Goal: Transaction & Acquisition: Purchase product/service

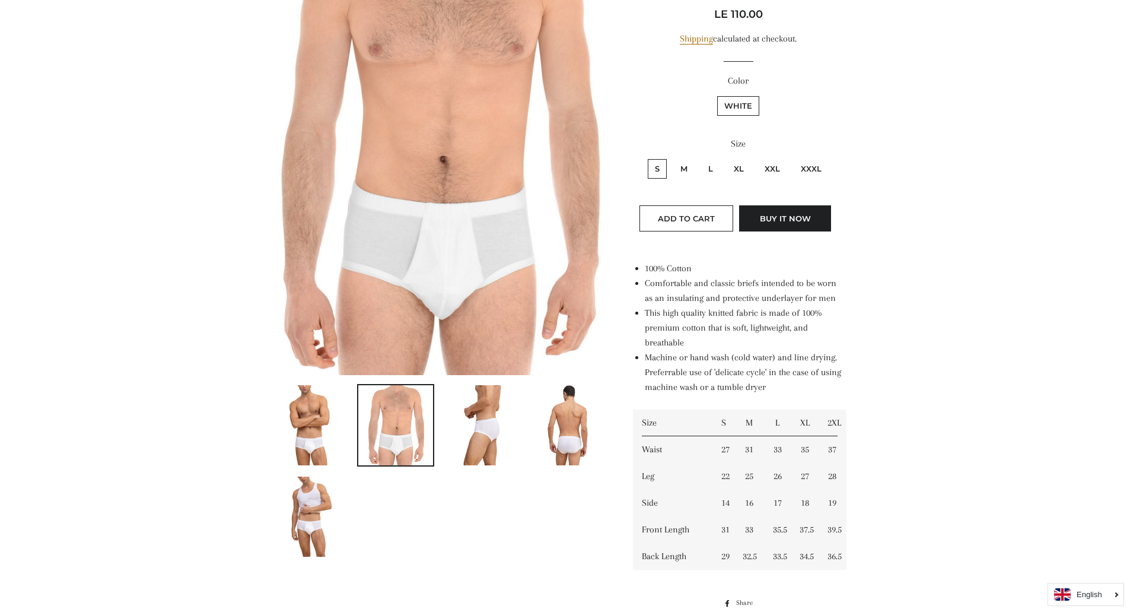
scroll to position [297, 0]
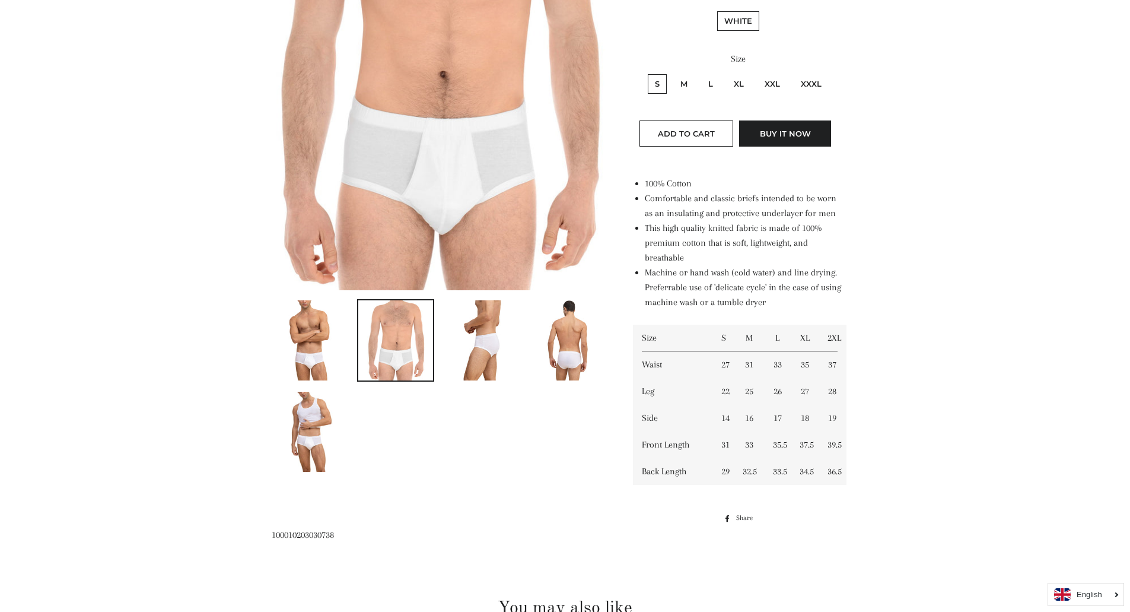
click at [970, 223] on main at bounding box center [565, 375] width 1130 height 1185
click at [971, 222] on main at bounding box center [565, 375] width 1130 height 1185
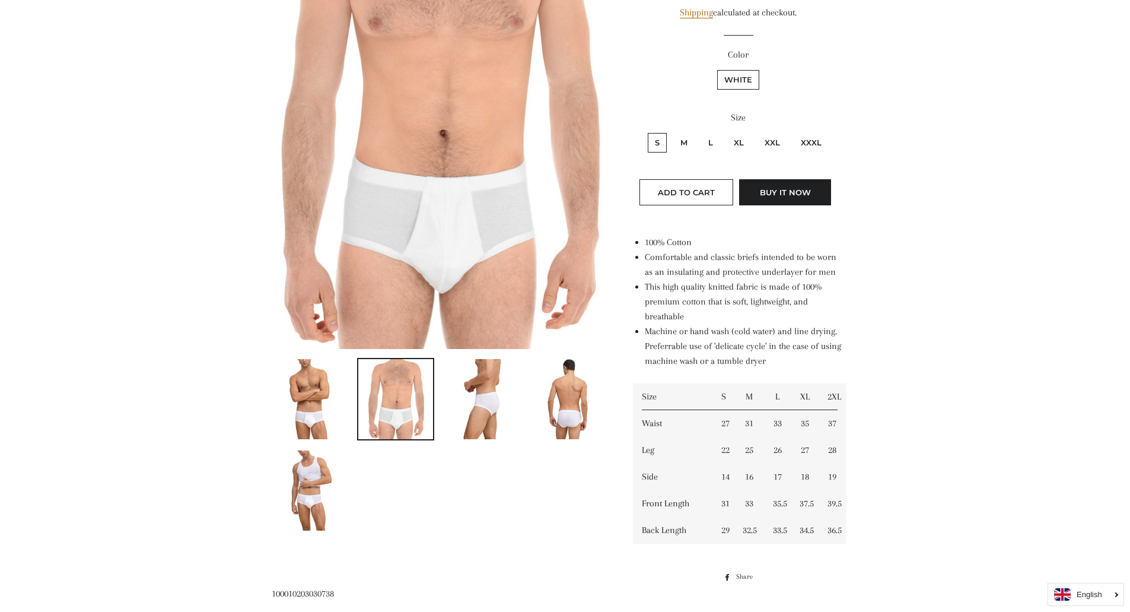
scroll to position [237, 0]
click at [304, 414] on img at bounding box center [309, 400] width 53 height 80
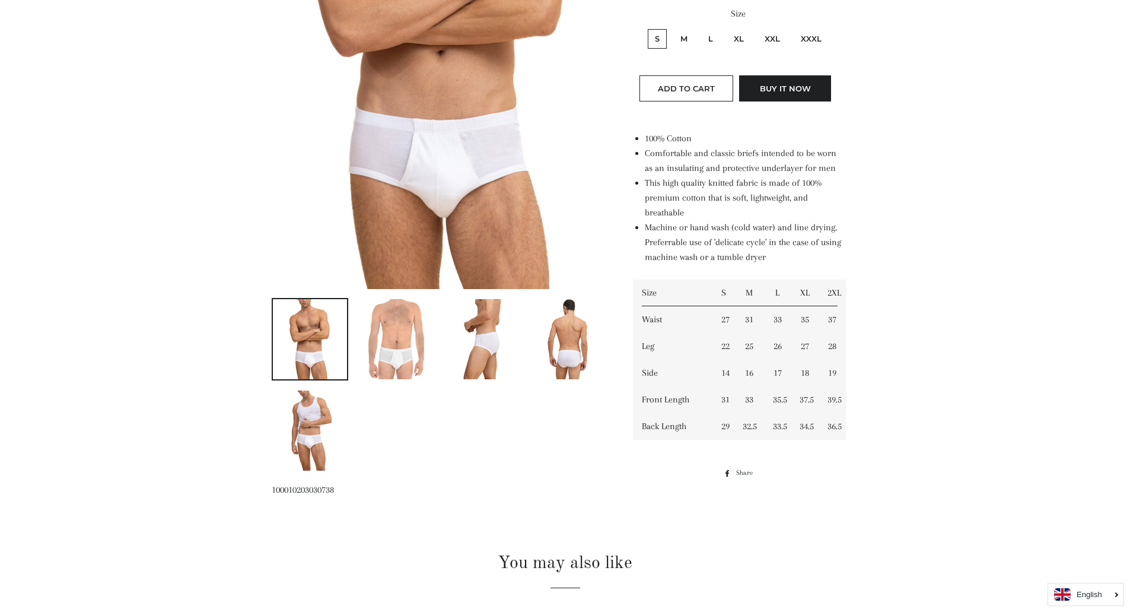
scroll to position [325, 0]
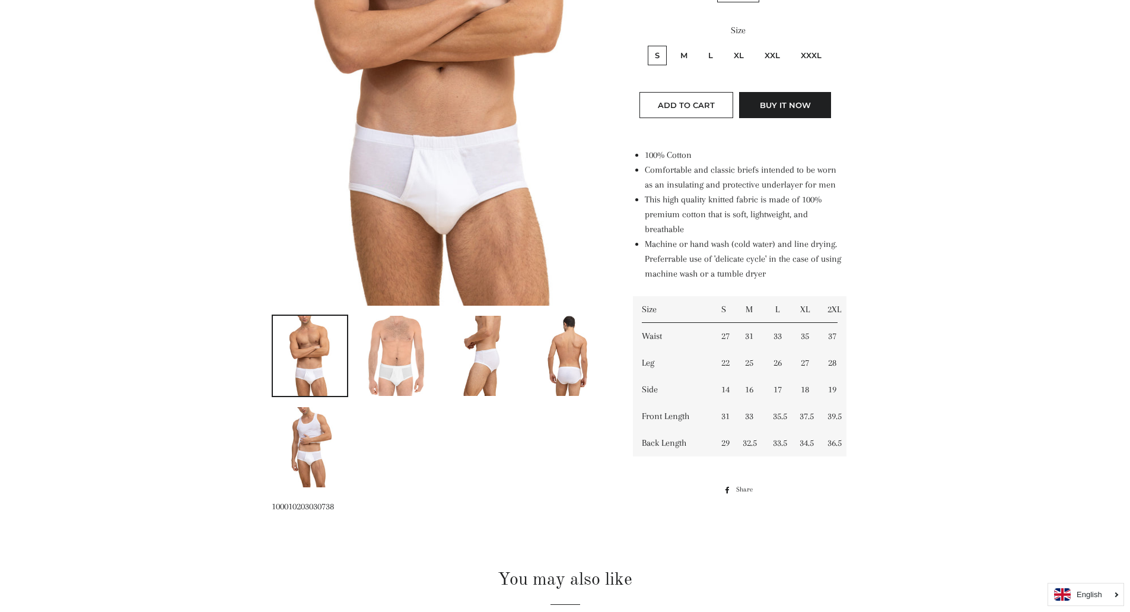
click at [388, 361] on img at bounding box center [396, 356] width 59 height 80
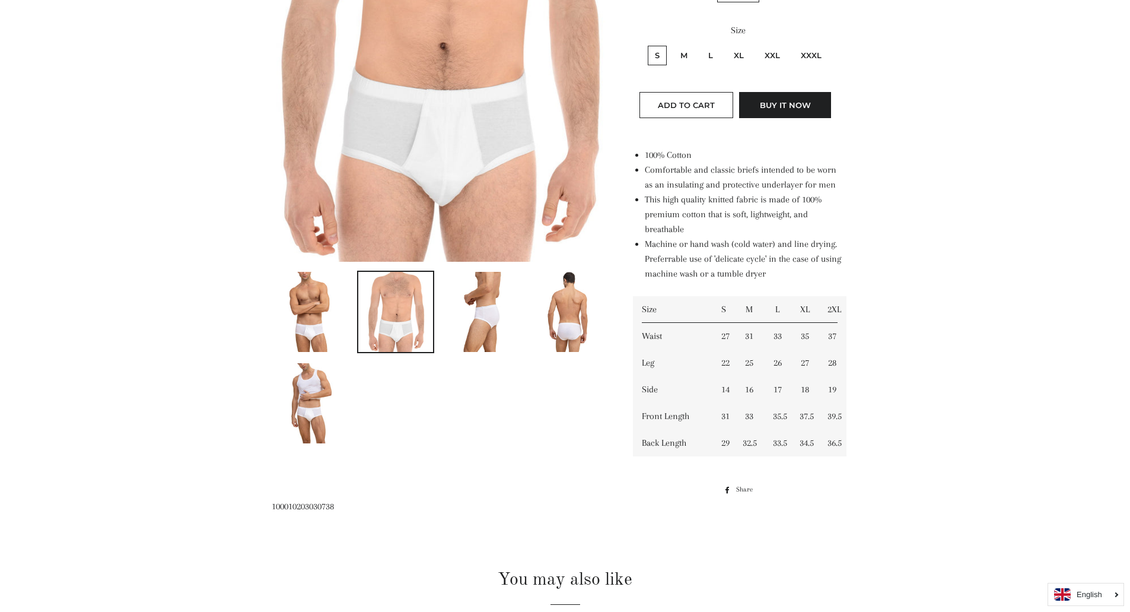
click at [474, 335] on img at bounding box center [481, 312] width 53 height 80
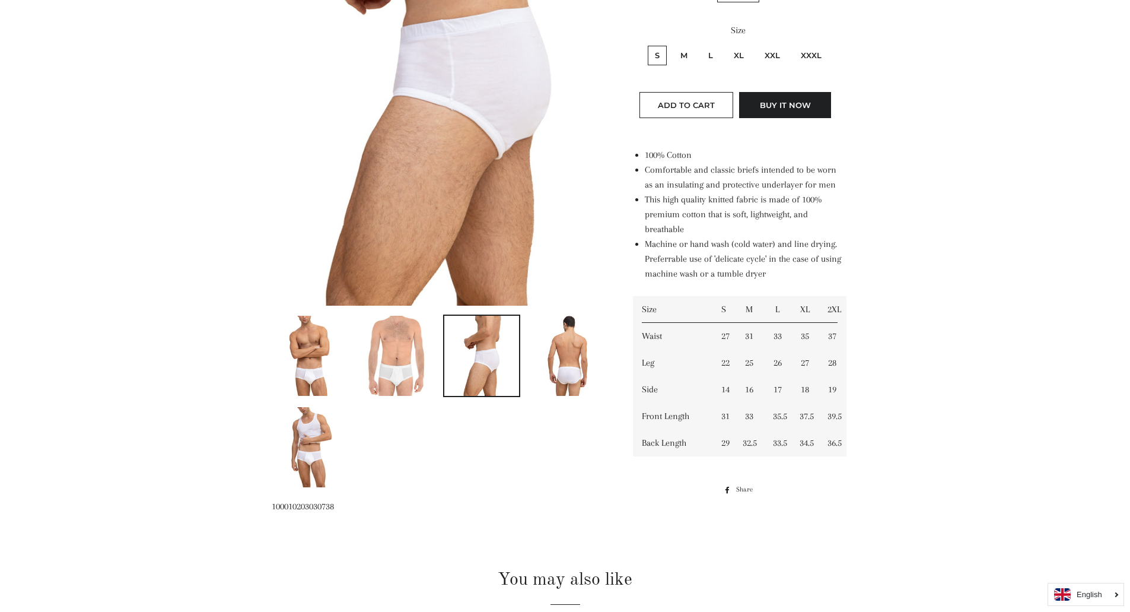
click at [574, 334] on img at bounding box center [568, 356] width 55 height 80
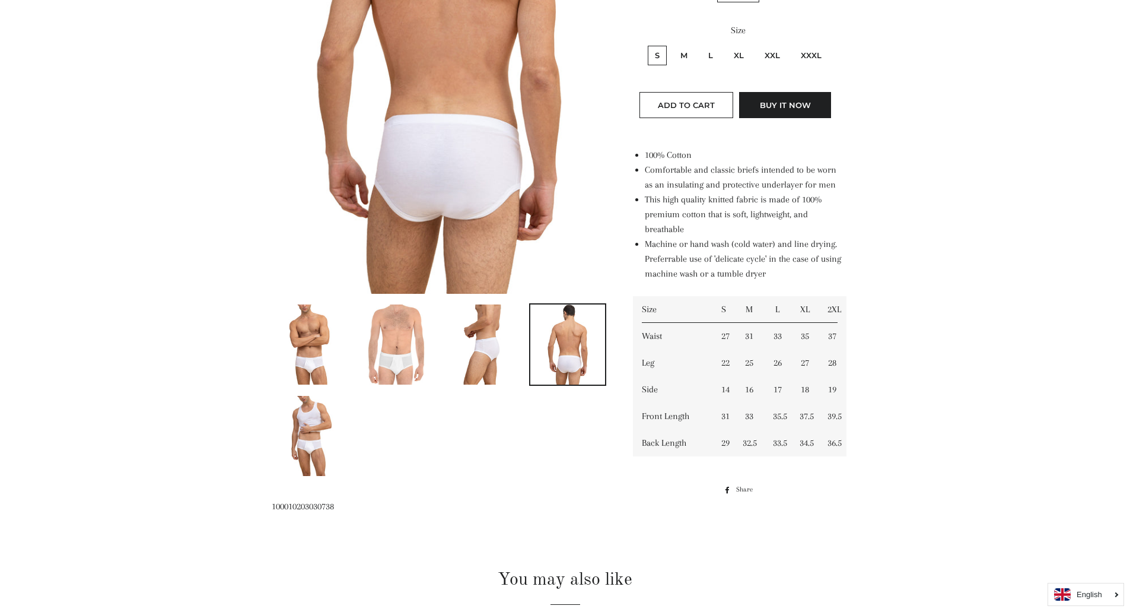
click at [301, 437] on img at bounding box center [310, 436] width 66 height 80
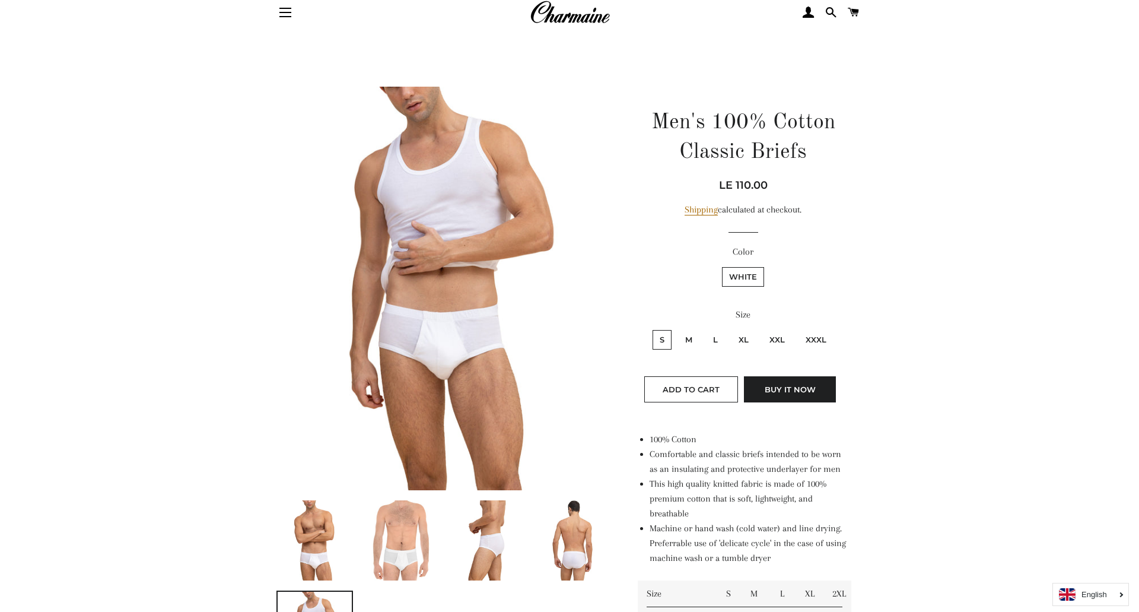
scroll to position [0, 0]
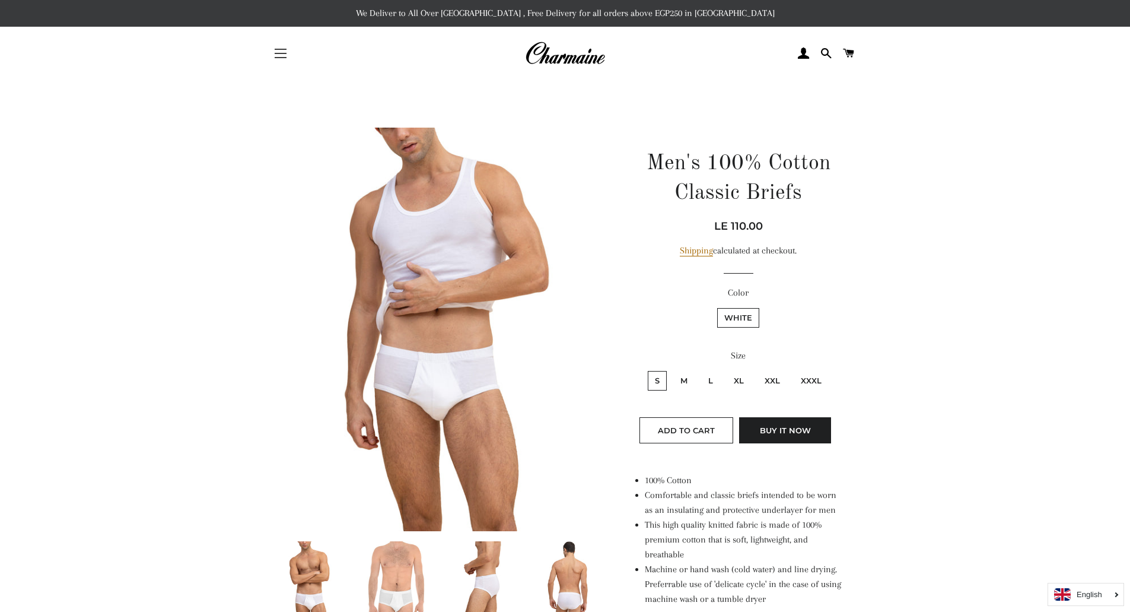
click at [278, 56] on button "Site navigation" at bounding box center [281, 54] width 30 height 30
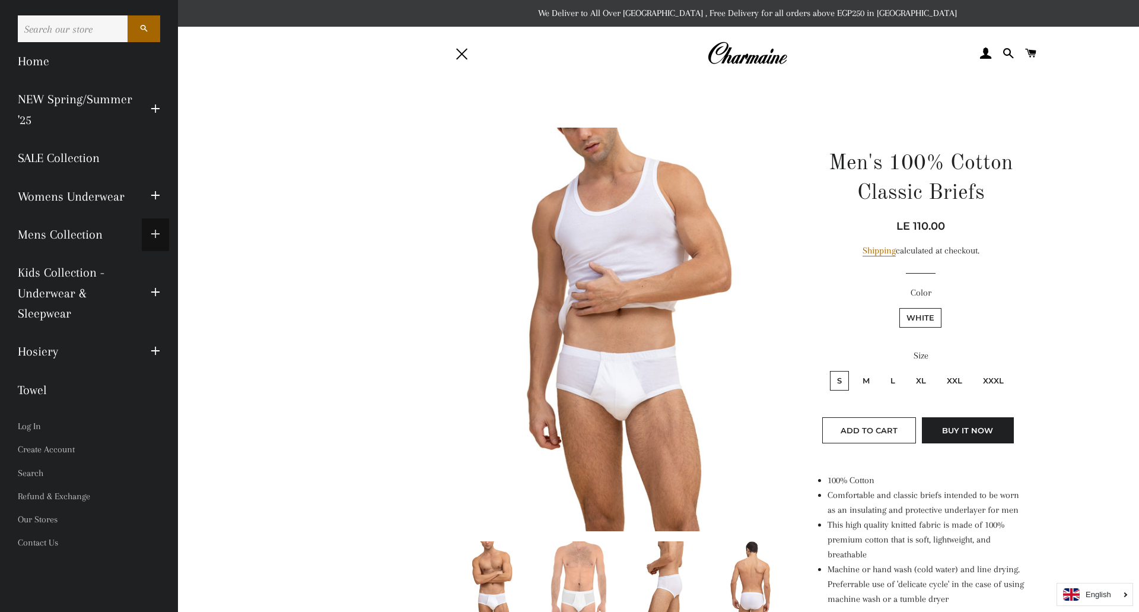
click at [152, 234] on span "button" at bounding box center [155, 234] width 9 height 15
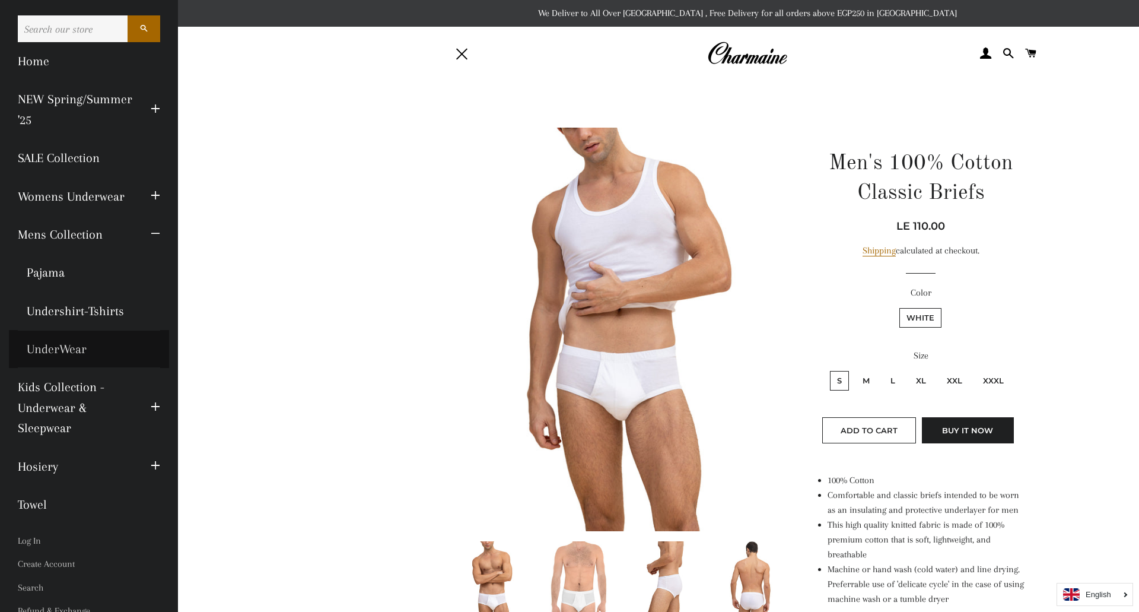
click at [66, 349] on link "UnderWear" at bounding box center [89, 349] width 160 height 38
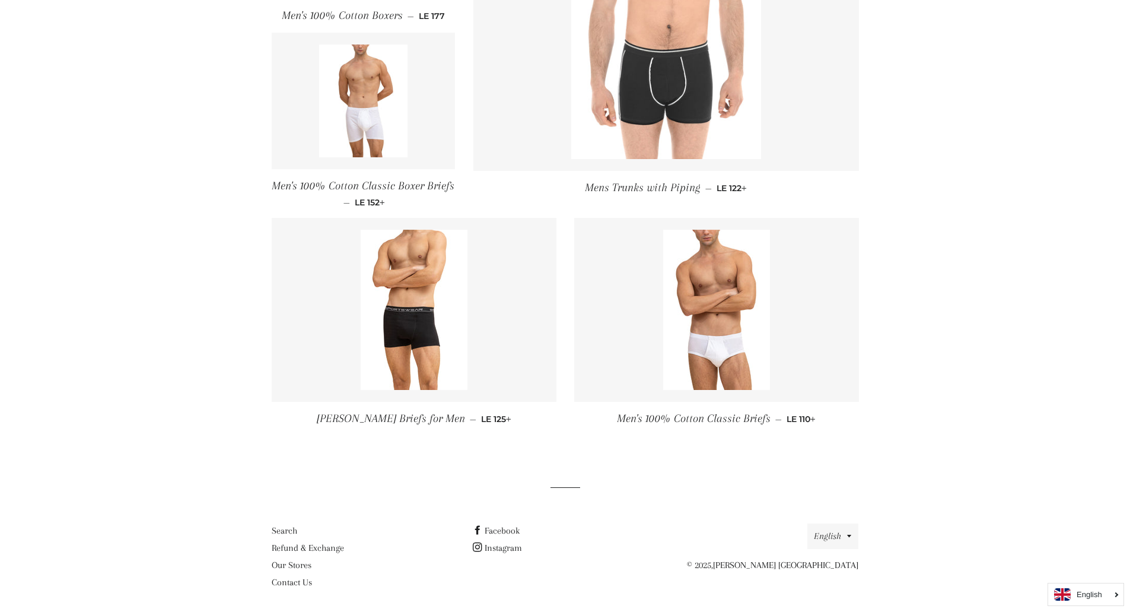
scroll to position [732, 0]
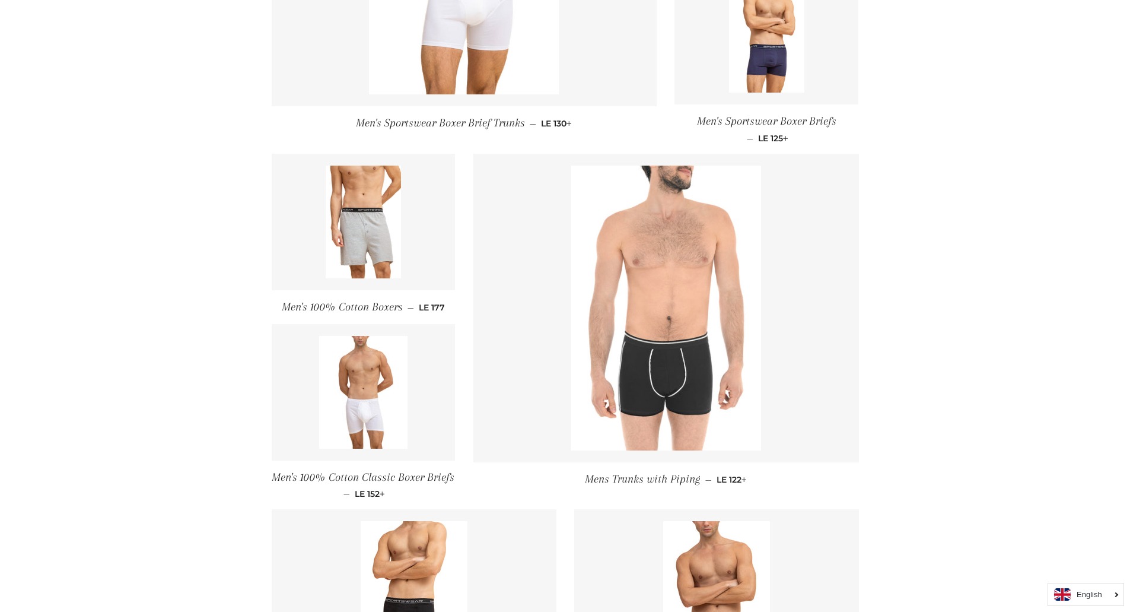
scroll to position [435, 0]
click at [397, 424] on img at bounding box center [363, 392] width 88 height 113
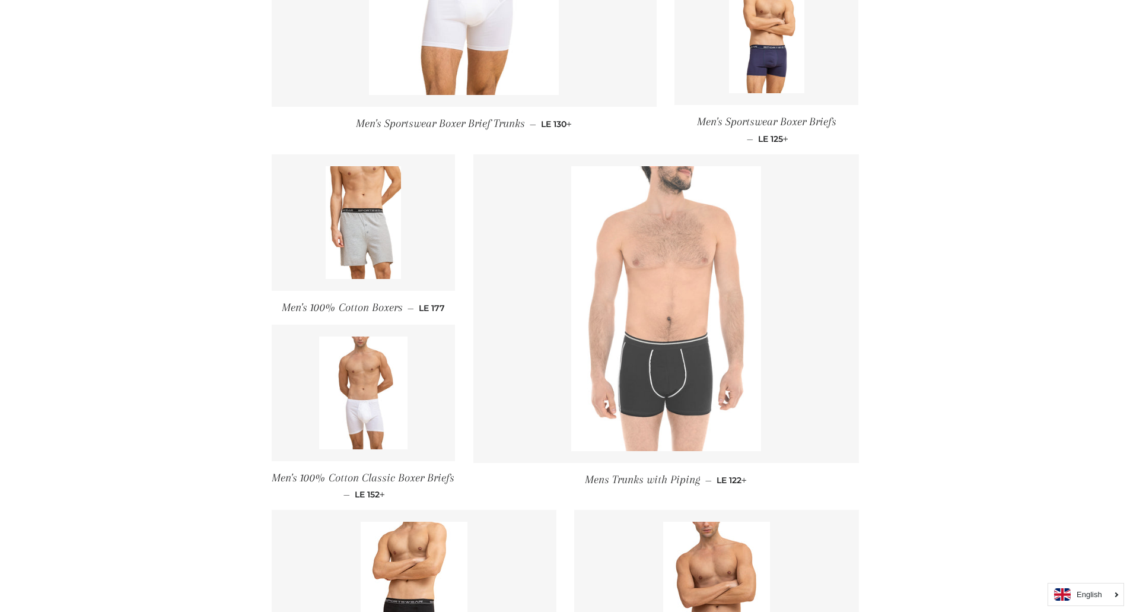
click at [654, 345] on img at bounding box center [666, 308] width 190 height 285
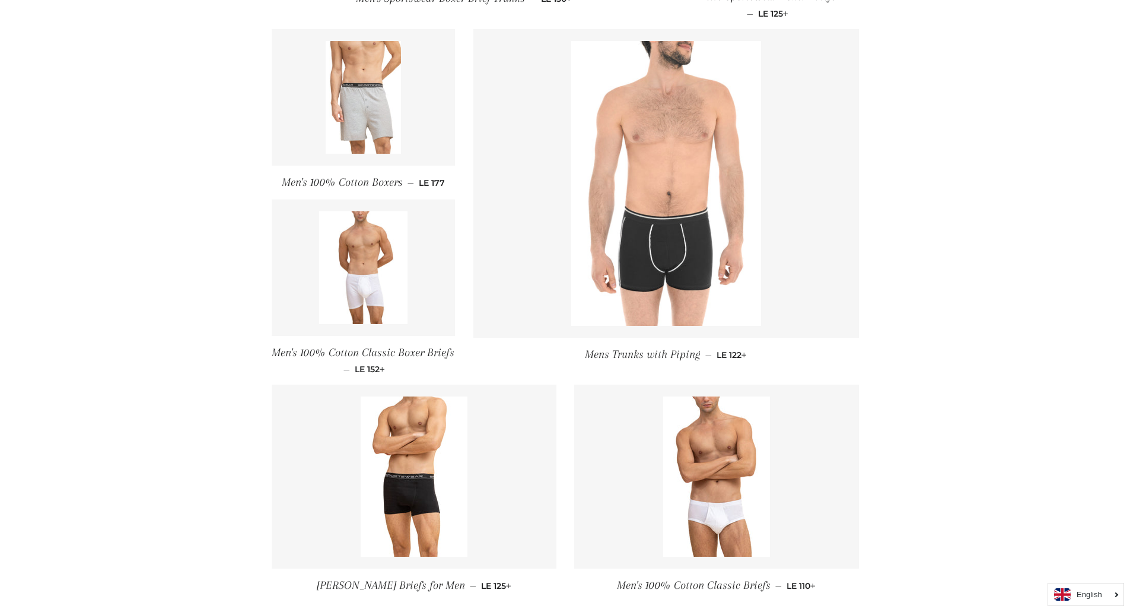
scroll to position [732, 0]
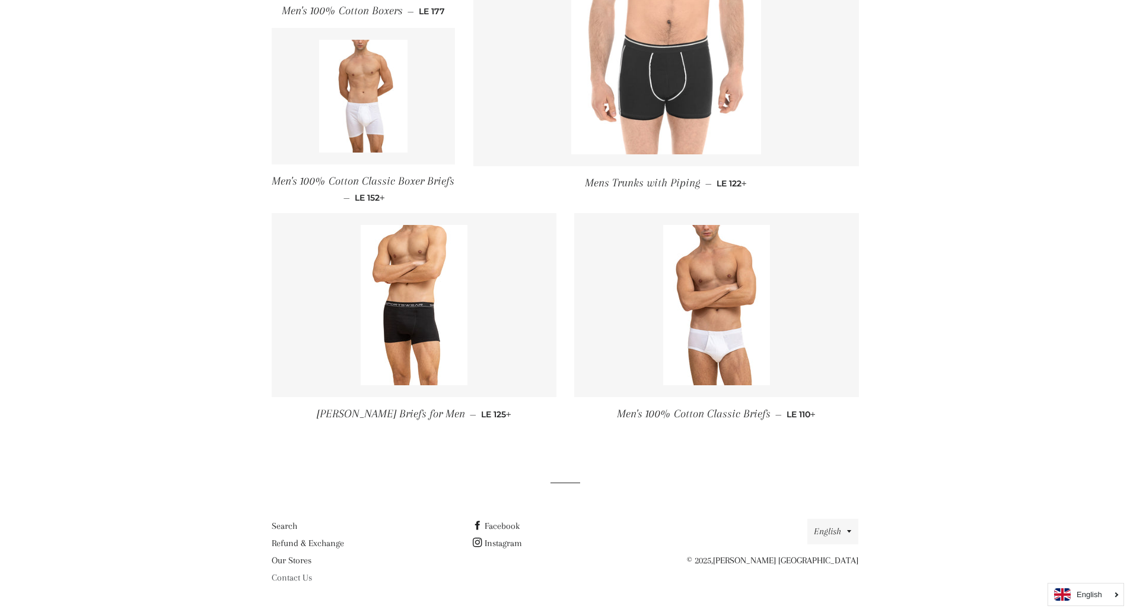
click at [294, 578] on link "Contact Us" at bounding box center [292, 577] width 40 height 11
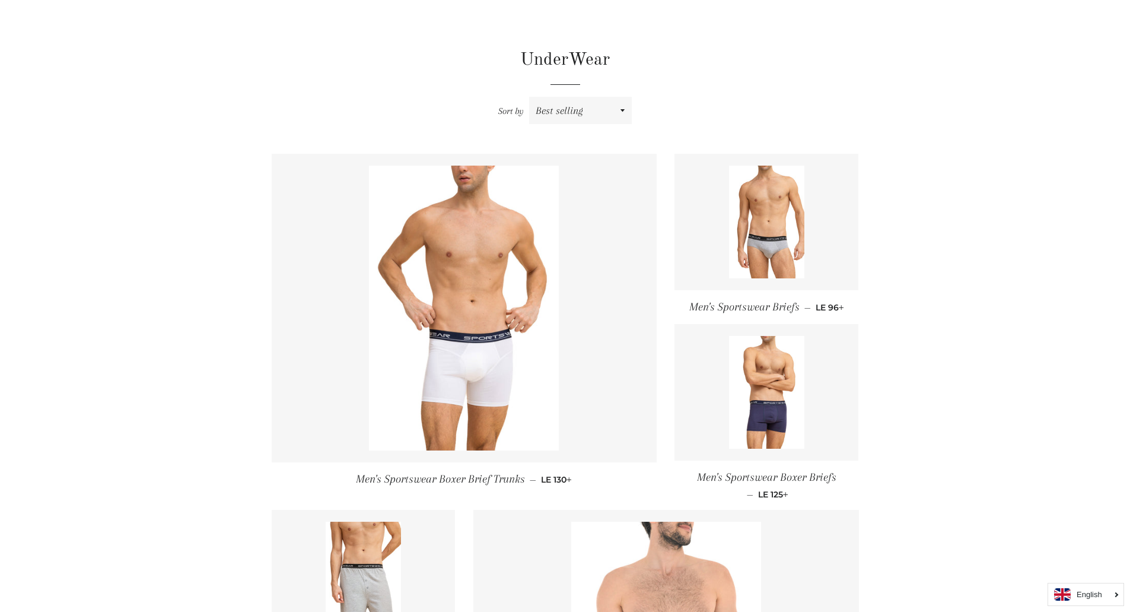
scroll to position [80, 0]
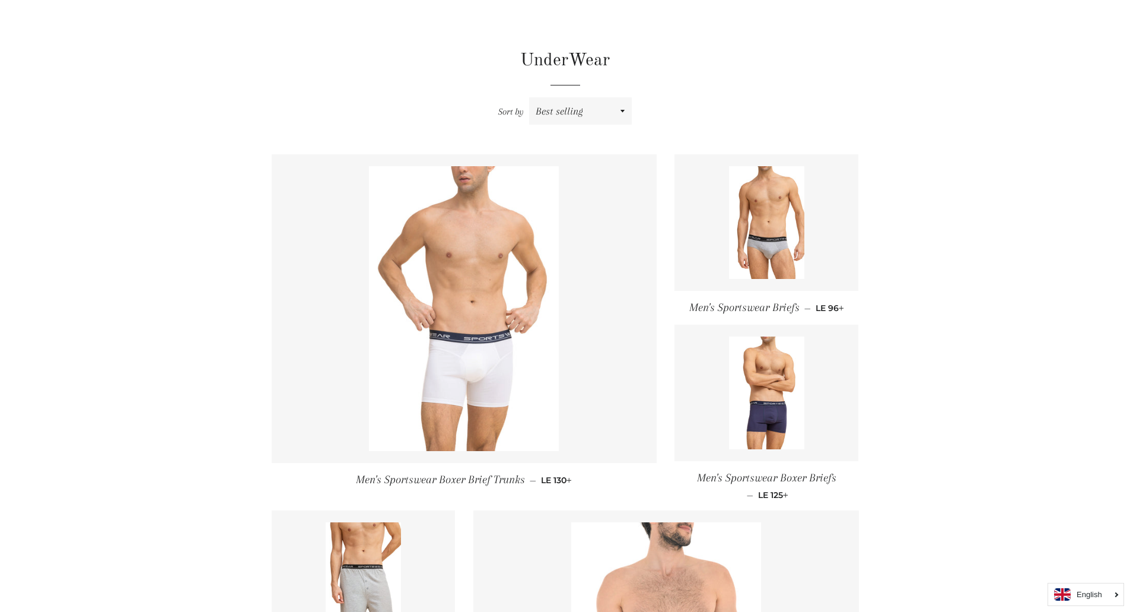
click at [459, 384] on img at bounding box center [464, 308] width 190 height 285
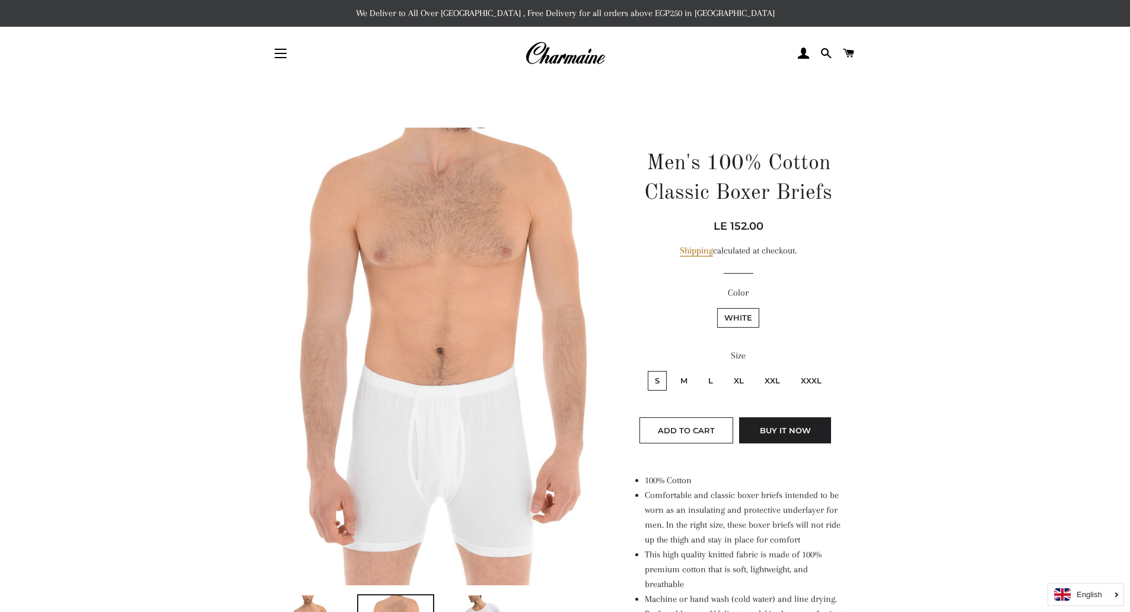
click at [432, 381] on img at bounding box center [439, 356] width 335 height 457
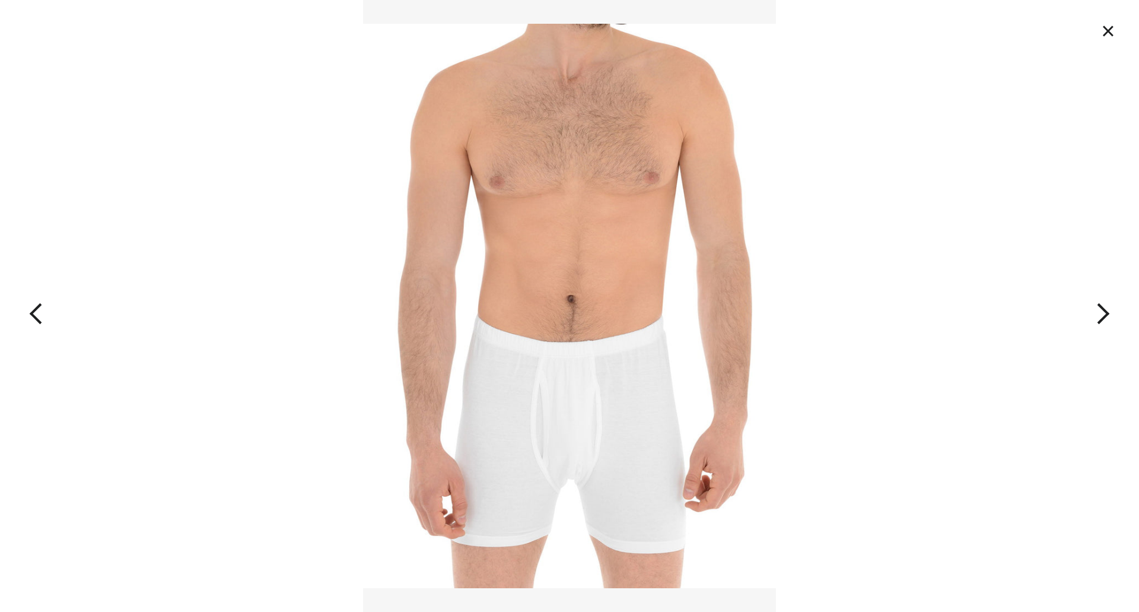
click at [523, 361] on img at bounding box center [570, 306] width 414 height 612
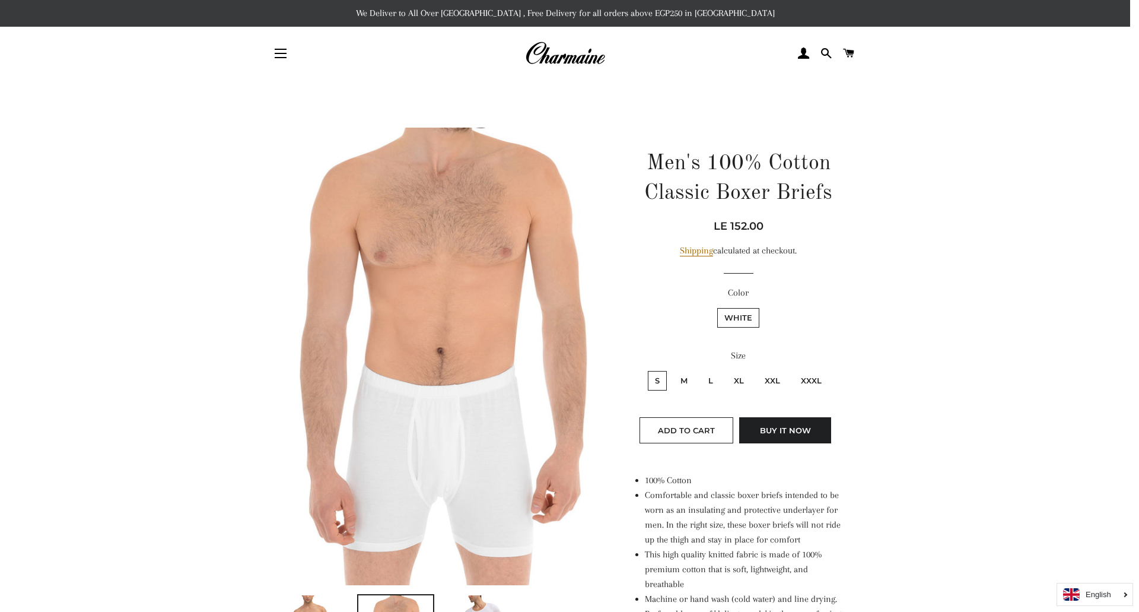
click at [523, 361] on img at bounding box center [570, 306] width 414 height 612
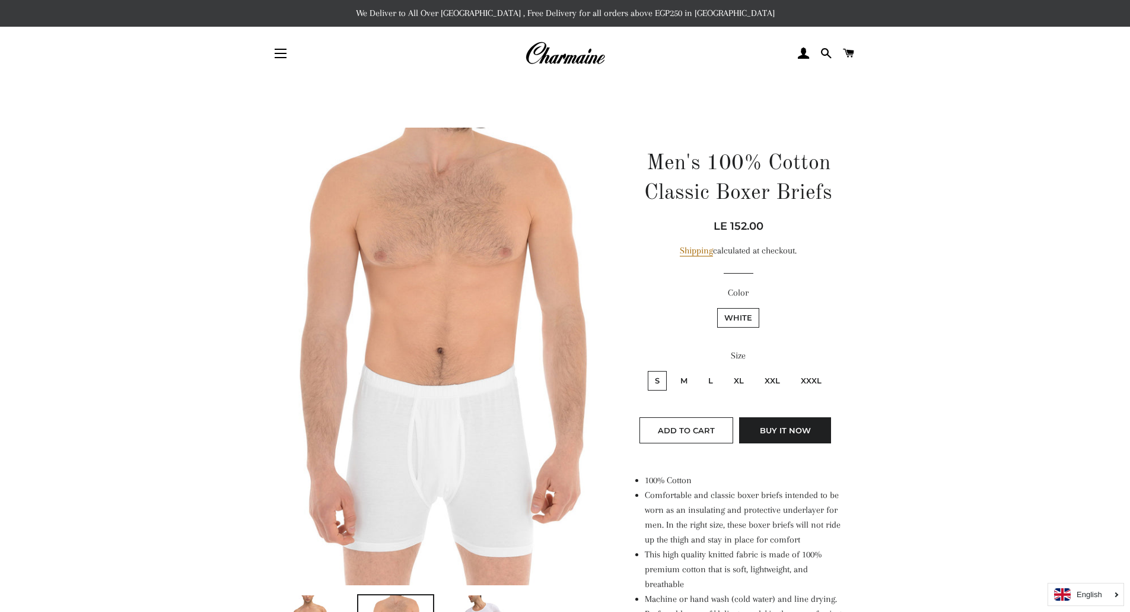
click at [483, 384] on img at bounding box center [439, 356] width 335 height 457
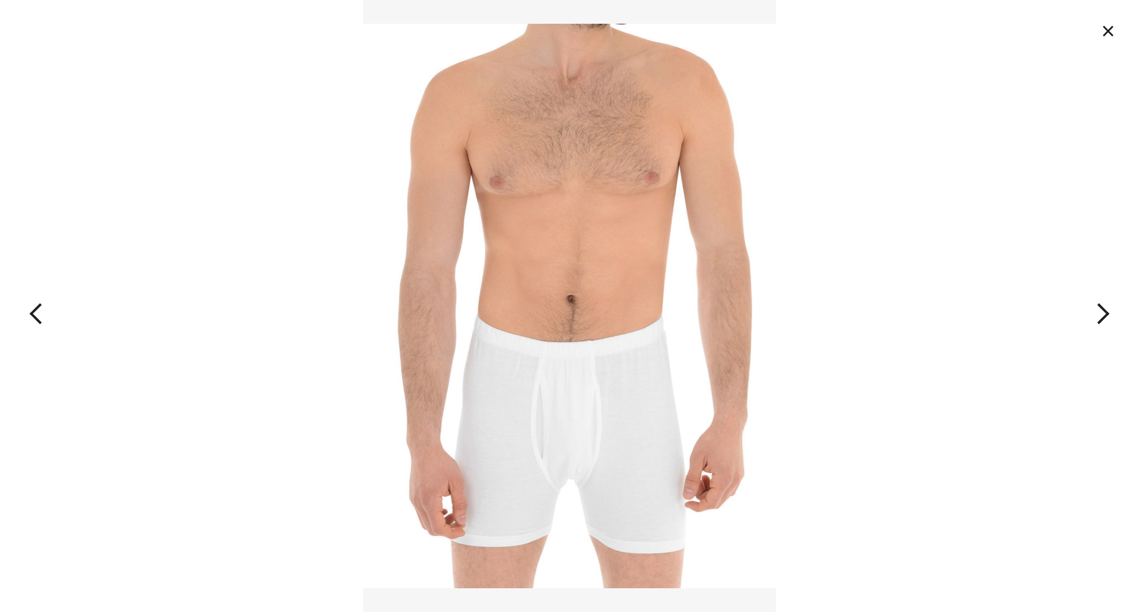
click at [1106, 318] on button "button" at bounding box center [1025, 306] width 228 height 612
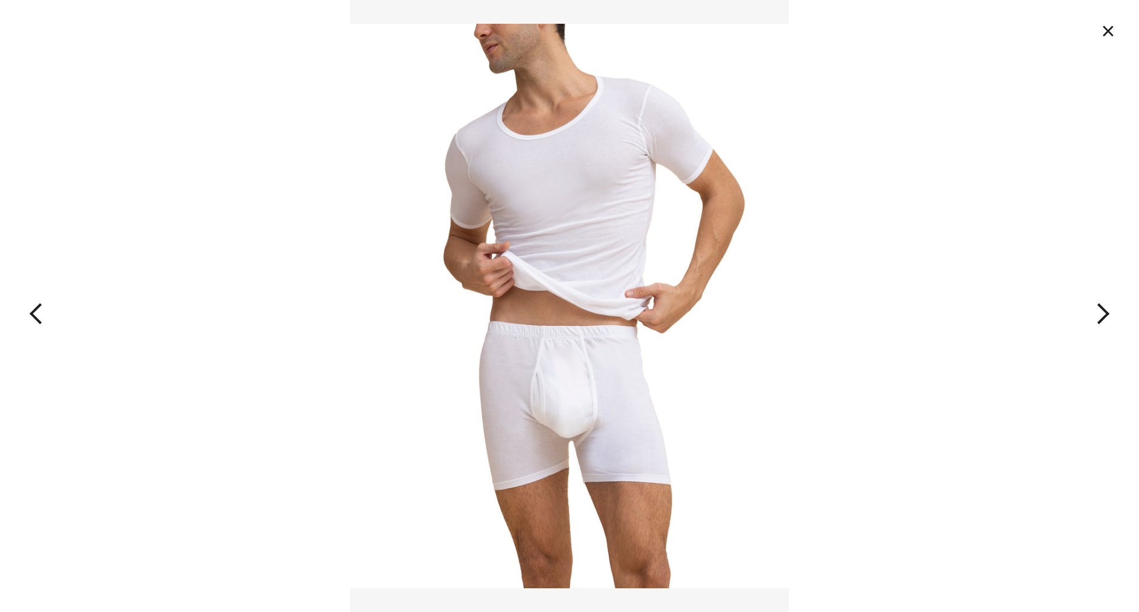
click at [1106, 318] on button "button" at bounding box center [1025, 306] width 228 height 612
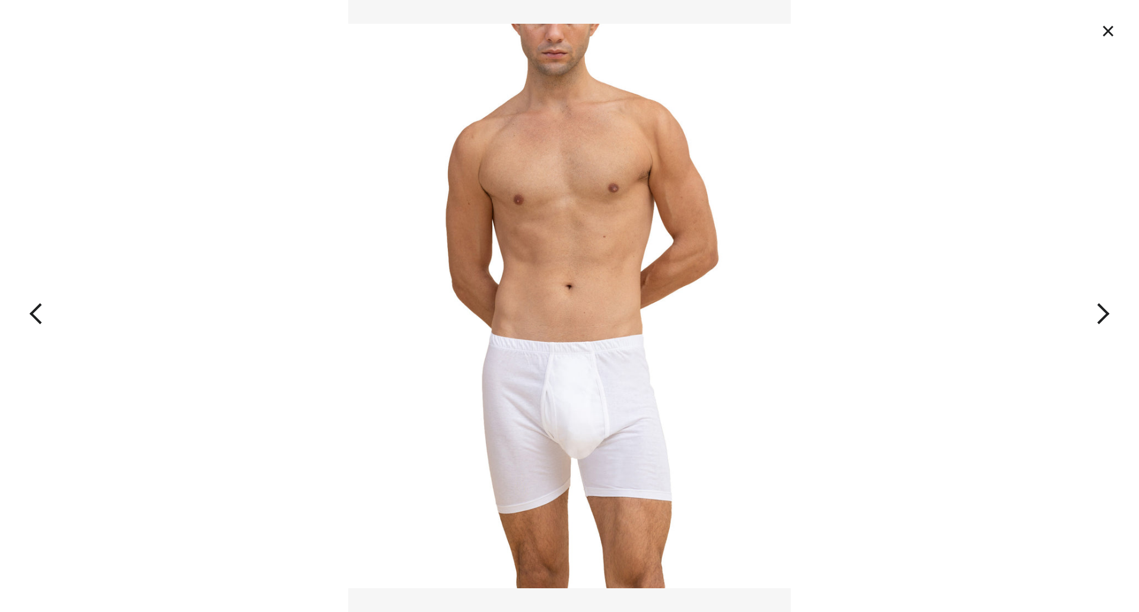
click at [1105, 317] on button "button" at bounding box center [1025, 306] width 228 height 612
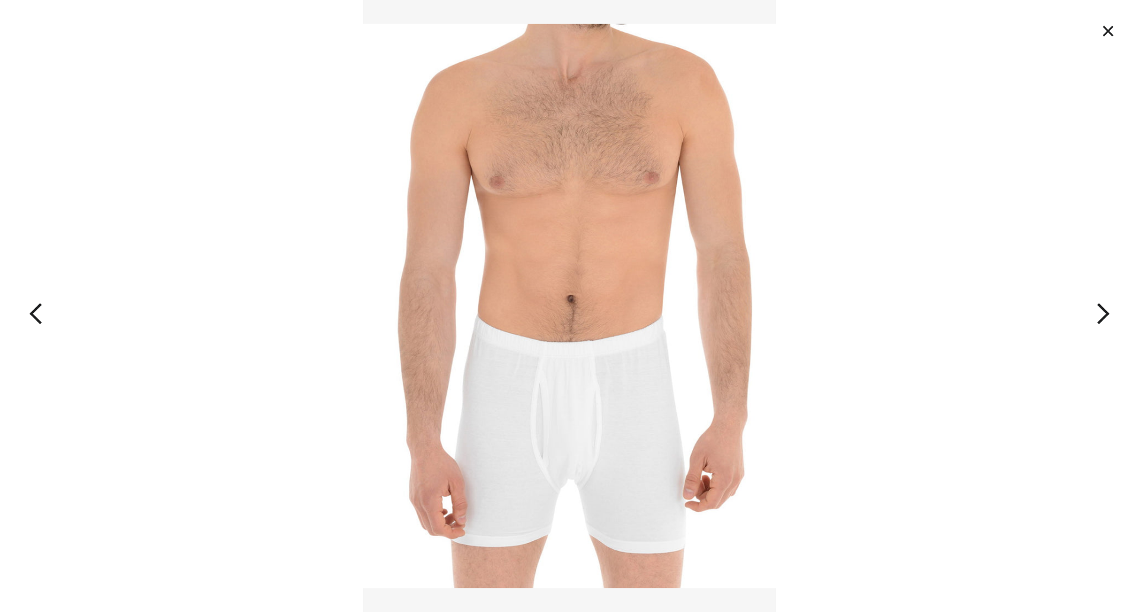
click at [1105, 317] on button "button" at bounding box center [1025, 306] width 228 height 612
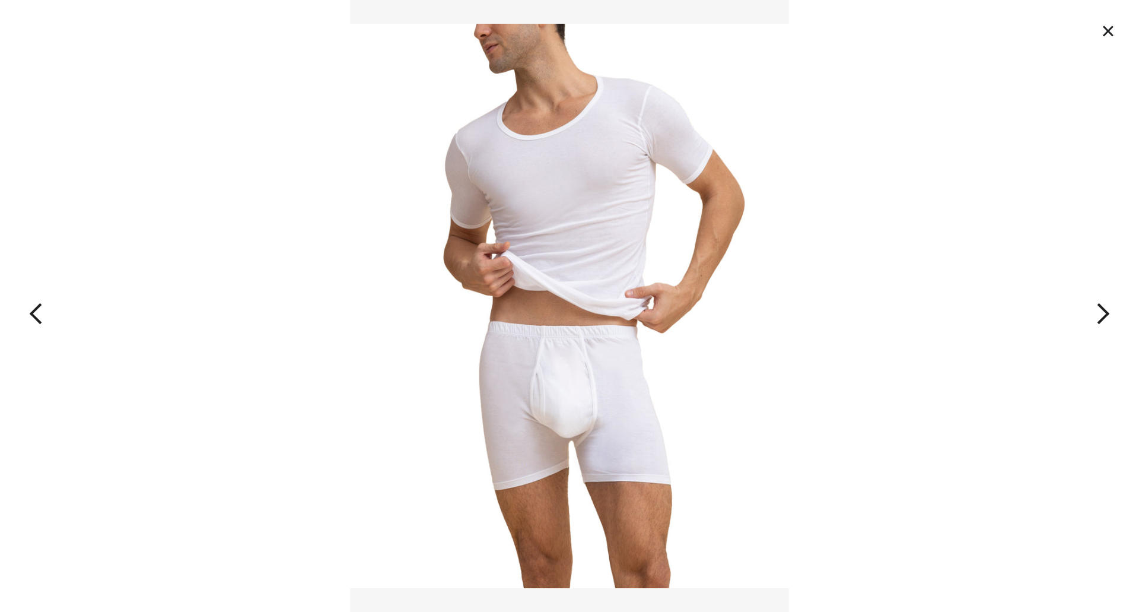
click at [1105, 317] on button "button" at bounding box center [1025, 306] width 228 height 612
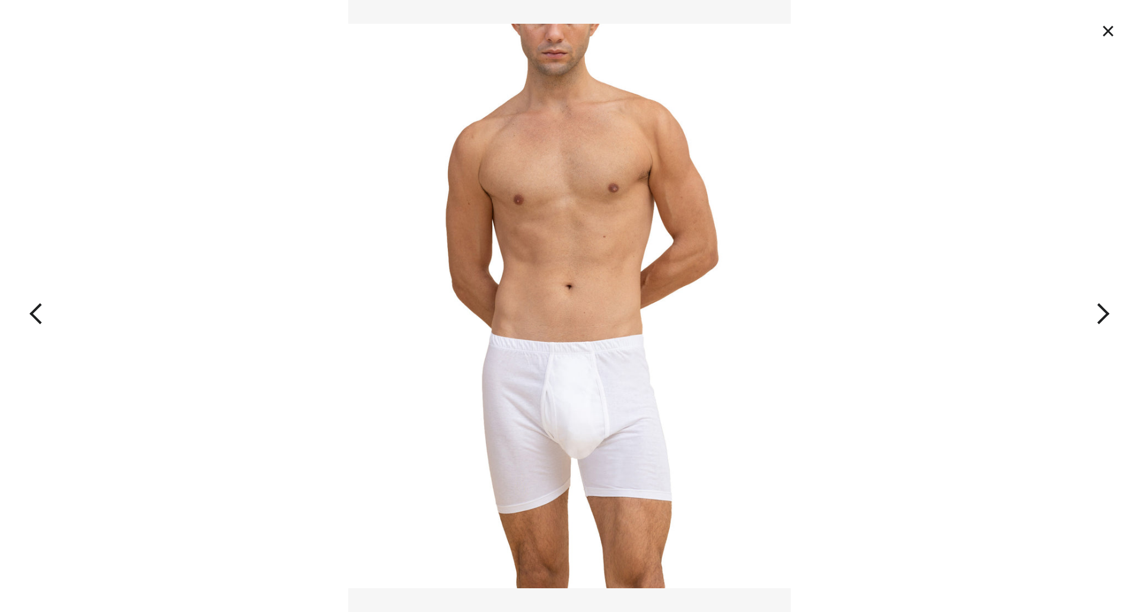
click at [1105, 317] on button "button" at bounding box center [1025, 306] width 228 height 612
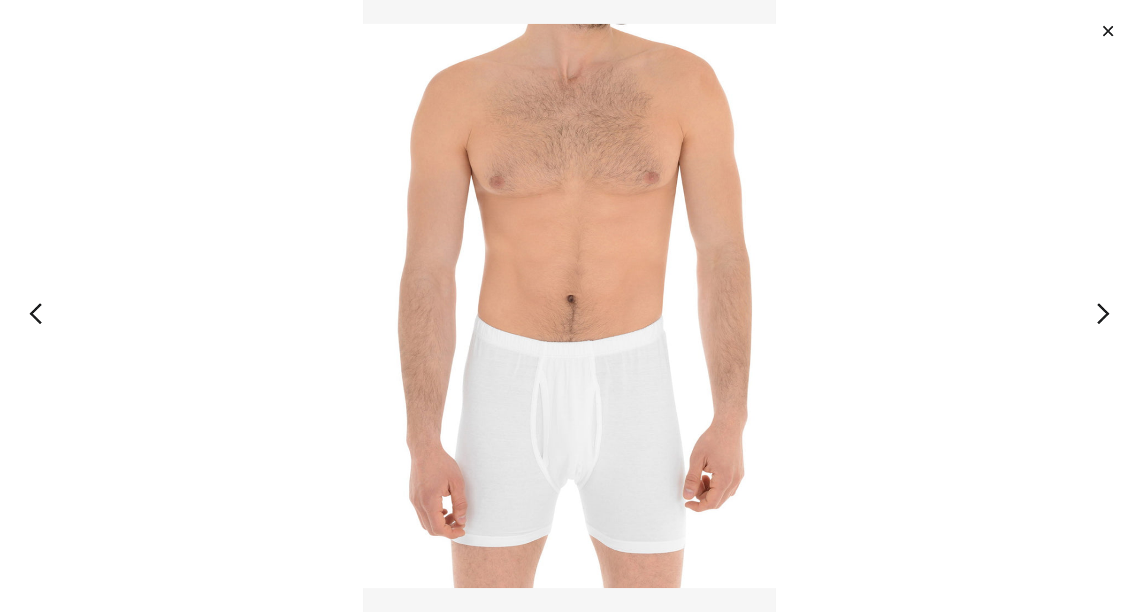
click at [1105, 317] on button "button" at bounding box center [1025, 306] width 228 height 612
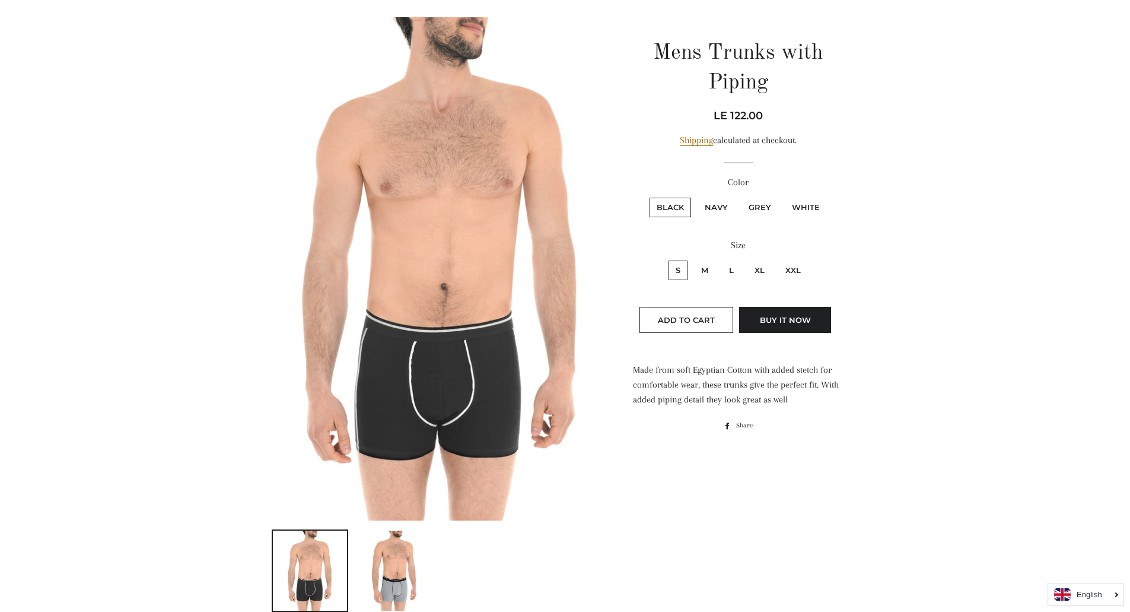
scroll to position [119, 0]
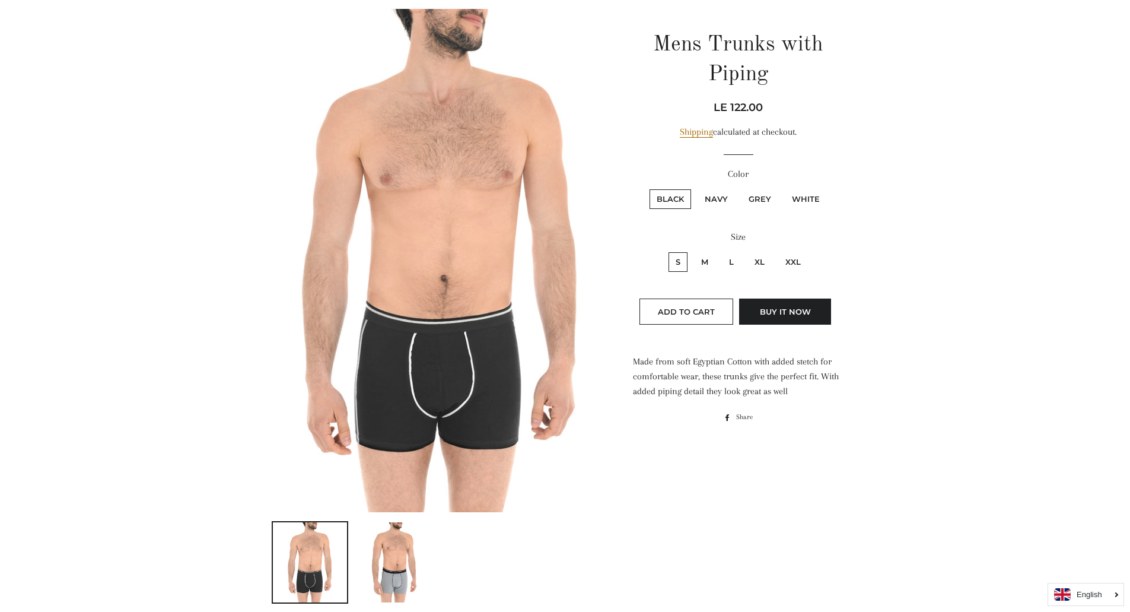
click at [382, 580] on img at bounding box center [395, 562] width 53 height 80
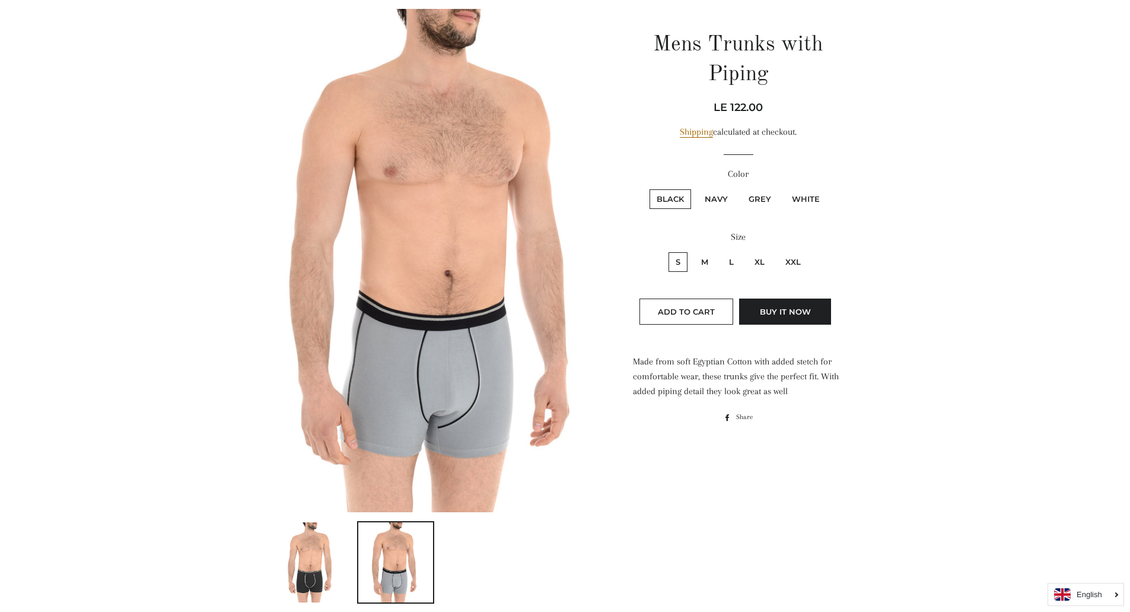
click at [319, 573] on img at bounding box center [309, 562] width 53 height 80
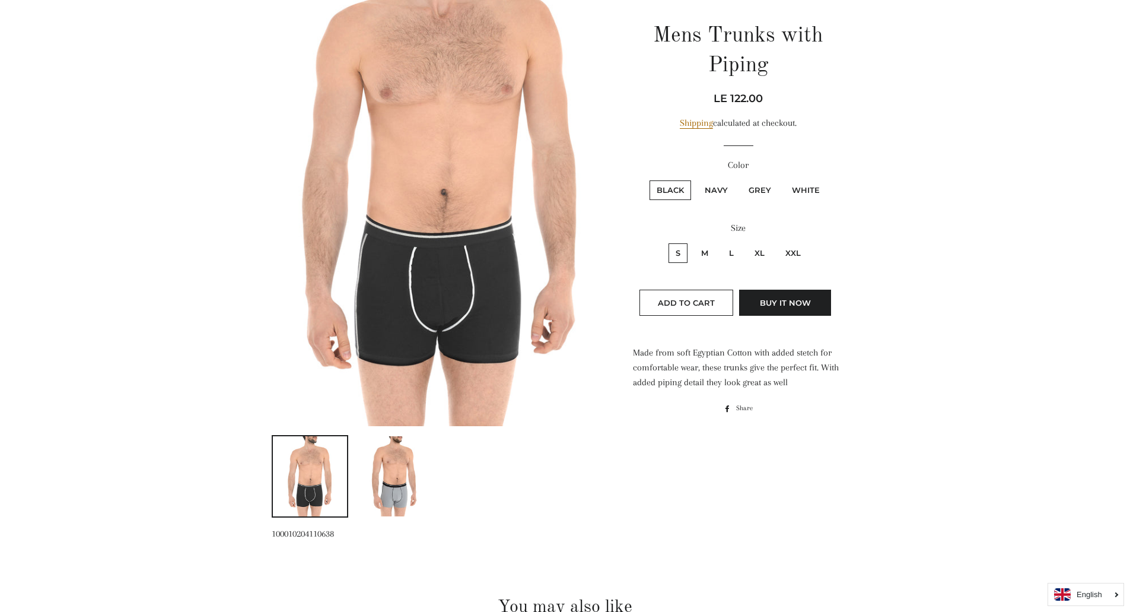
scroll to position [178, 0]
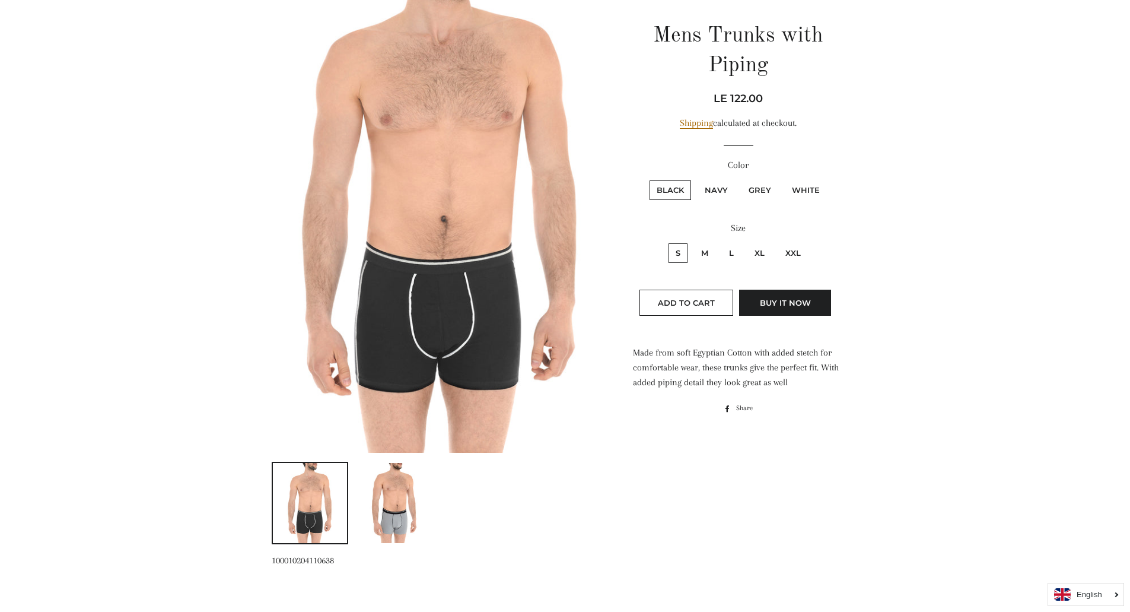
click at [723, 188] on label "Navy" at bounding box center [716, 190] width 37 height 20
click at [697, 179] on input "Navy" at bounding box center [696, 179] width 1 height 1
radio input "true"
click at [799, 188] on label "White" at bounding box center [806, 190] width 42 height 20
click at [784, 179] on input "White" at bounding box center [783, 179] width 1 height 1
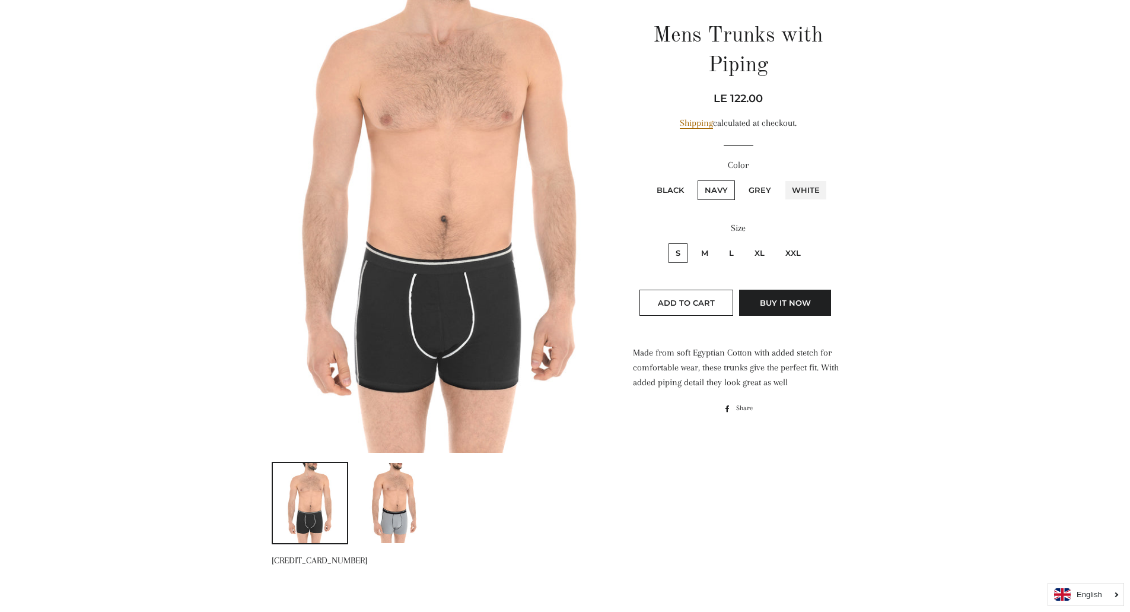
radio input "true"
click at [799, 188] on label "White" at bounding box center [806, 190] width 42 height 20
click at [784, 179] on input "White" at bounding box center [783, 179] width 1 height 1
click at [799, 188] on label "White" at bounding box center [806, 190] width 42 height 20
click at [784, 179] on input "White" at bounding box center [783, 179] width 1 height 1
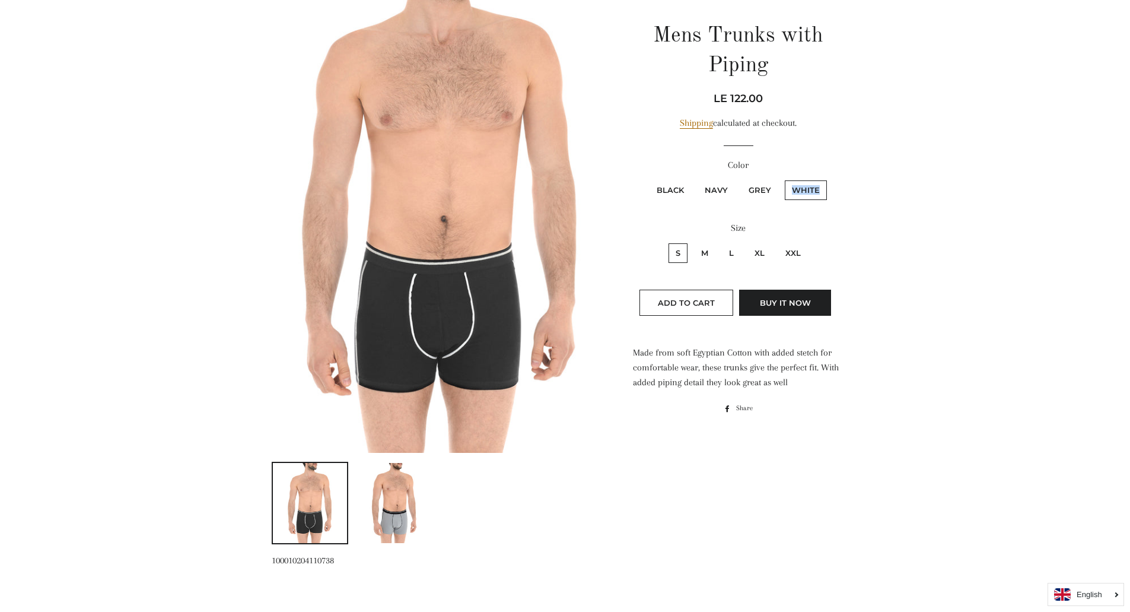
click at [799, 188] on label "White" at bounding box center [806, 190] width 42 height 20
click at [784, 179] on input "White" at bounding box center [783, 179] width 1 height 1
click at [799, 188] on label "White" at bounding box center [806, 190] width 42 height 20
click at [784, 179] on input "White" at bounding box center [783, 179] width 1 height 1
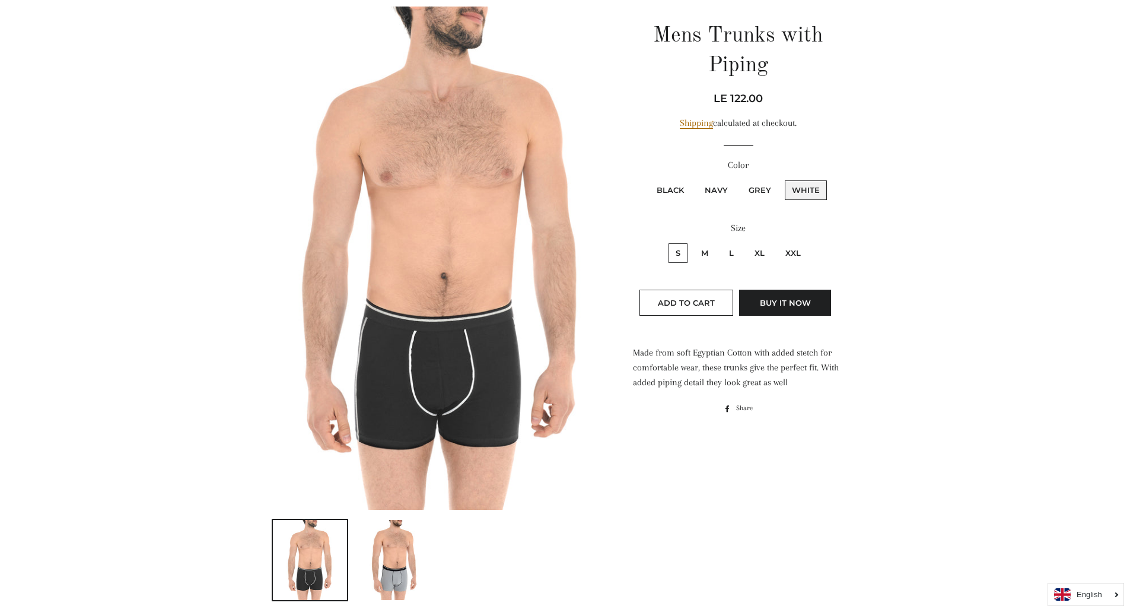
scroll to position [183, 0]
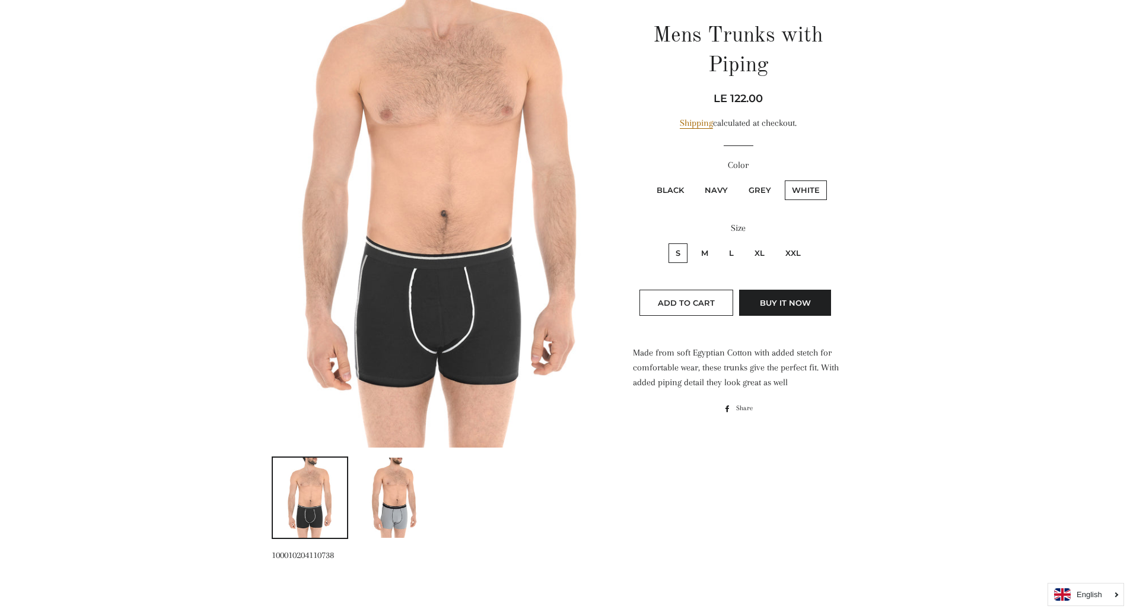
click at [316, 496] on img at bounding box center [309, 497] width 53 height 80
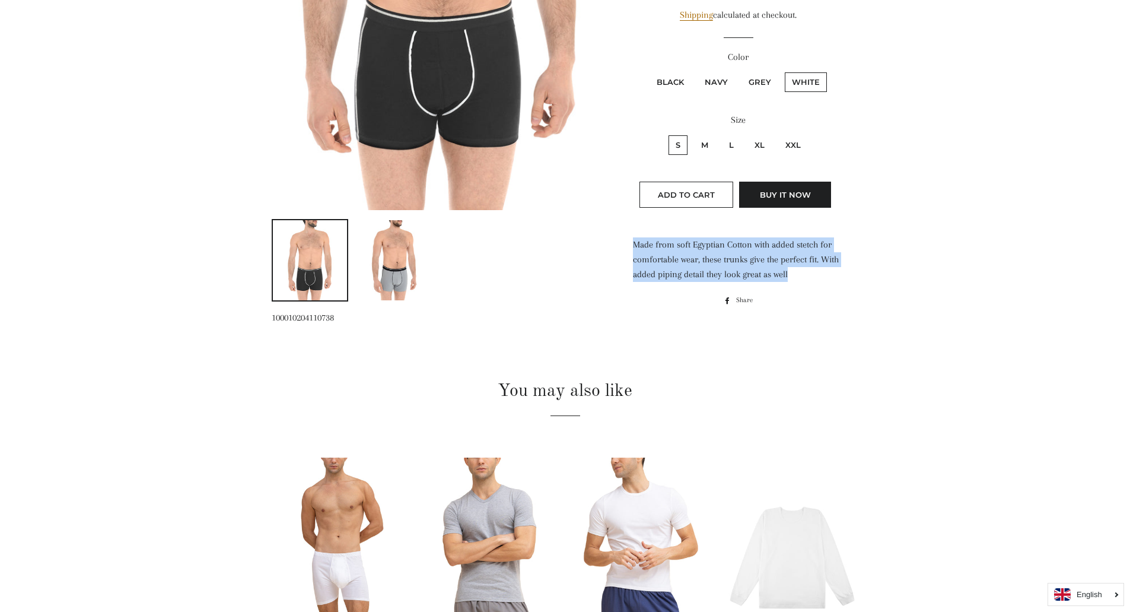
drag, startPoint x: 636, startPoint y: 242, endPoint x: 816, endPoint y: 278, distance: 183.8
click at [816, 278] on p "Made from soft Egyptian Cotton with added stetch for comfortable wear, these tr…" at bounding box center [738, 259] width 211 height 44
copy p "Made from soft Egyptian Cotton with added stetch for comfortable wear, these tr…"
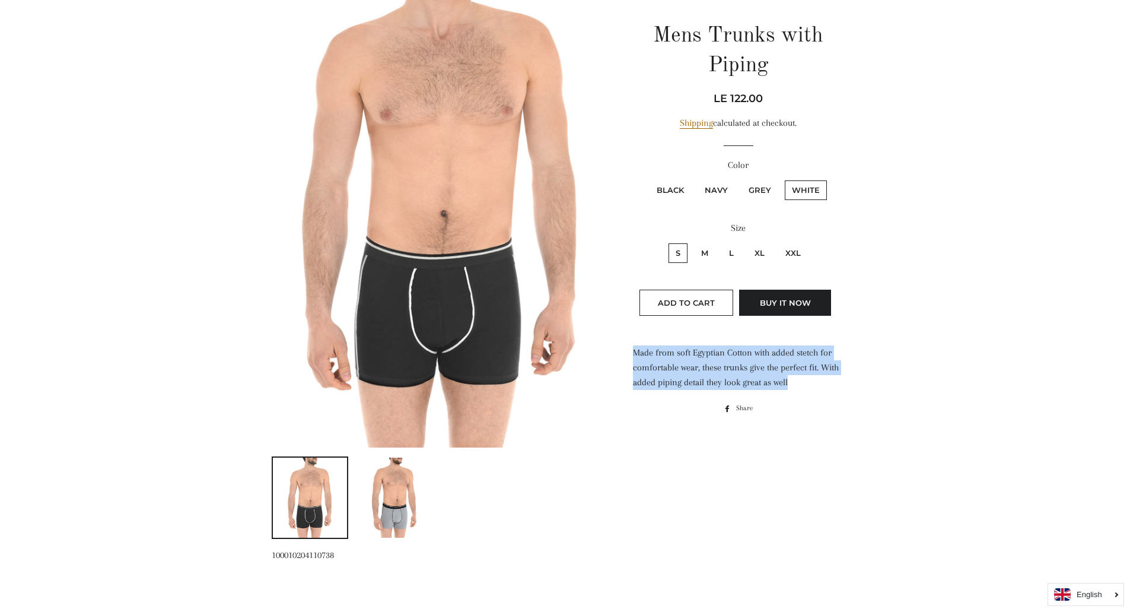
scroll to position [0, 0]
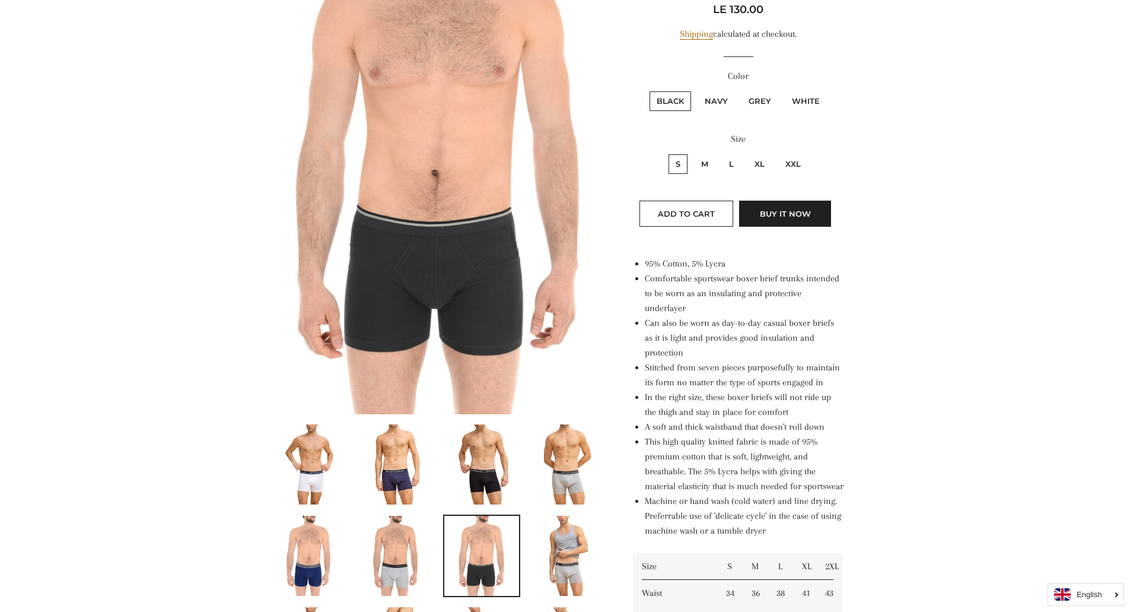
scroll to position [237, 0]
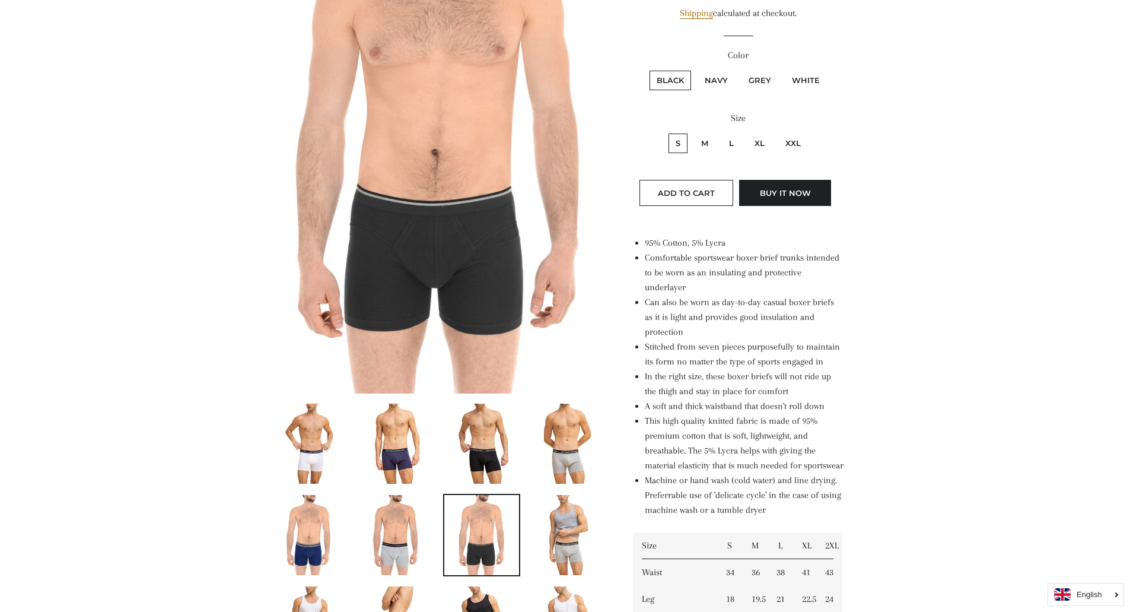
click at [326, 450] on img at bounding box center [309, 443] width 53 height 80
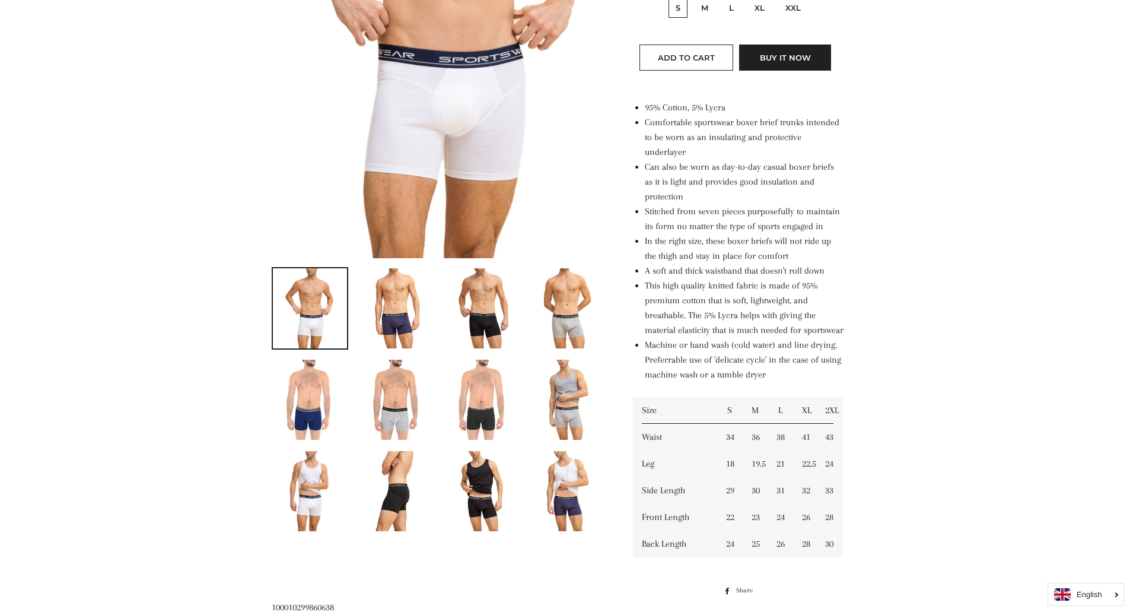
scroll to position [503, 0]
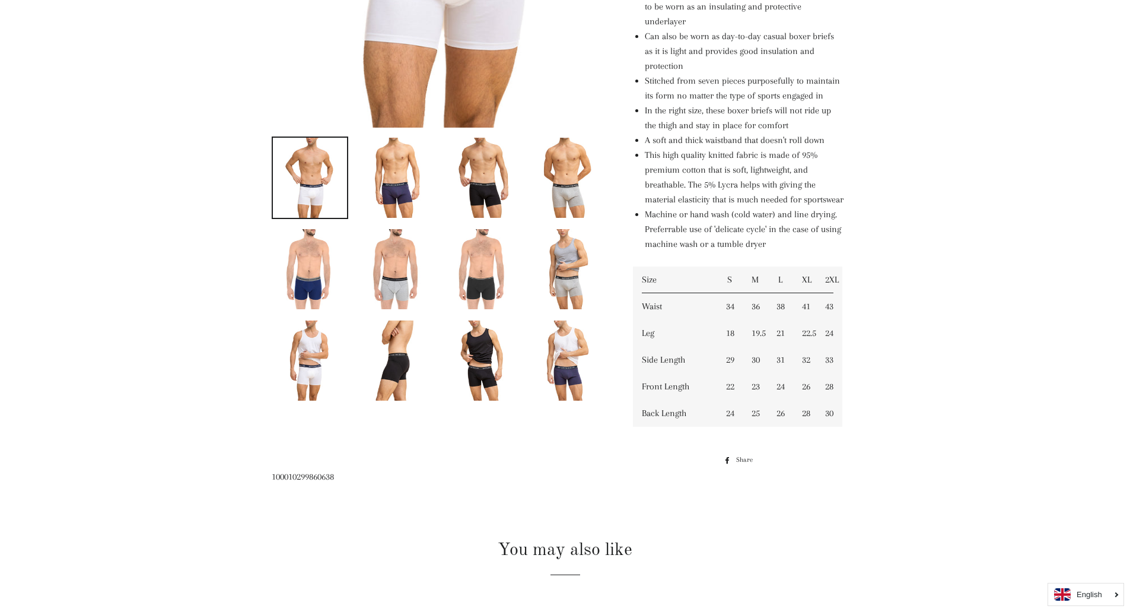
click at [1061, 212] on main at bounding box center [565, 269] width 1130 height 1385
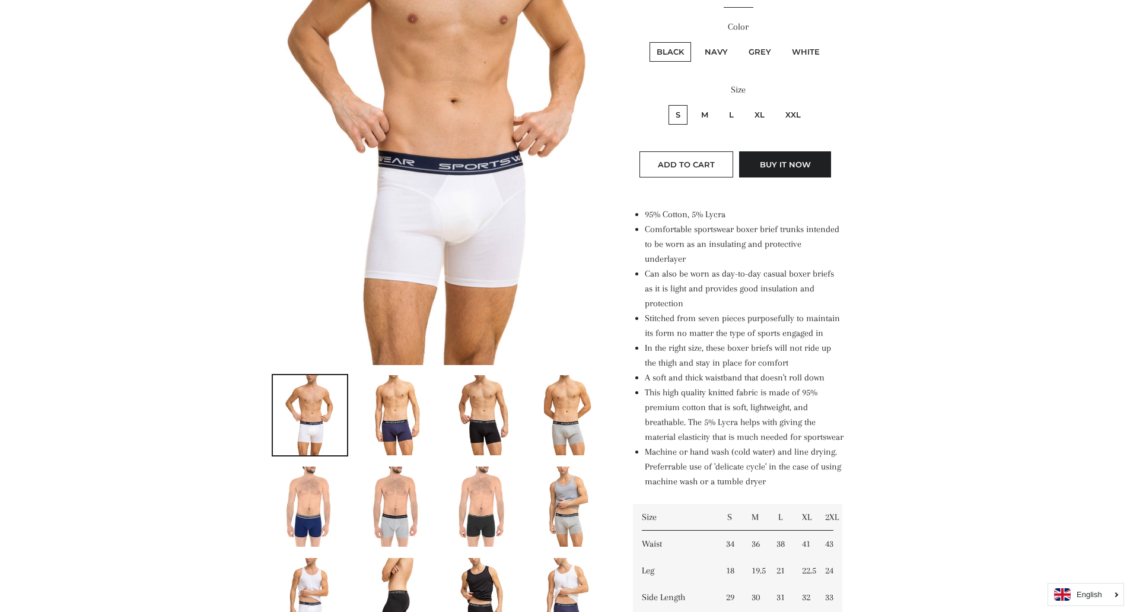
scroll to position [147, 0]
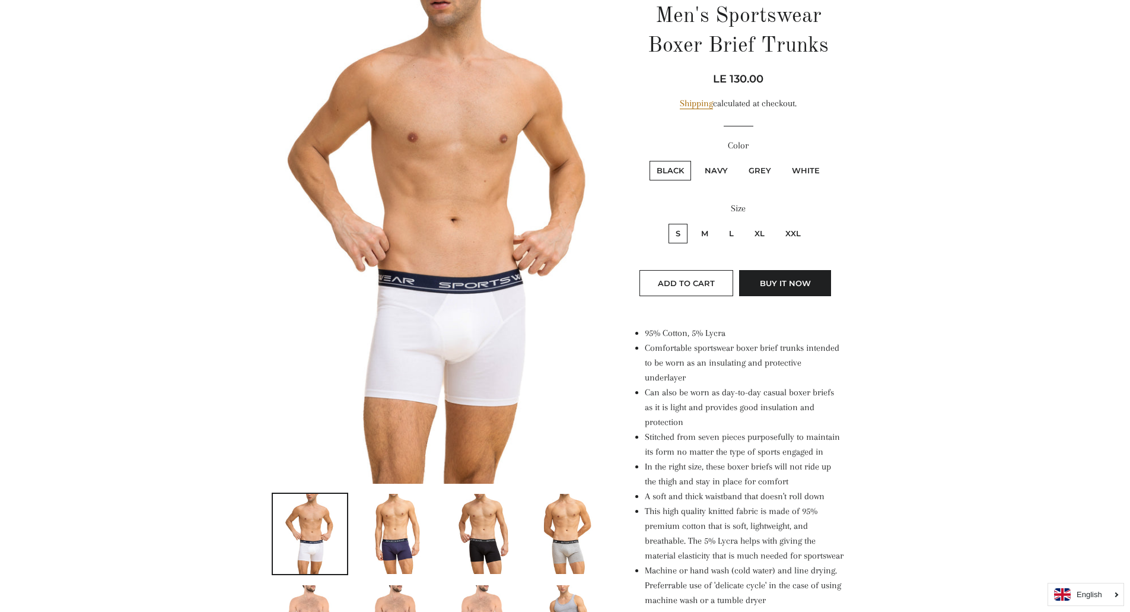
click at [763, 230] on label "XL" at bounding box center [760, 234] width 24 height 20
click at [746, 222] on input "XL" at bounding box center [746, 222] width 1 height 1
radio input "true"
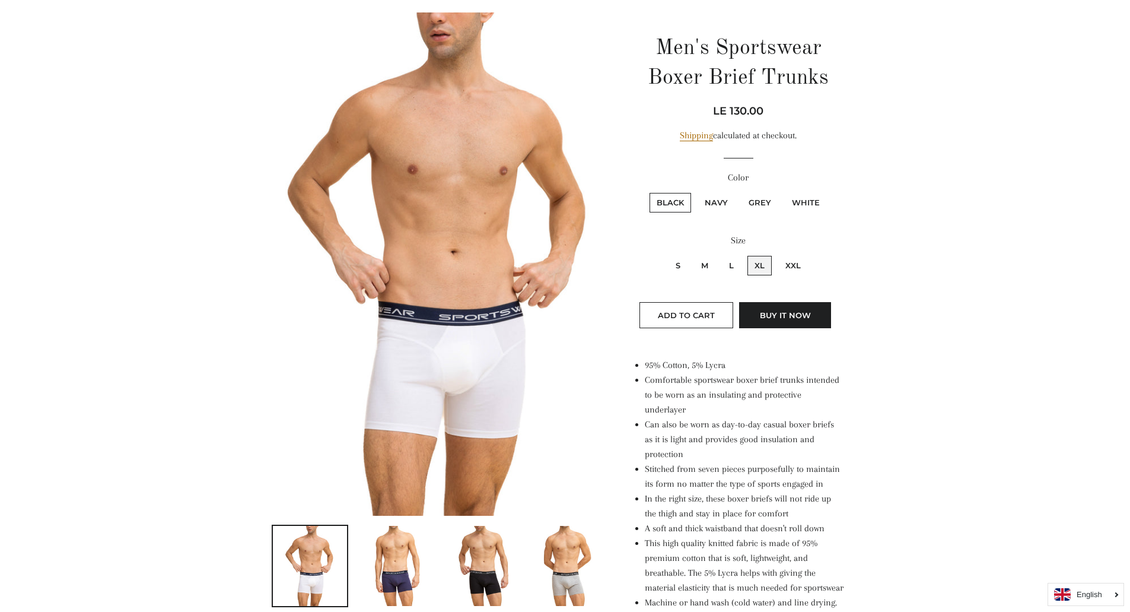
scroll to position [59, 0]
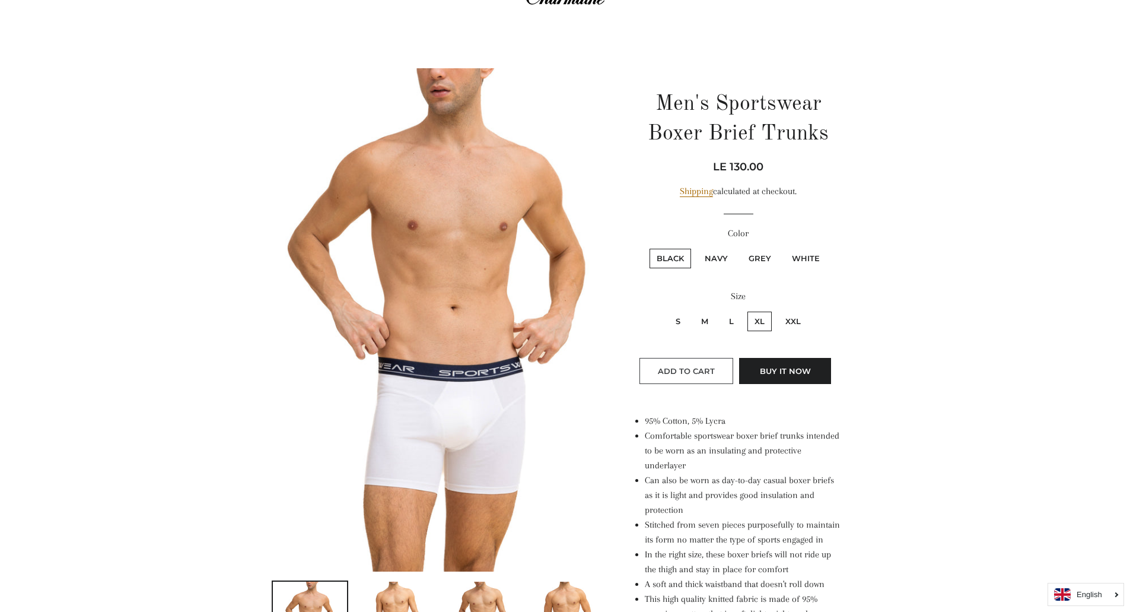
click at [701, 368] on span "Add to Cart" at bounding box center [686, 370] width 57 height 9
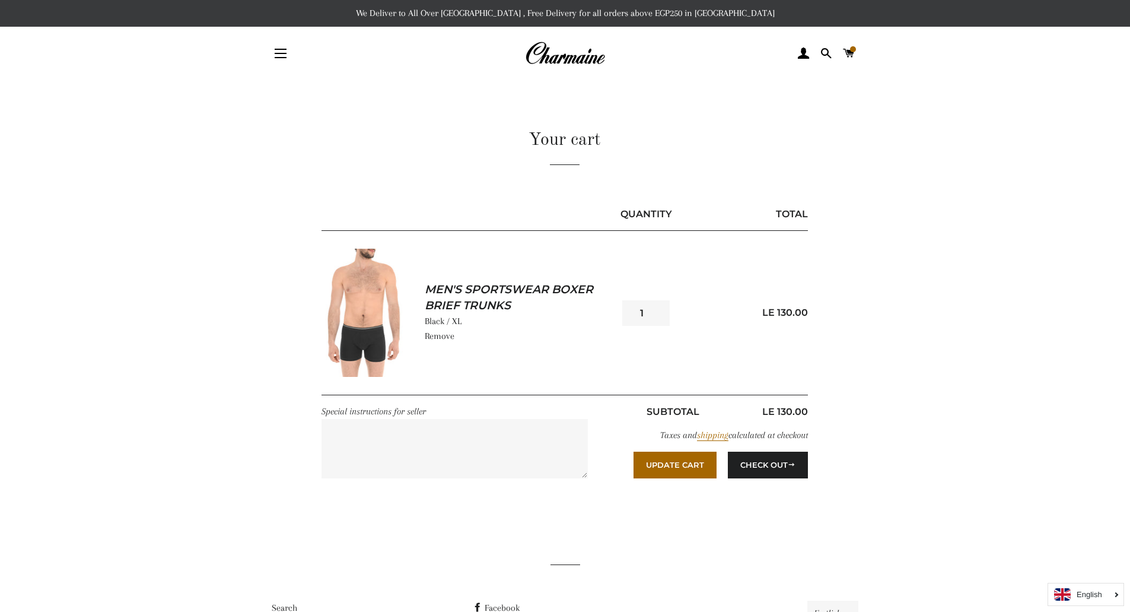
click at [470, 330] on p "Remove" at bounding box center [519, 336] width 189 height 15
click at [443, 336] on link "Remove" at bounding box center [440, 335] width 30 height 11
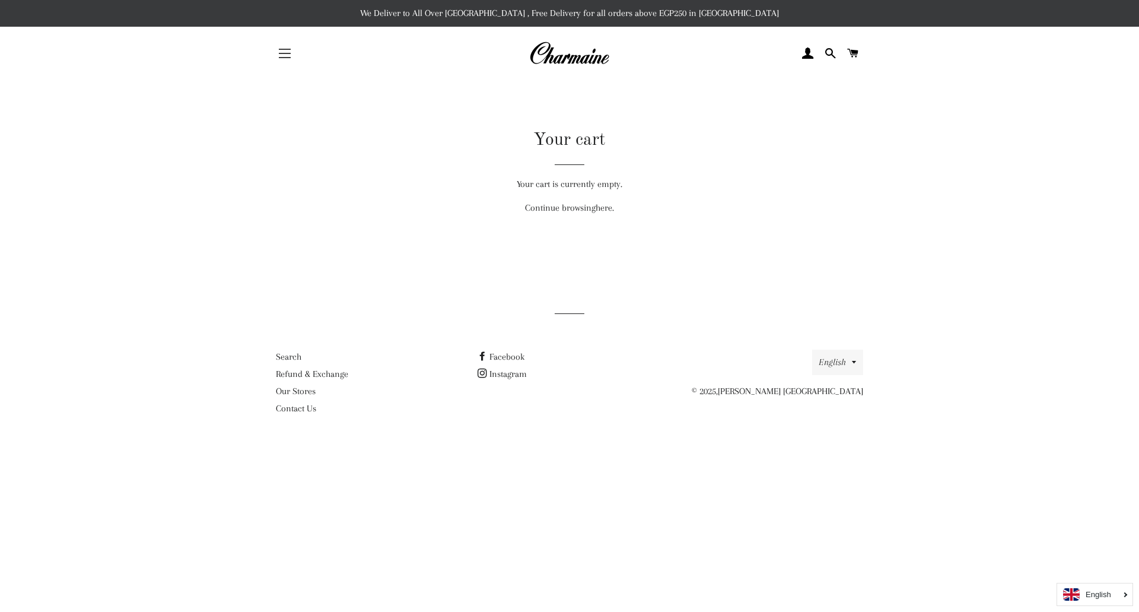
click at [278, 58] on button "Site navigation" at bounding box center [285, 54] width 30 height 30
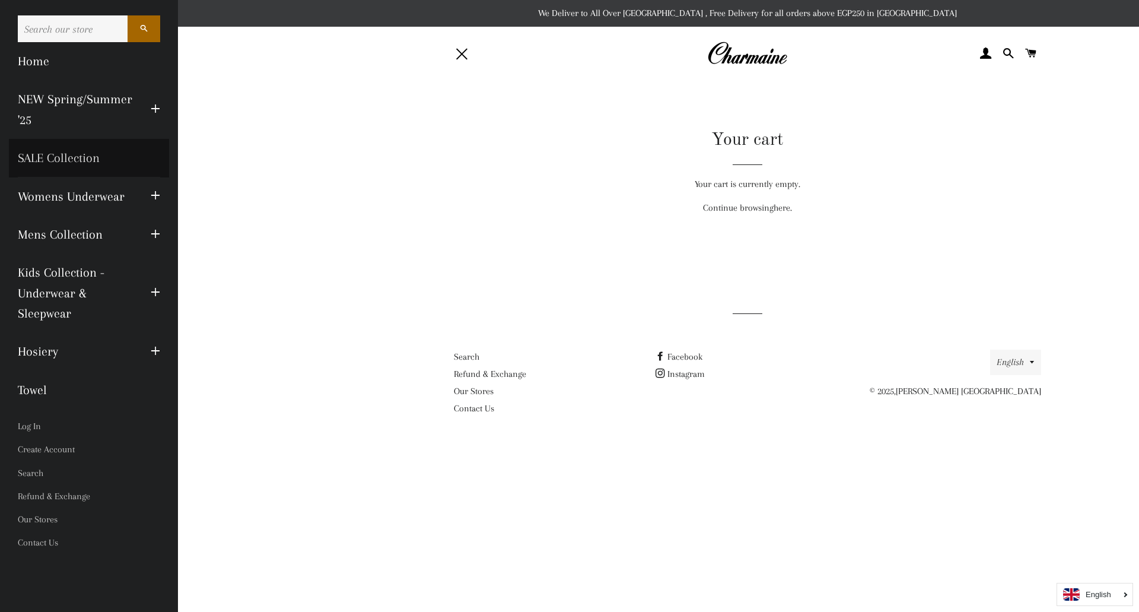
click at [52, 155] on link "SALE Collection" at bounding box center [89, 158] width 160 height 38
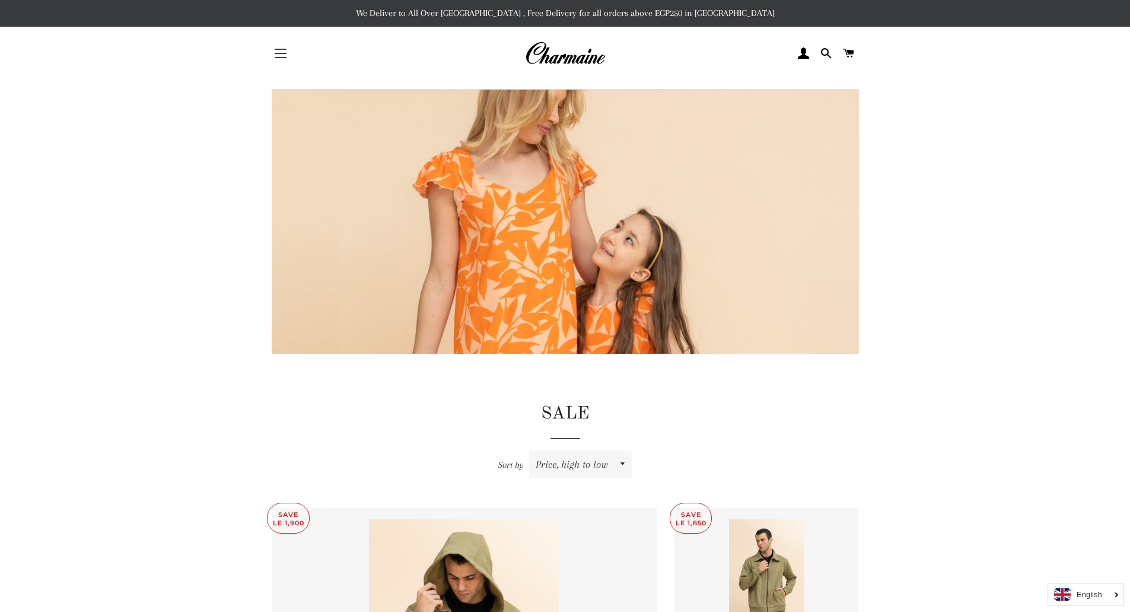
click at [280, 56] on button "Site navigation" at bounding box center [281, 54] width 30 height 30
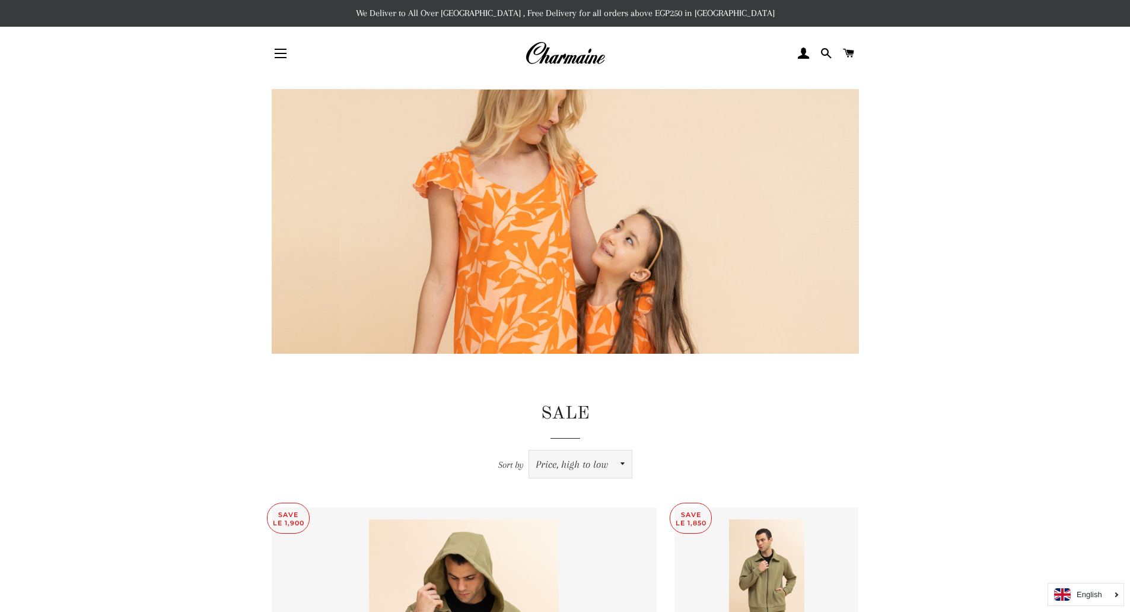
click at [560, 466] on select "Featured Best selling Alphabetically, A-Z Alphabetically, Z-A Price, low to hig…" at bounding box center [580, 463] width 103 height 27
select select "price-ascending"
click at [529, 450] on select "Featured Best selling Alphabetically, A-Z Alphabetically, Z-A Price, low to hig…" at bounding box center [580, 463] width 103 height 27
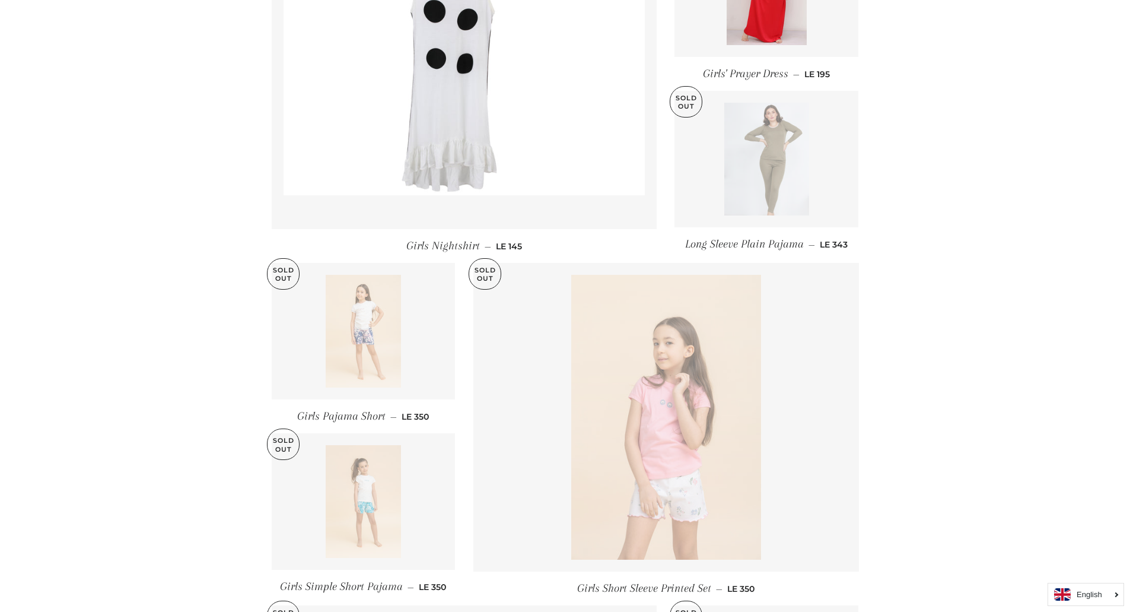
scroll to position [593, 0]
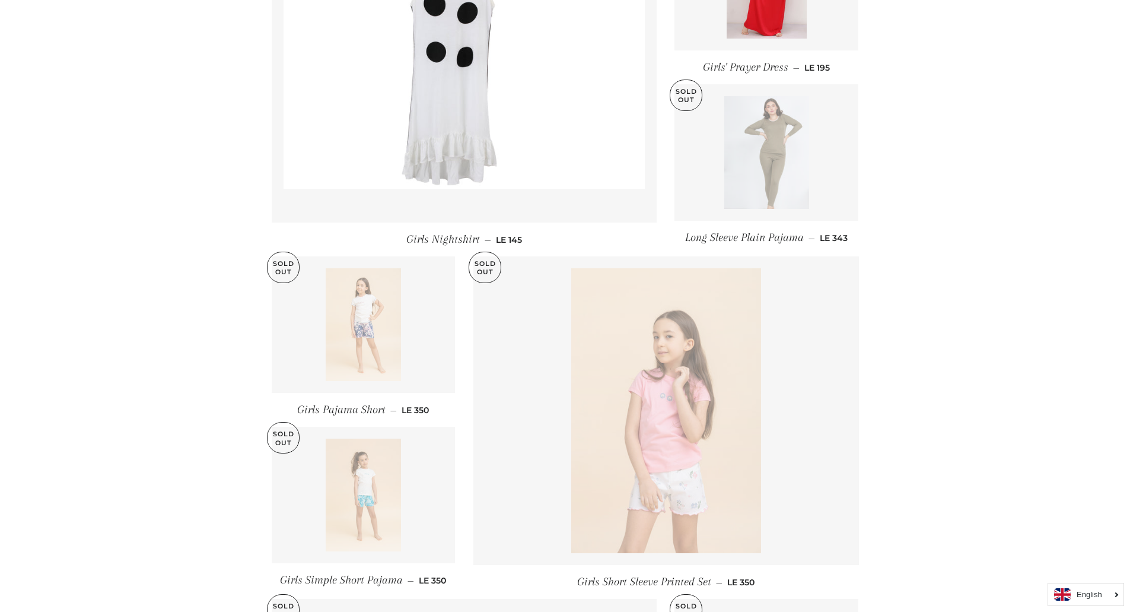
click at [1007, 313] on main "SALE Sort by Featured Best selling Alphabetically, A-Z Alphabetically, Z-A Pric…" at bounding box center [565, 435] width 1130 height 1897
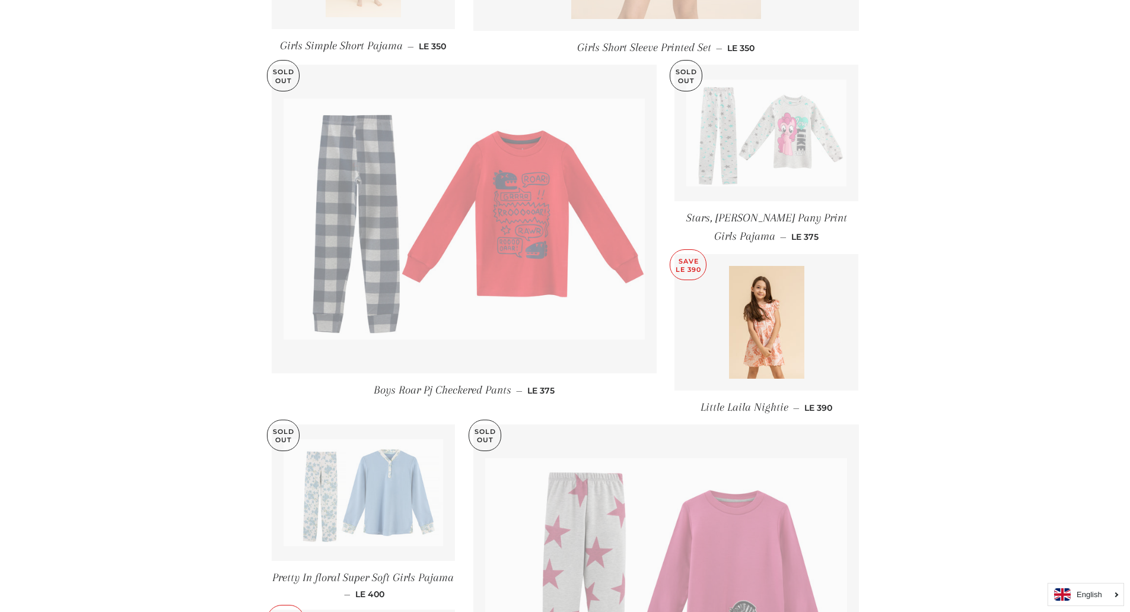
scroll to position [1483, 0]
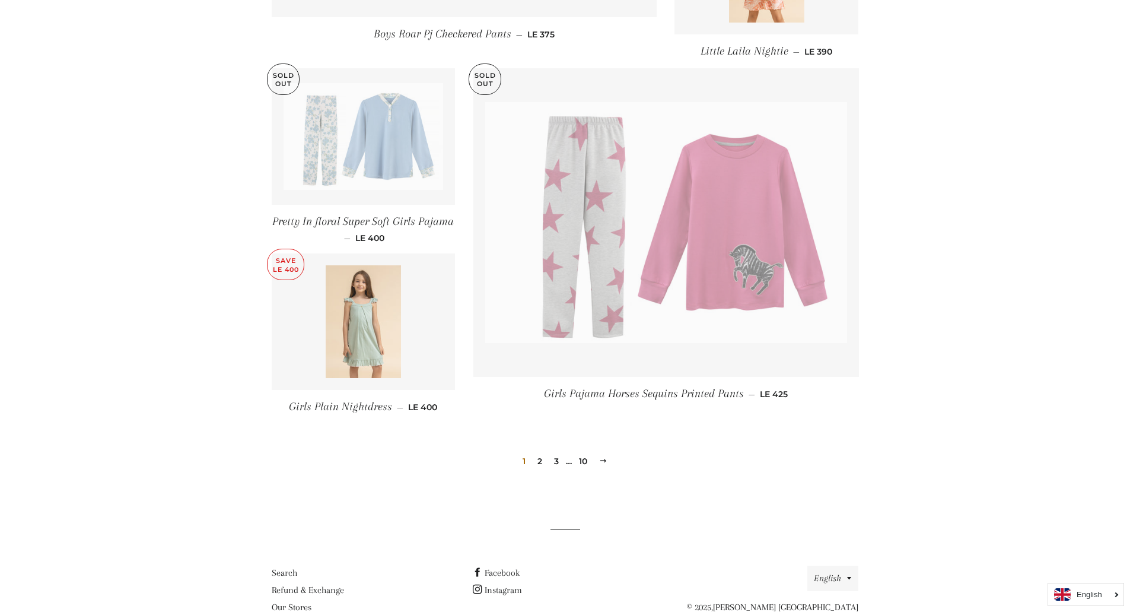
click at [371, 326] on img at bounding box center [363, 321] width 75 height 113
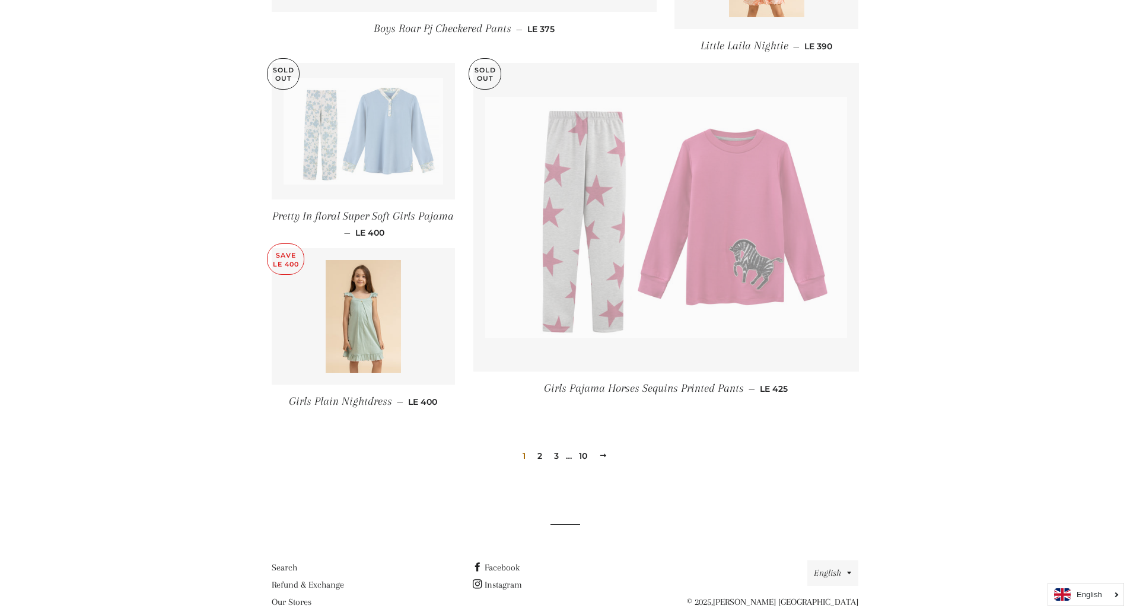
scroll to position [1527, 0]
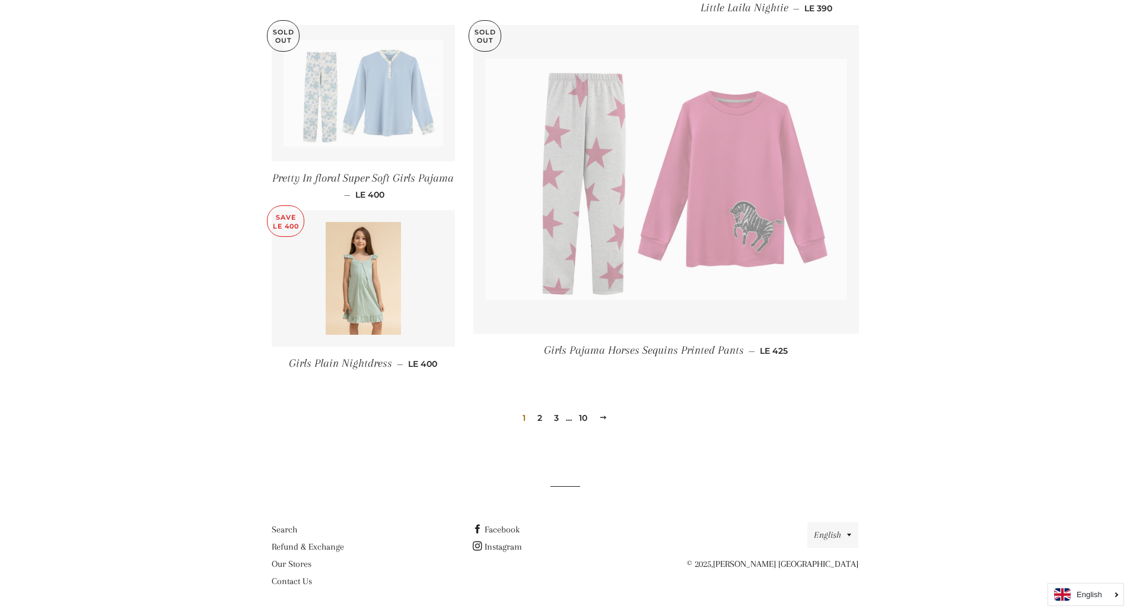
click at [536, 418] on link "2" at bounding box center [540, 418] width 14 height 18
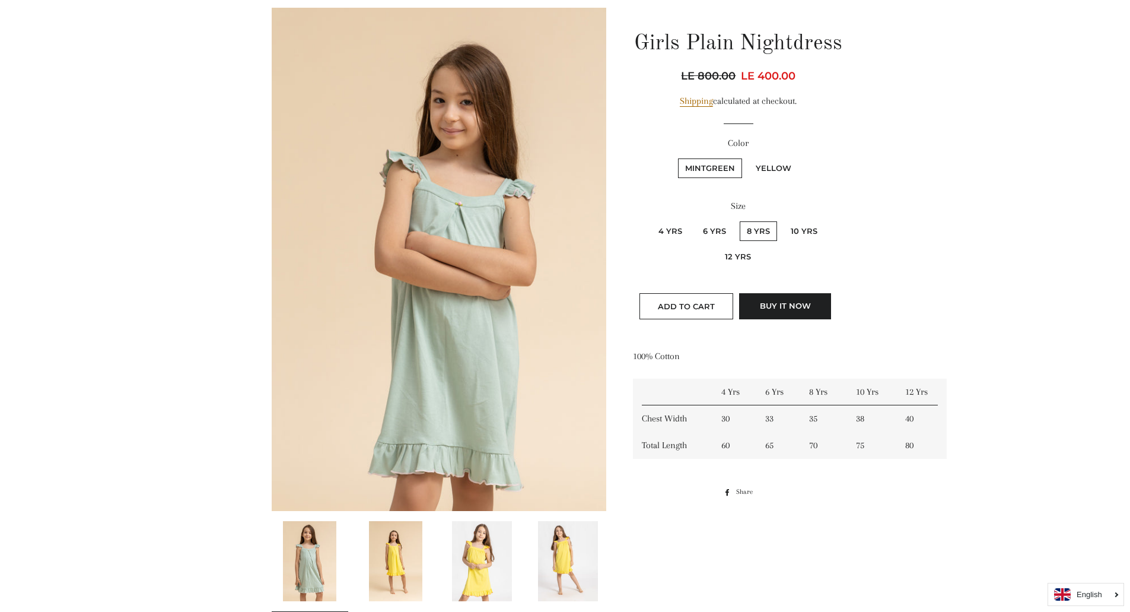
scroll to position [119, 0]
click at [409, 552] on img at bounding box center [395, 562] width 53 height 80
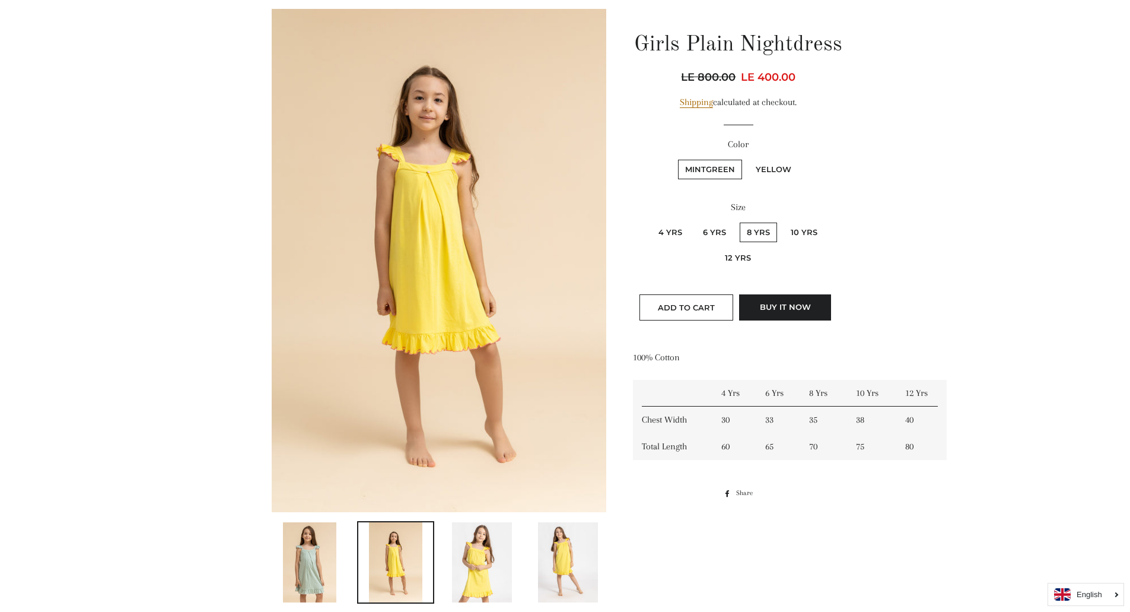
click at [450, 554] on link at bounding box center [481, 562] width 77 height 82
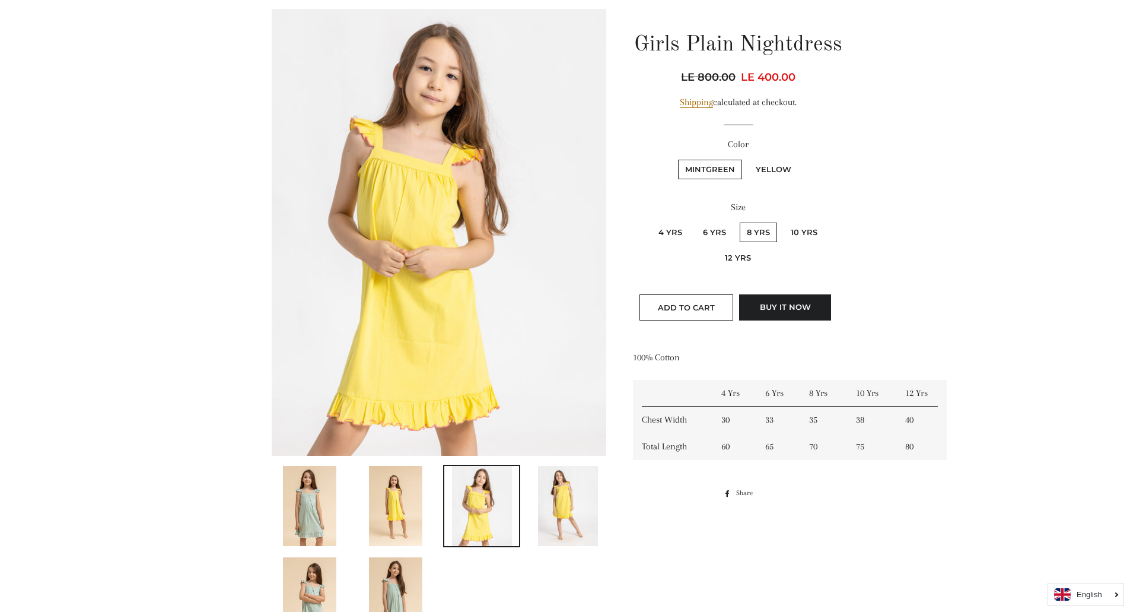
drag, startPoint x: 482, startPoint y: 530, endPoint x: 354, endPoint y: 353, distance: 219.2
click at [482, 530] on img at bounding box center [482, 506] width 60 height 80
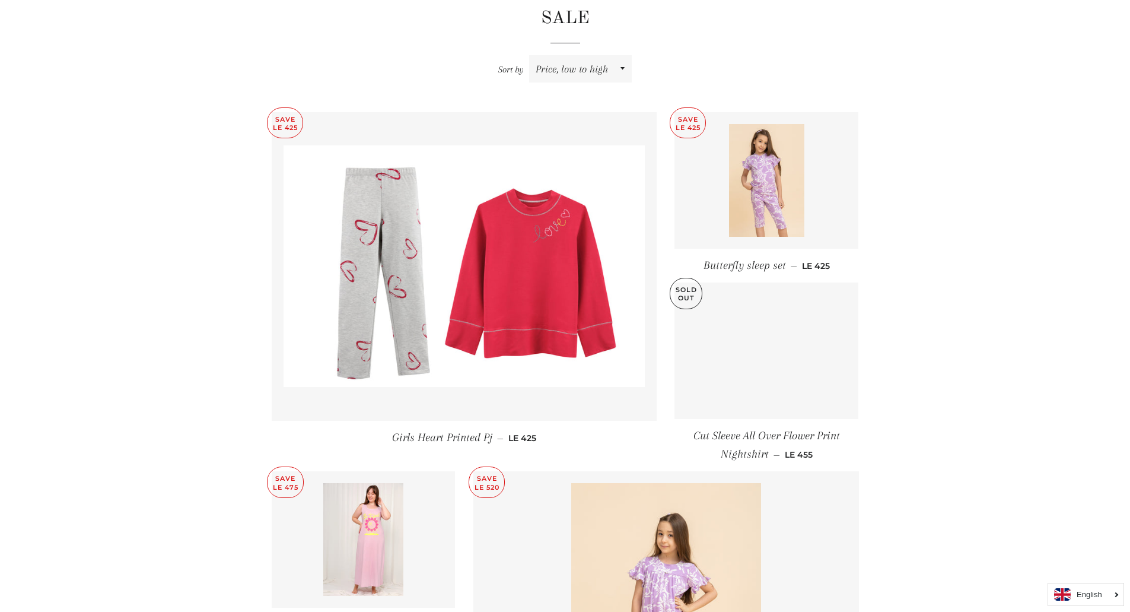
scroll to position [534, 0]
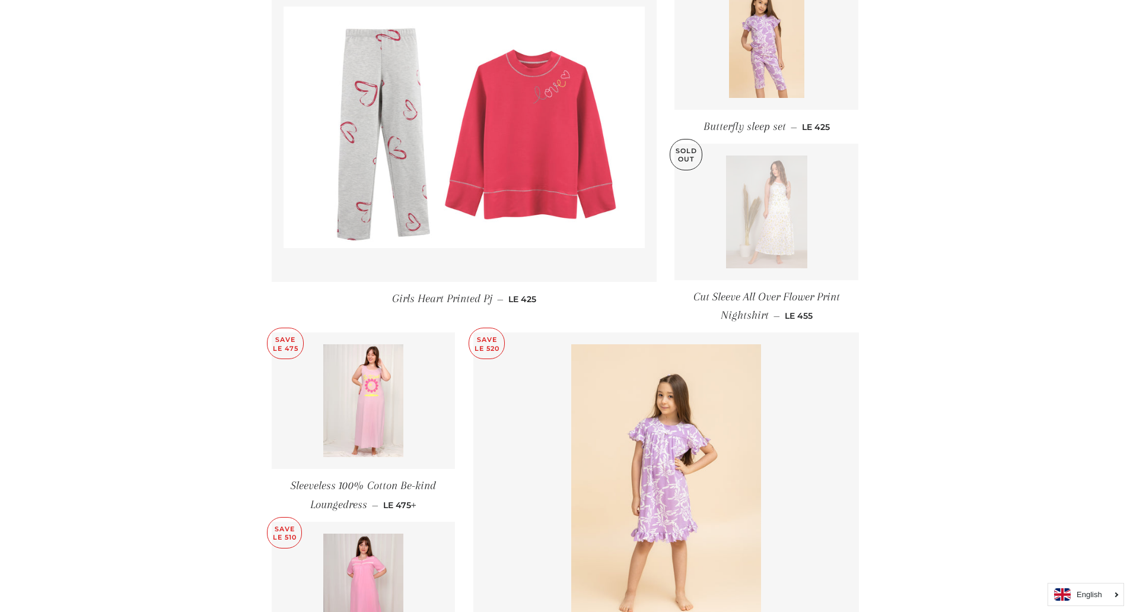
click at [513, 215] on img at bounding box center [465, 127] width 362 height 241
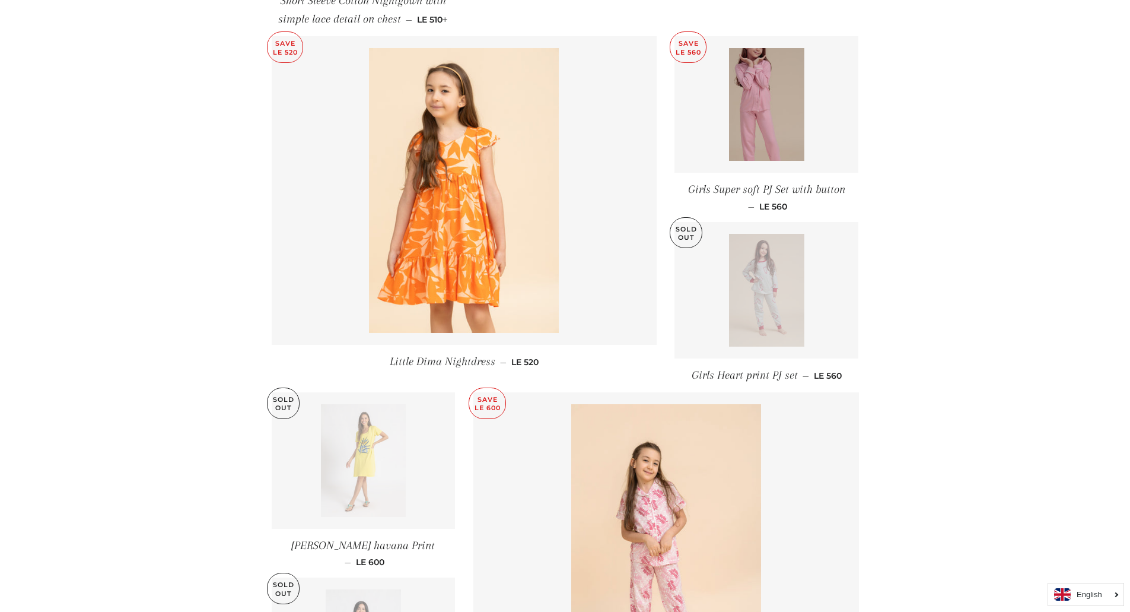
scroll to position [1187, 0]
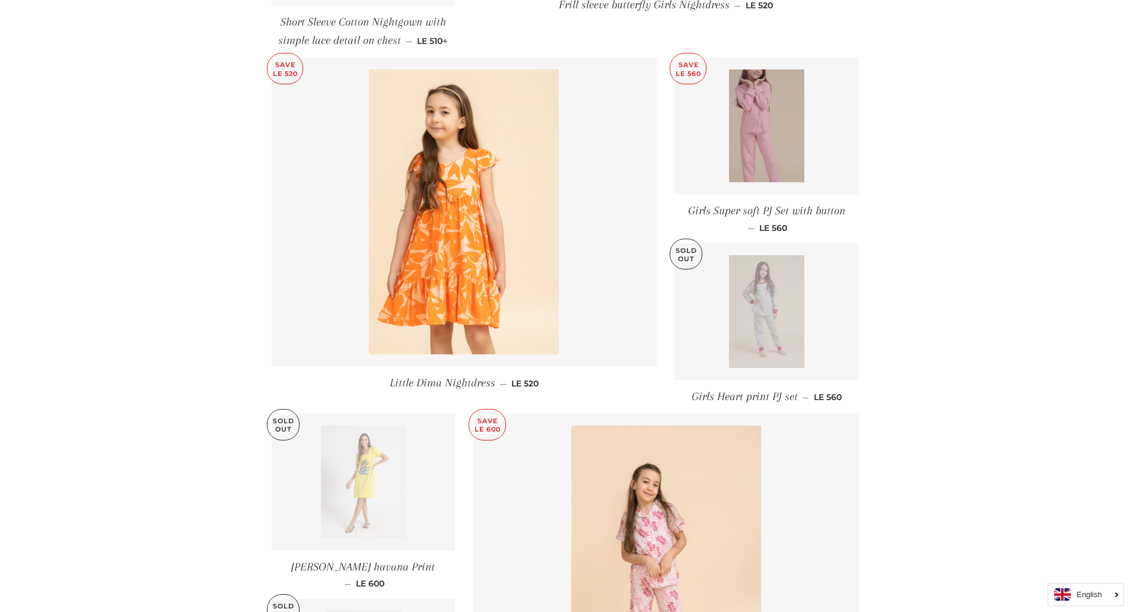
click at [771, 133] on img at bounding box center [766, 125] width 75 height 113
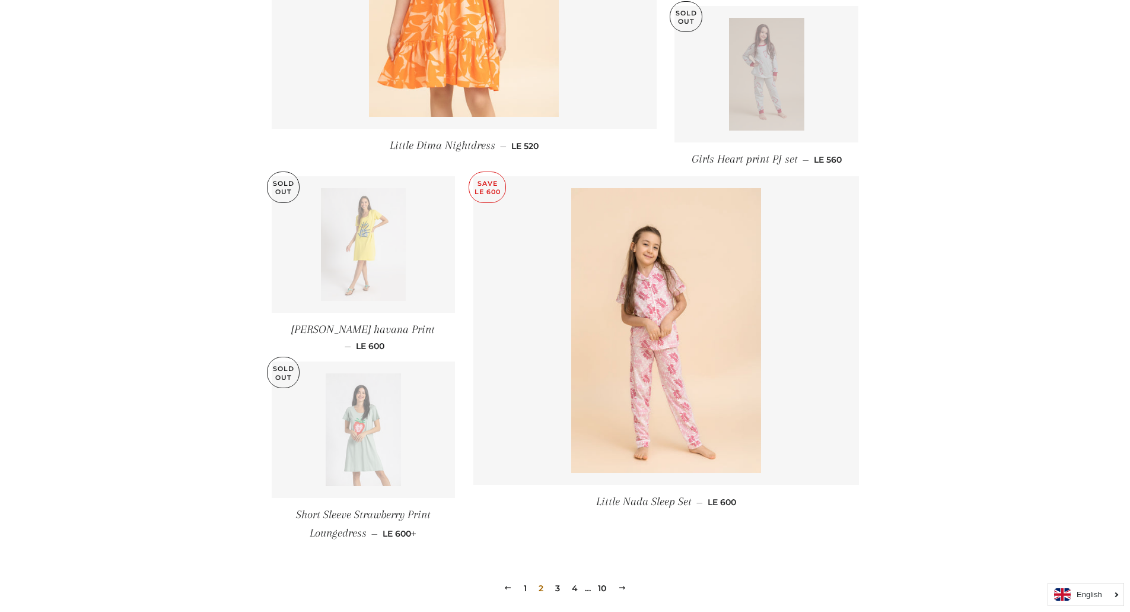
scroll to position [1598, 0]
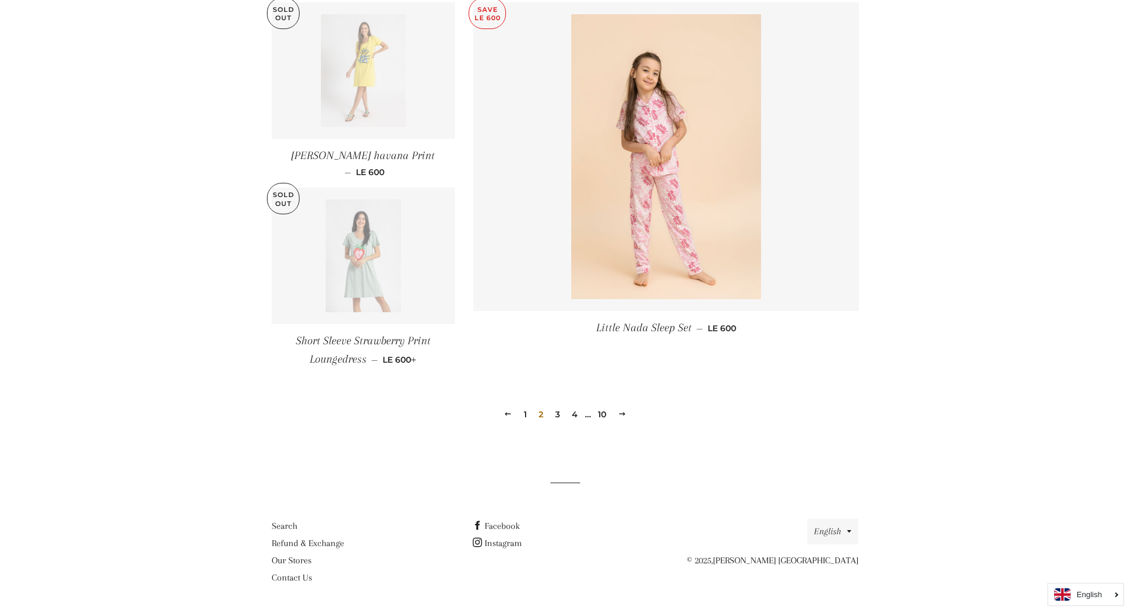
click at [556, 415] on link "3" at bounding box center [558, 414] width 14 height 18
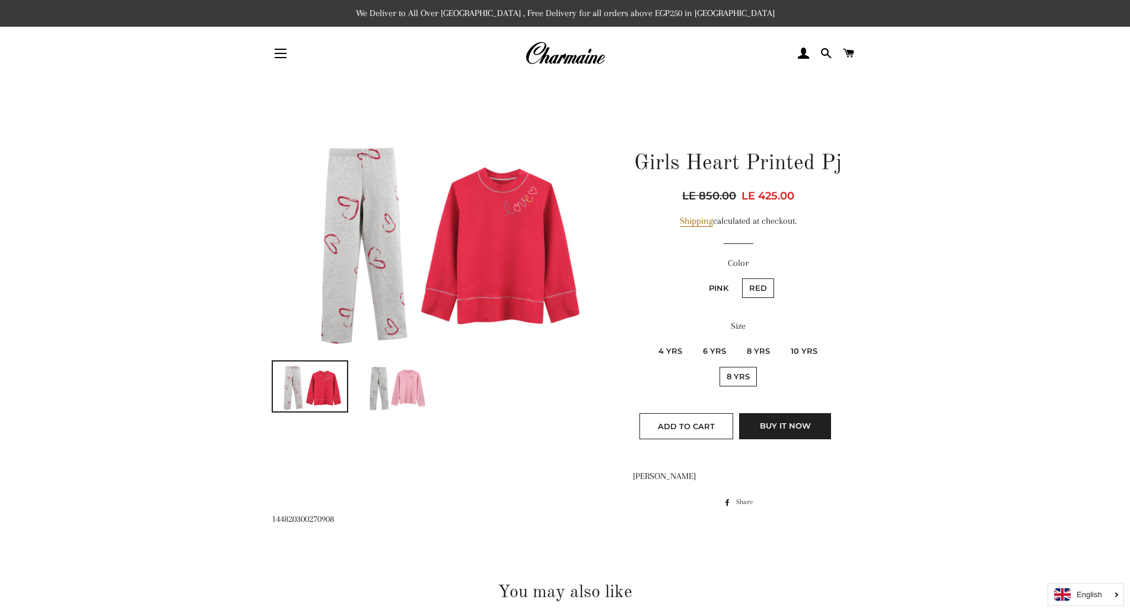
click at [373, 398] on img at bounding box center [395, 386] width 75 height 50
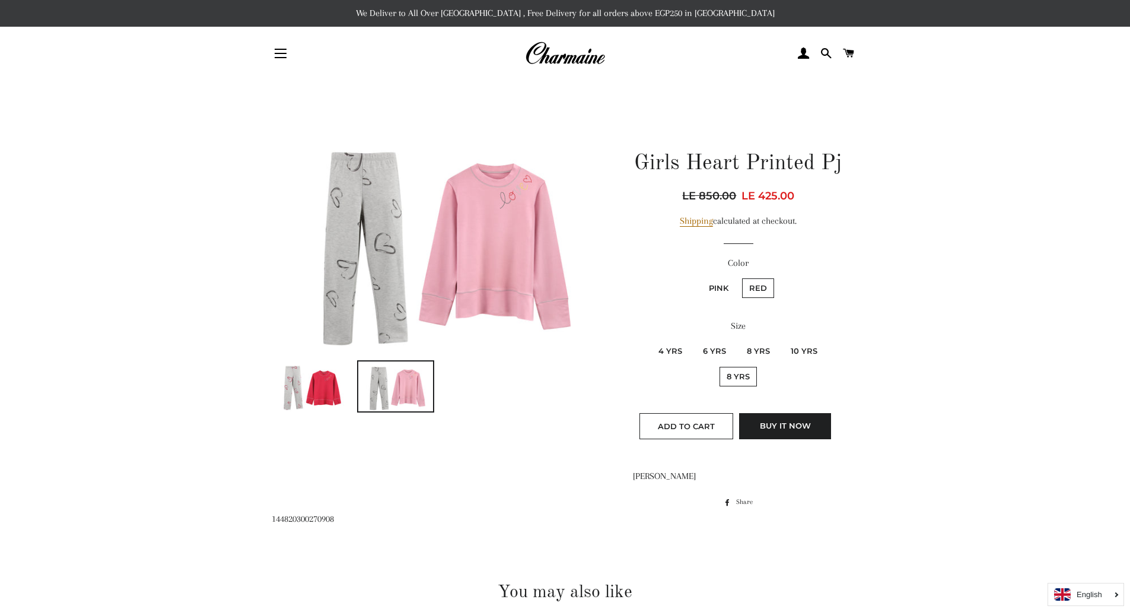
click at [311, 396] on img at bounding box center [310, 386] width 75 height 50
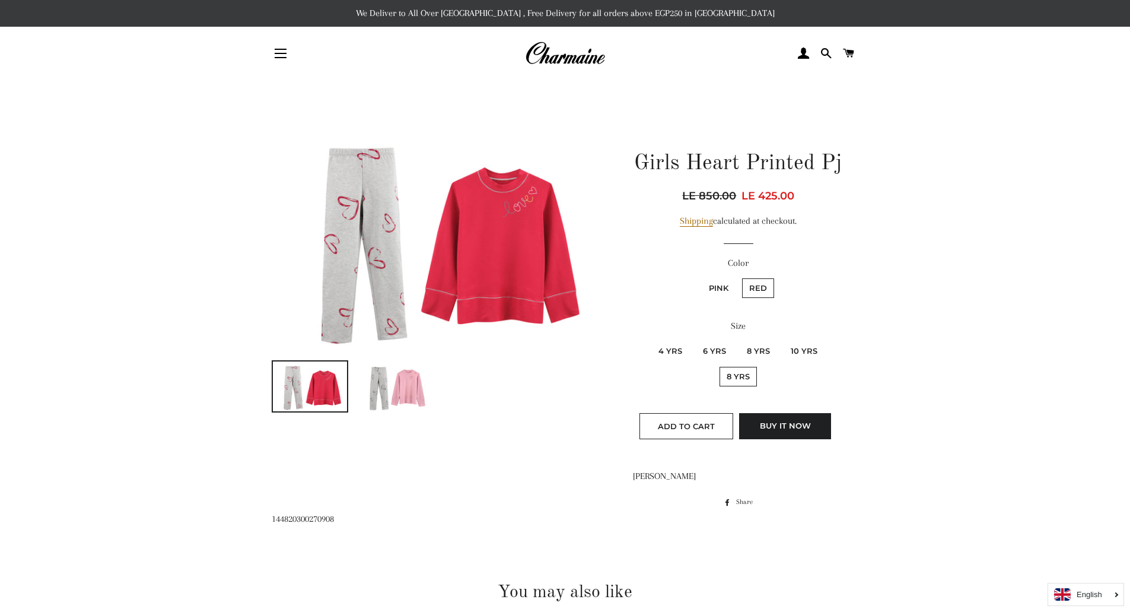
click at [399, 381] on img at bounding box center [395, 386] width 75 height 50
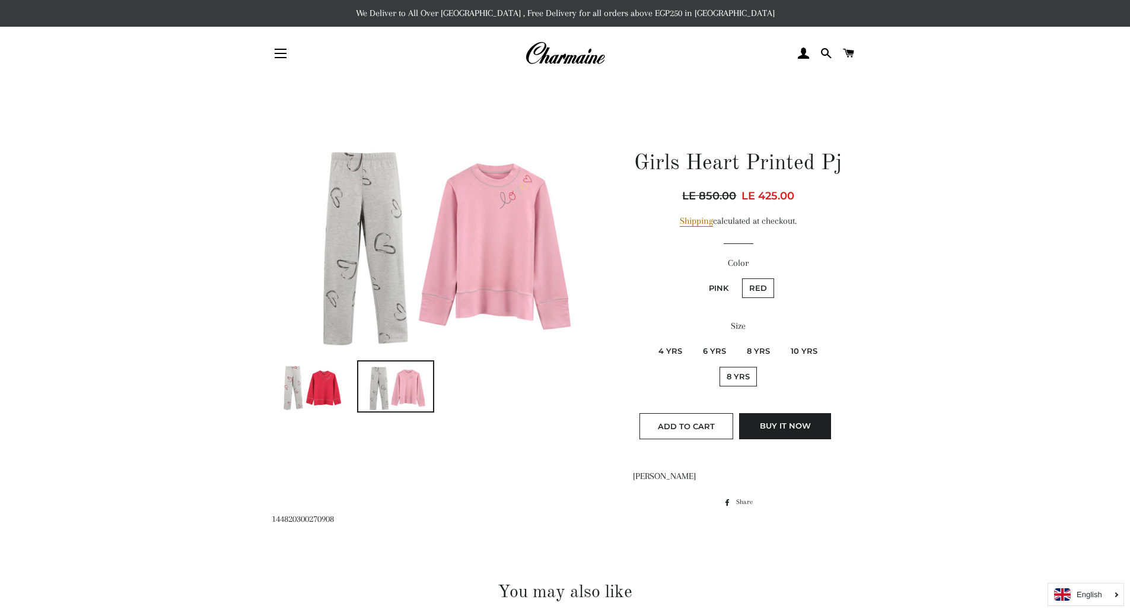
click at [306, 387] on img at bounding box center [310, 386] width 75 height 50
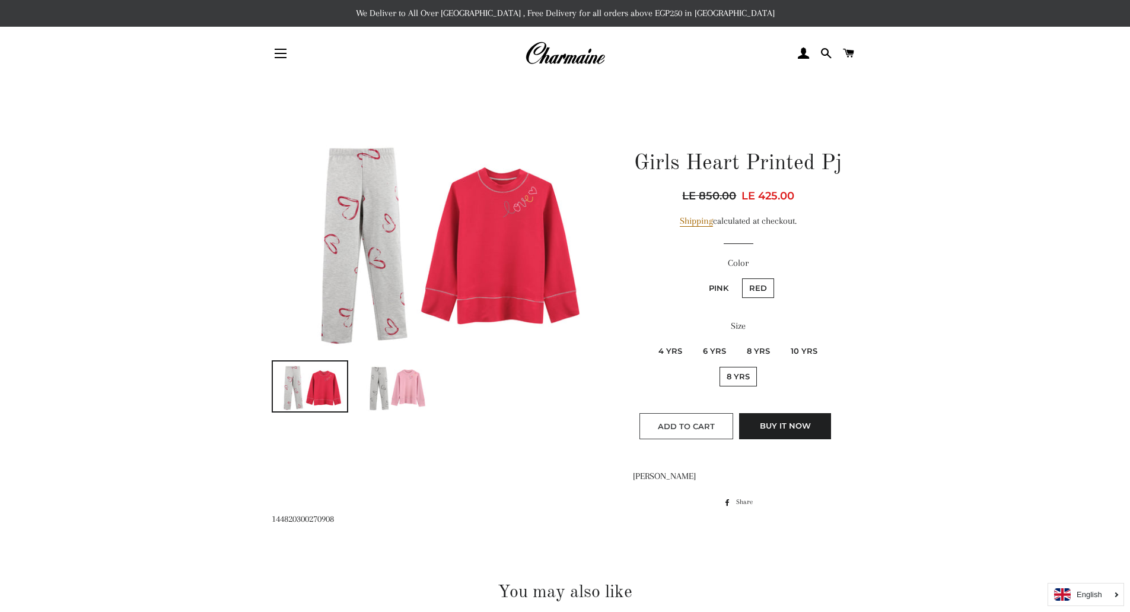
click at [696, 434] on button "Add to Cart" at bounding box center [687, 426] width 94 height 26
click at [414, 391] on img at bounding box center [395, 386] width 75 height 50
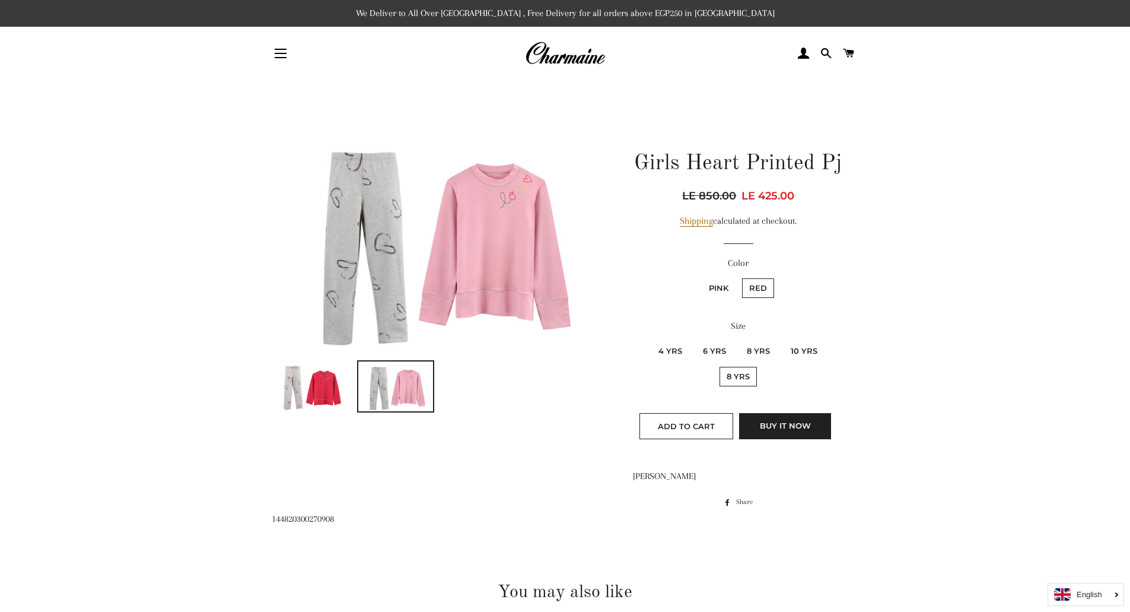
click at [798, 351] on label "10 Yrs" at bounding box center [804, 351] width 41 height 20
click at [783, 340] on Yrs "10 Yrs" at bounding box center [782, 339] width 1 height 1
radio Yrs "true"
click at [752, 351] on label "8 Yrs" at bounding box center [758, 351] width 37 height 20
click at [739, 340] on Yrs "8 Yrs" at bounding box center [738, 339] width 1 height 1
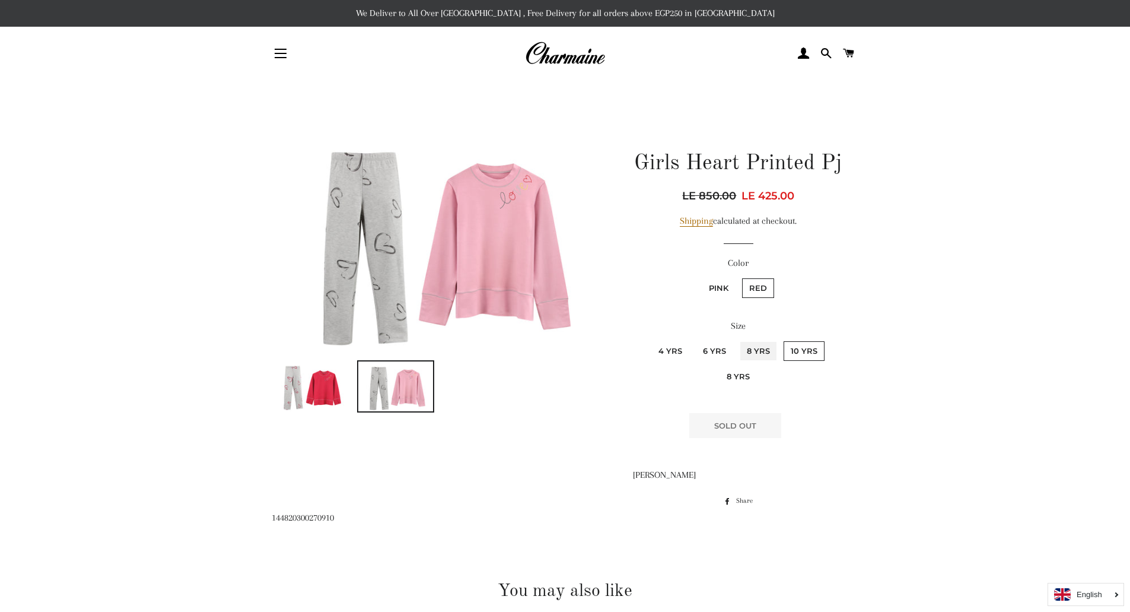
radio Yrs "true"
click at [718, 351] on label "6 Yrs" at bounding box center [714, 351] width 37 height 20
click at [695, 340] on Yrs "6 Yrs" at bounding box center [694, 339] width 1 height 1
radio Yrs "true"
click at [676, 350] on label "4 yrs" at bounding box center [670, 351] width 38 height 20
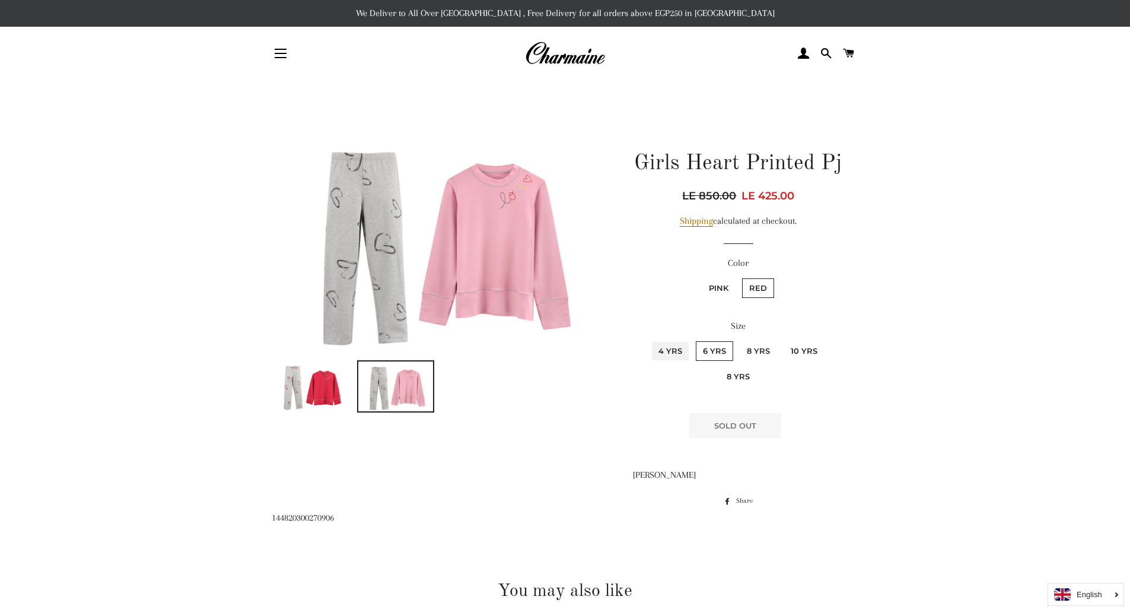
click at [650, 340] on yrs "4 yrs" at bounding box center [650, 339] width 1 height 1
radio yrs "true"
click at [736, 370] on label "8 yrs" at bounding box center [738, 377] width 37 height 20
click at [827, 340] on yrs "8 yrs" at bounding box center [827, 339] width 1 height 1
radio yrs "true"
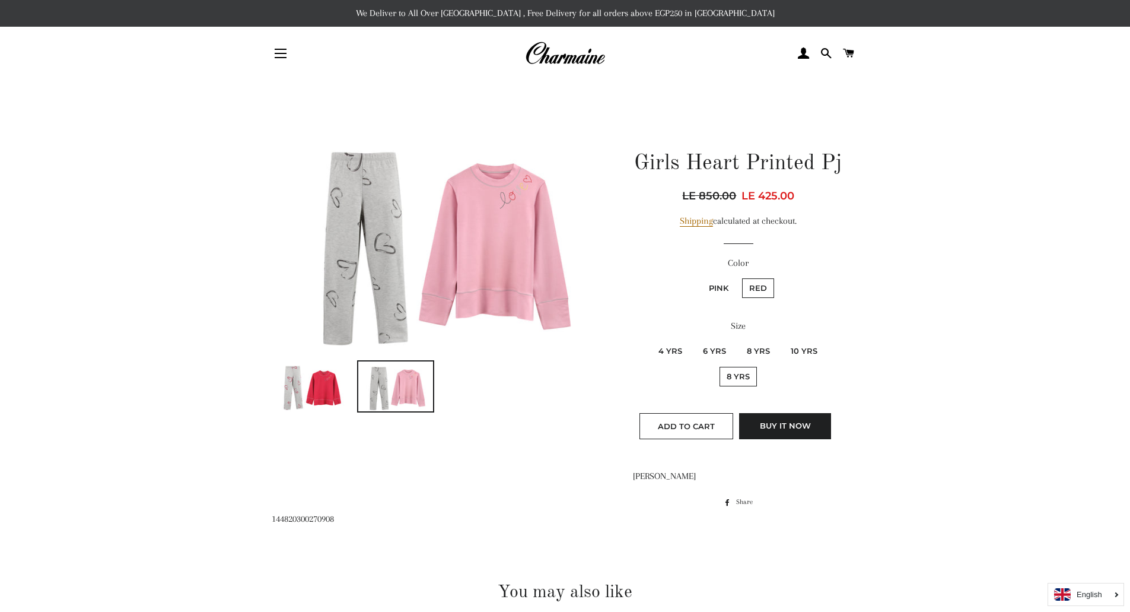
click at [332, 384] on img at bounding box center [310, 386] width 75 height 50
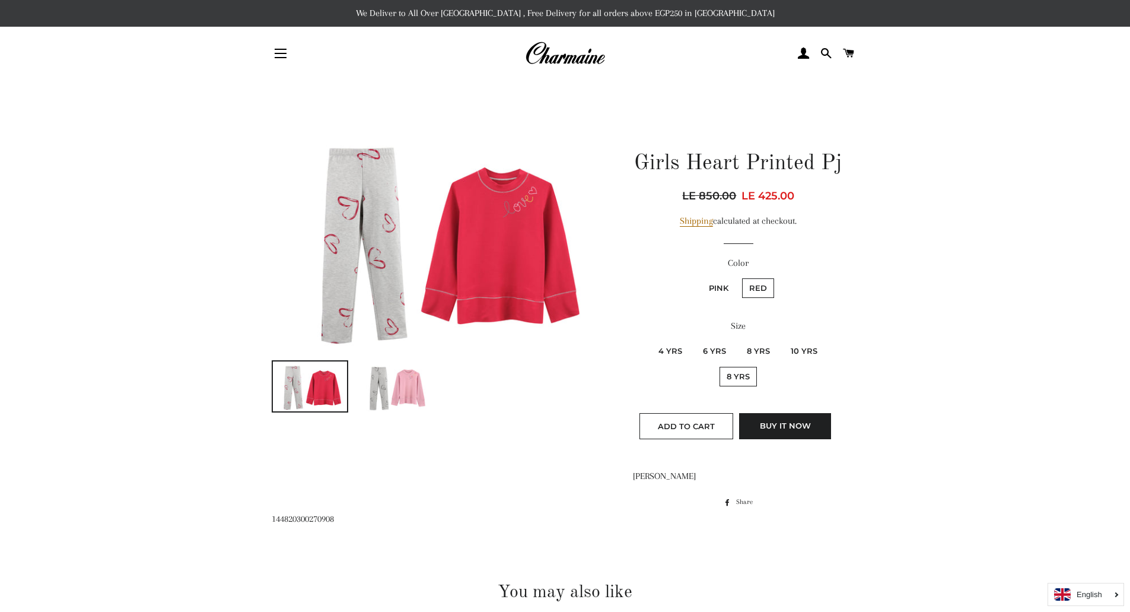
click at [806, 354] on label "10 Yrs" at bounding box center [804, 351] width 41 height 20
click at [783, 340] on Yrs "10 Yrs" at bounding box center [782, 339] width 1 height 1
radio Yrs "true"
click at [319, 390] on img at bounding box center [310, 386] width 75 height 50
drag, startPoint x: 497, startPoint y: 465, endPoint x: 515, endPoint y: 428, distance: 41.1
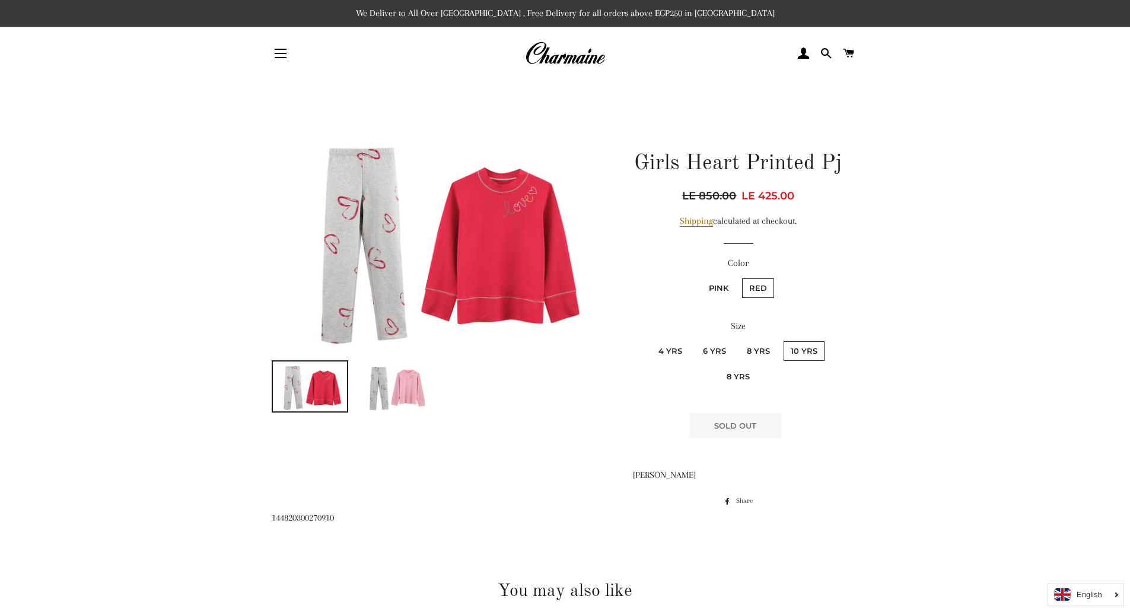
click at [498, 464] on div "Girls Heart Printed Pj Regular price LE 850.00 Sale price LE 425.00 Unit price …" at bounding box center [556, 319] width 605 height 383
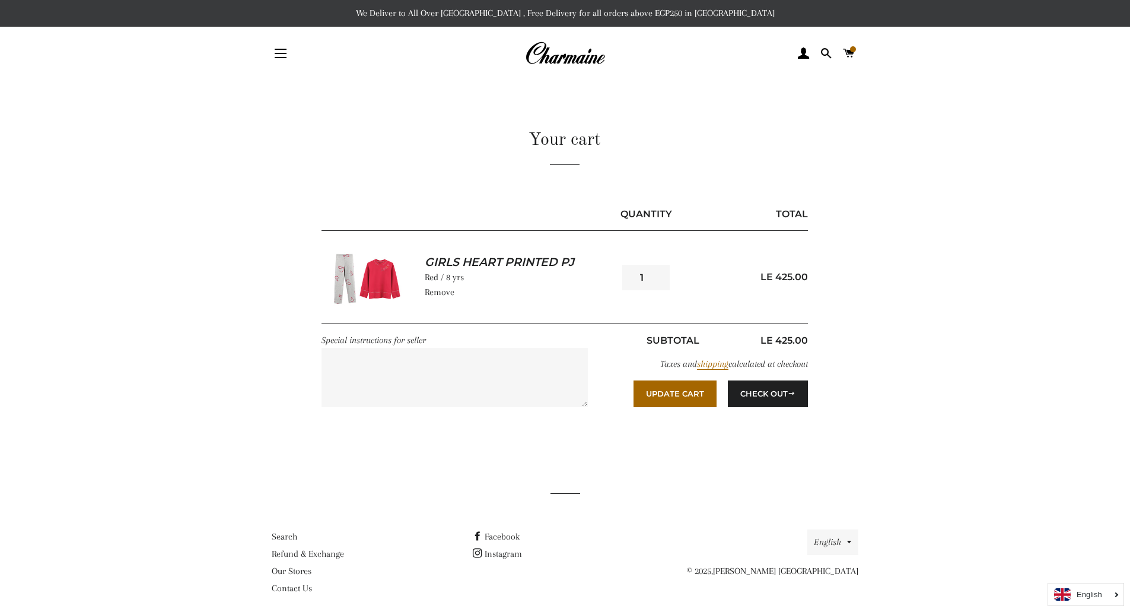
click at [531, 288] on p "Remove" at bounding box center [519, 292] width 189 height 15
click at [673, 396] on button "Update Cart" at bounding box center [675, 393] width 83 height 26
type input "2"
click at [659, 273] on input "2" at bounding box center [645, 278] width 47 height 26
click at [667, 390] on button "Update Cart" at bounding box center [675, 393] width 83 height 26
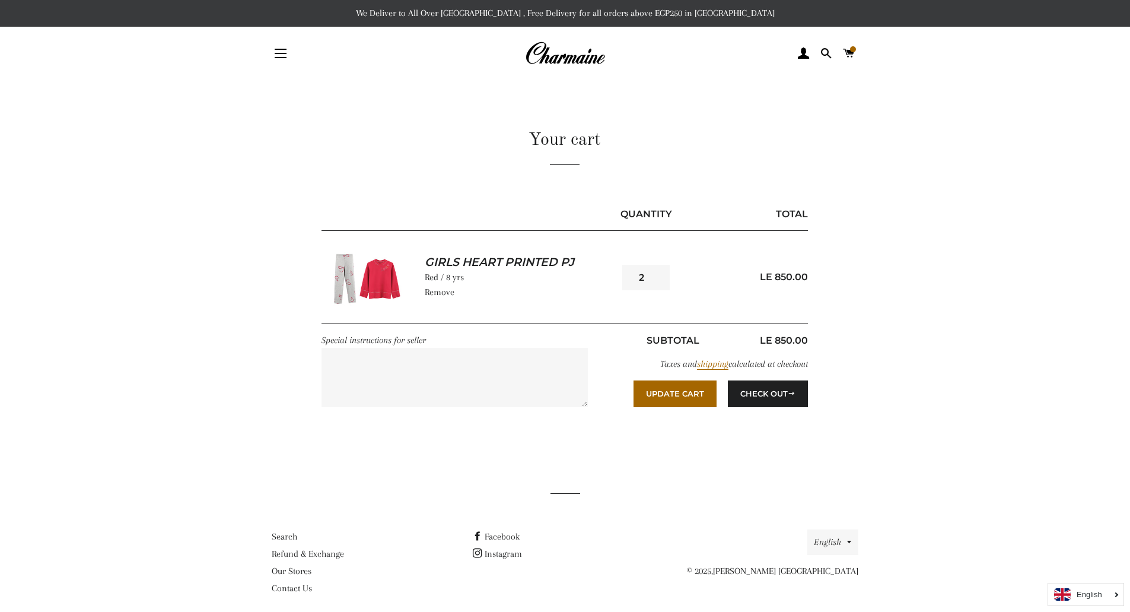
drag, startPoint x: 237, startPoint y: 144, endPoint x: 83, endPoint y: 21, distance: 196.7
click at [238, 143] on main "Your cart Quantity Total Girls Heart Printed Pj Red / 8 yrs Remove 2" at bounding box center [565, 268] width 1130 height 377
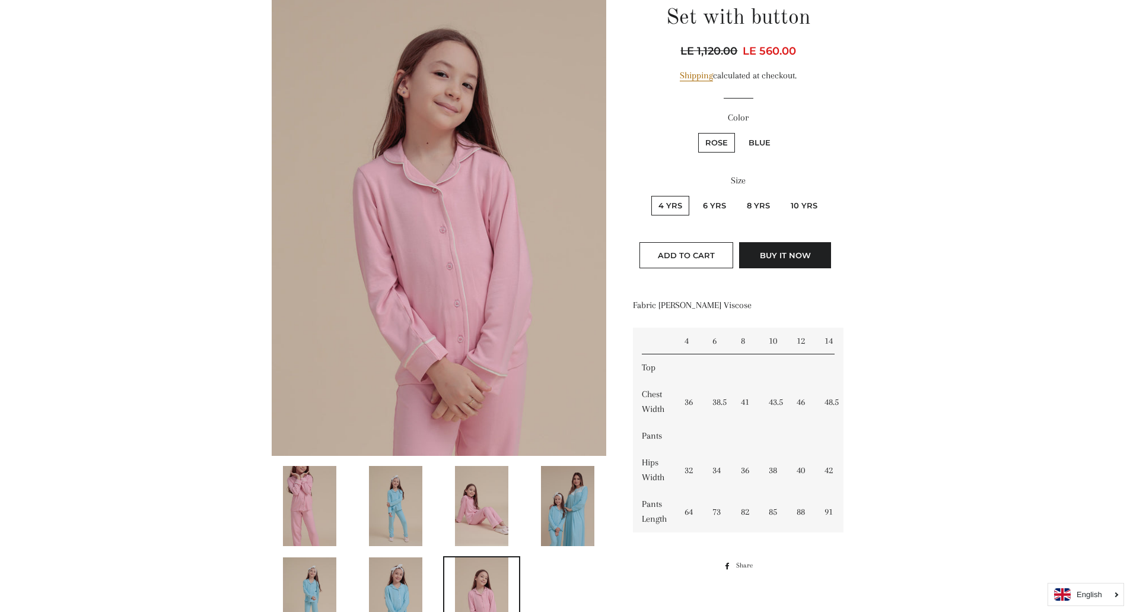
scroll to position [178, 0]
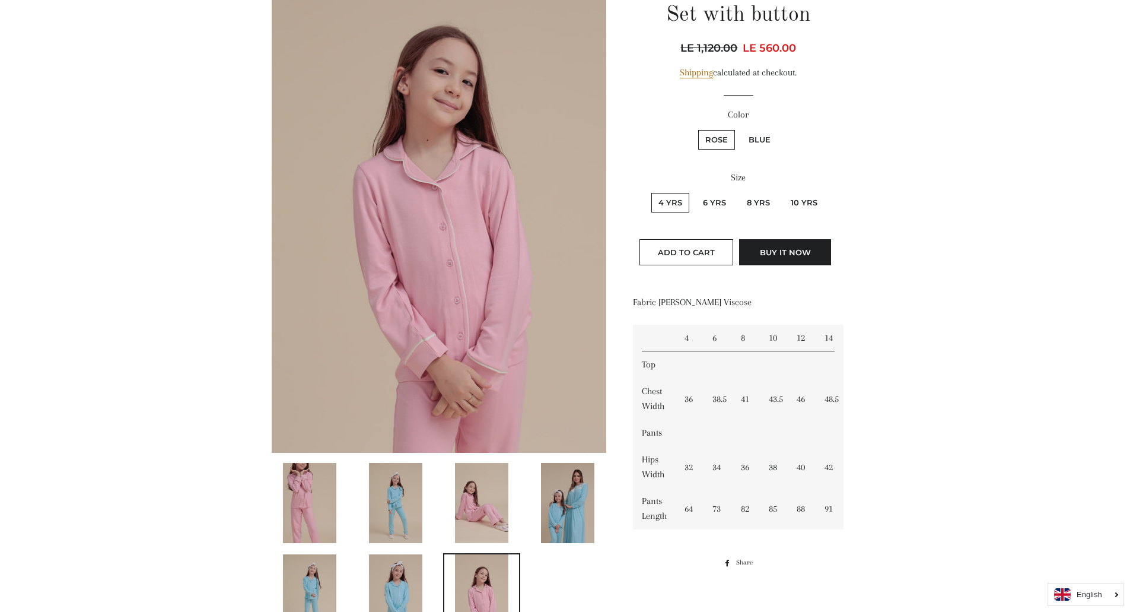
click at [797, 200] on label "10 Yrs" at bounding box center [804, 203] width 41 height 20
click at [783, 192] on Yrs "10 Yrs" at bounding box center [782, 191] width 1 height 1
radio Yrs "true"
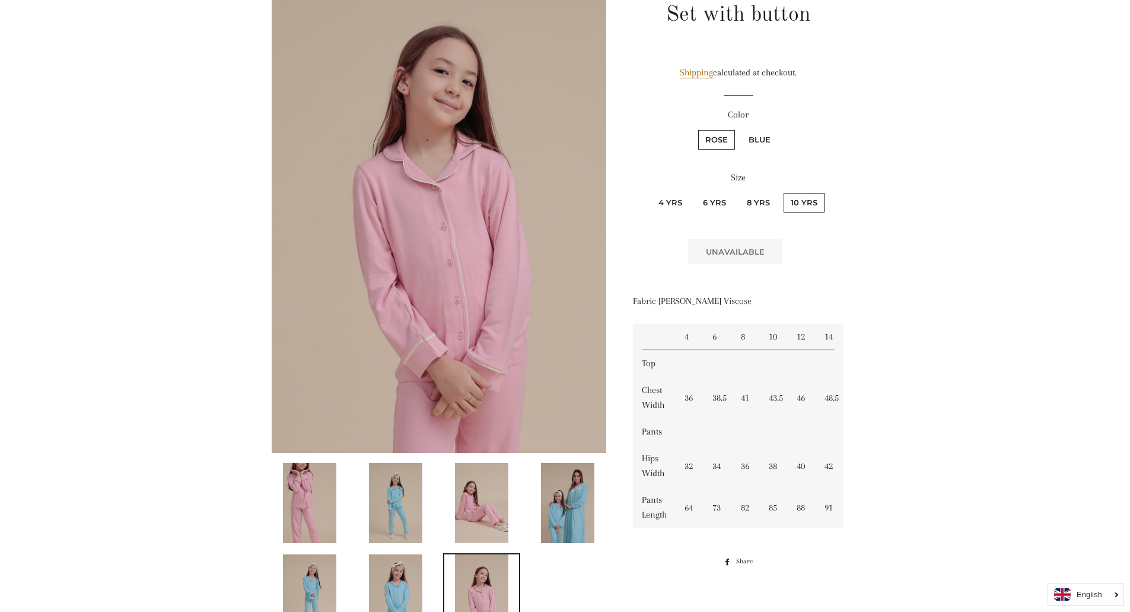
click at [762, 137] on label "Blue" at bounding box center [760, 140] width 36 height 20
click at [740, 129] on input "Blue" at bounding box center [740, 128] width 1 height 1
radio input "true"
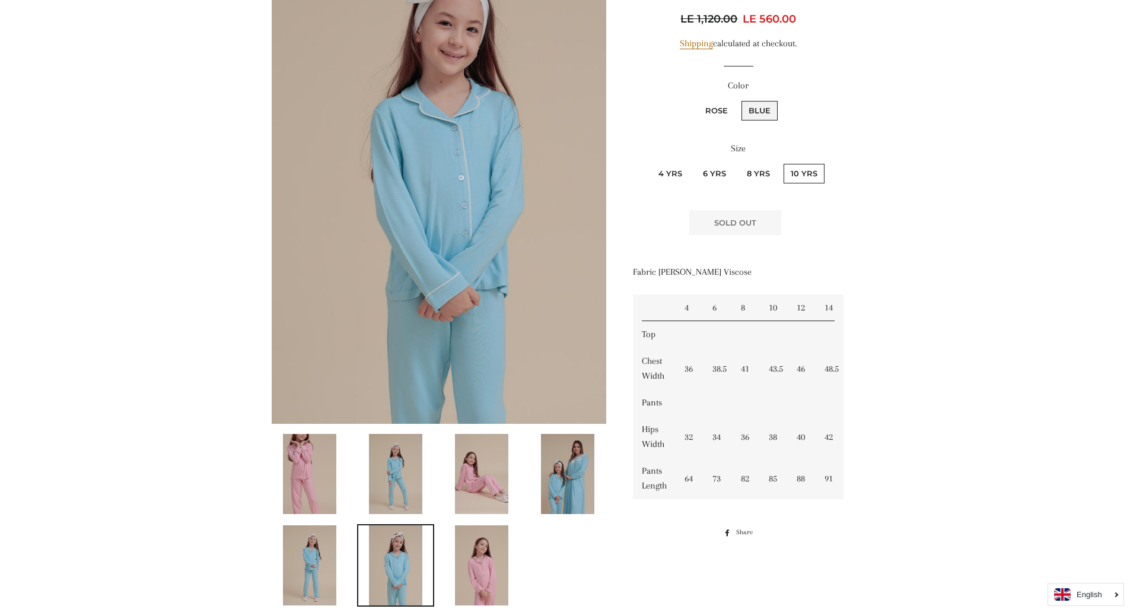
scroll to position [206, 0]
click at [759, 173] on label "8 Yrs" at bounding box center [758, 174] width 37 height 20
click at [739, 163] on Yrs "8 Yrs" at bounding box center [738, 163] width 1 height 1
radio Yrs "true"
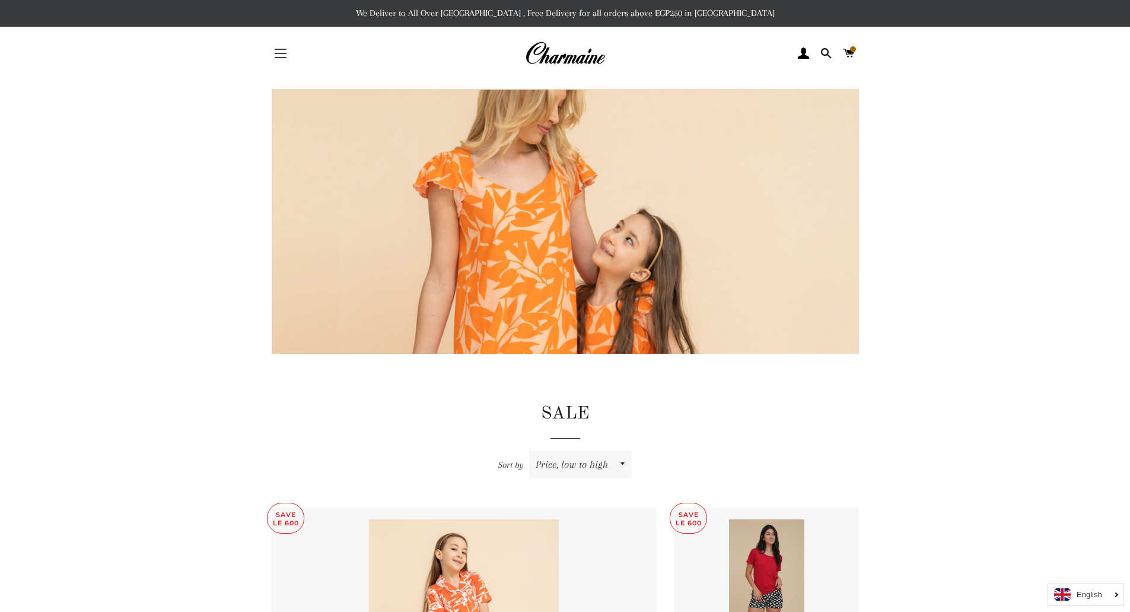
click at [282, 58] on span "button" at bounding box center [281, 57] width 12 height 1
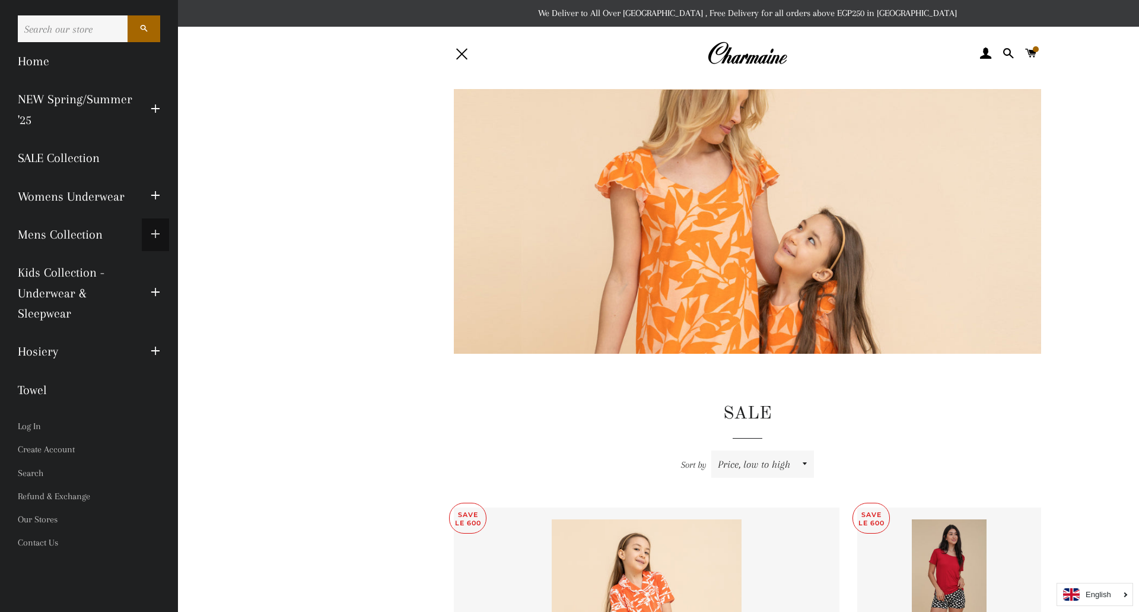
click at [159, 234] on span "button" at bounding box center [155, 234] width 9 height 15
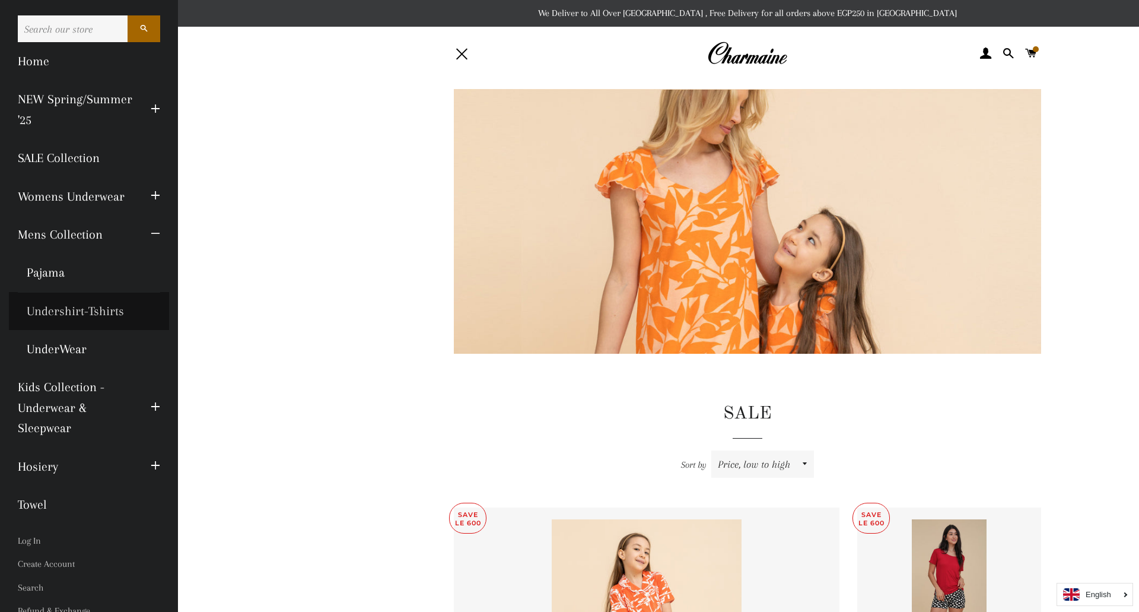
click at [96, 311] on link "Undershirt-Tshirts" at bounding box center [89, 311] width 160 height 38
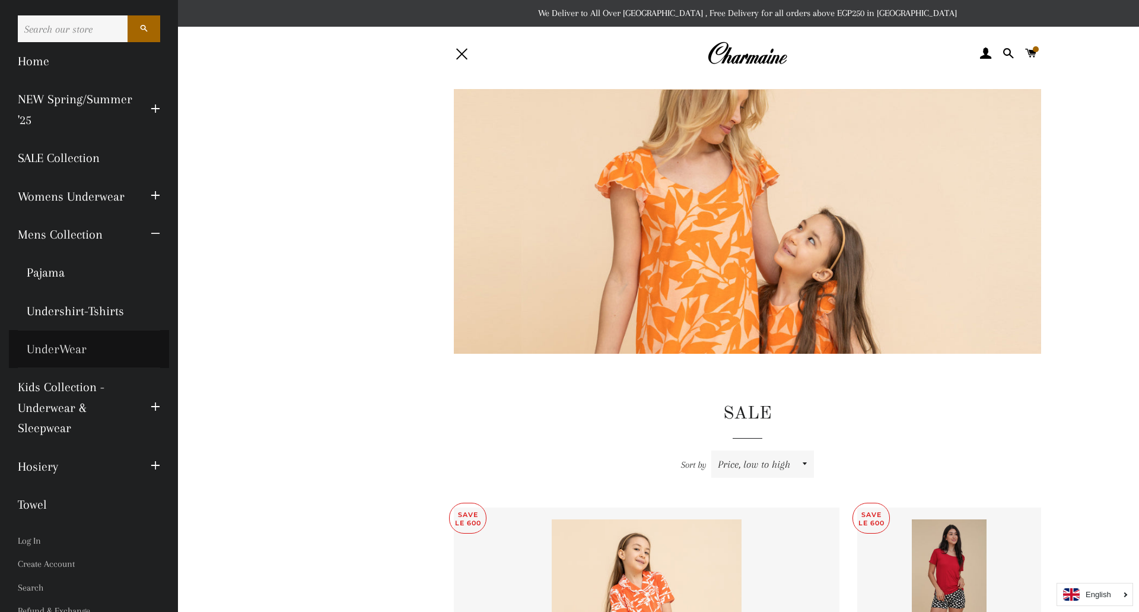
click at [63, 348] on link "UnderWear" at bounding box center [89, 349] width 160 height 38
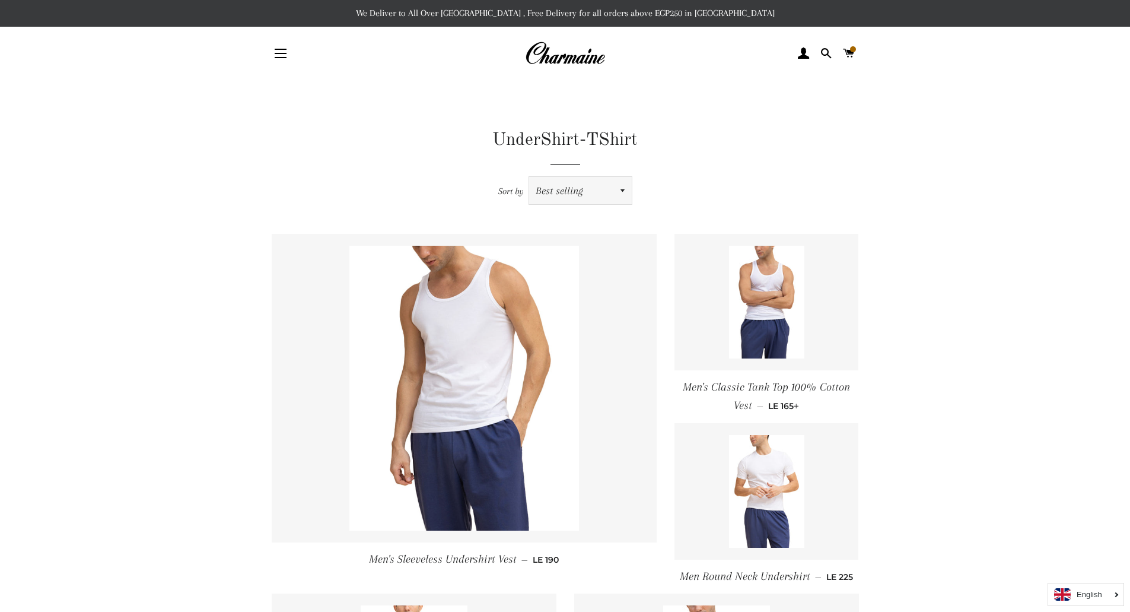
click at [585, 203] on select "Featured Best selling Alphabetically, A-Z Alphabetically, Z-A Price, low to hig…" at bounding box center [580, 190] width 103 height 27
select select "price-ascending"
click at [529, 177] on select "Featured Best selling Alphabetically, A-Z Alphabetically, Z-A Price, low to hig…" at bounding box center [580, 190] width 103 height 27
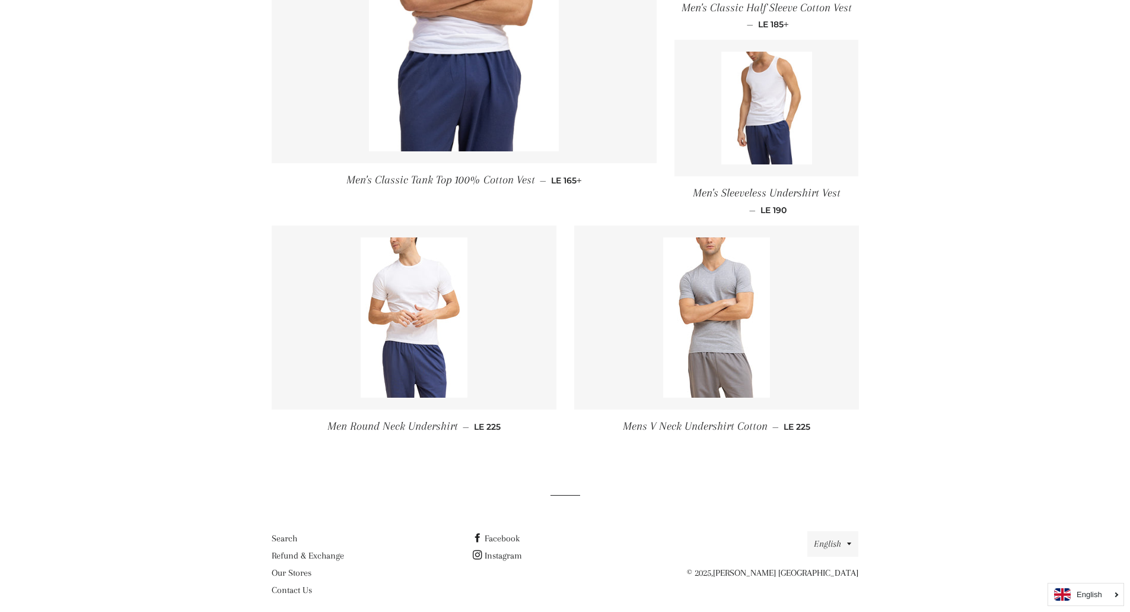
scroll to position [392, 0]
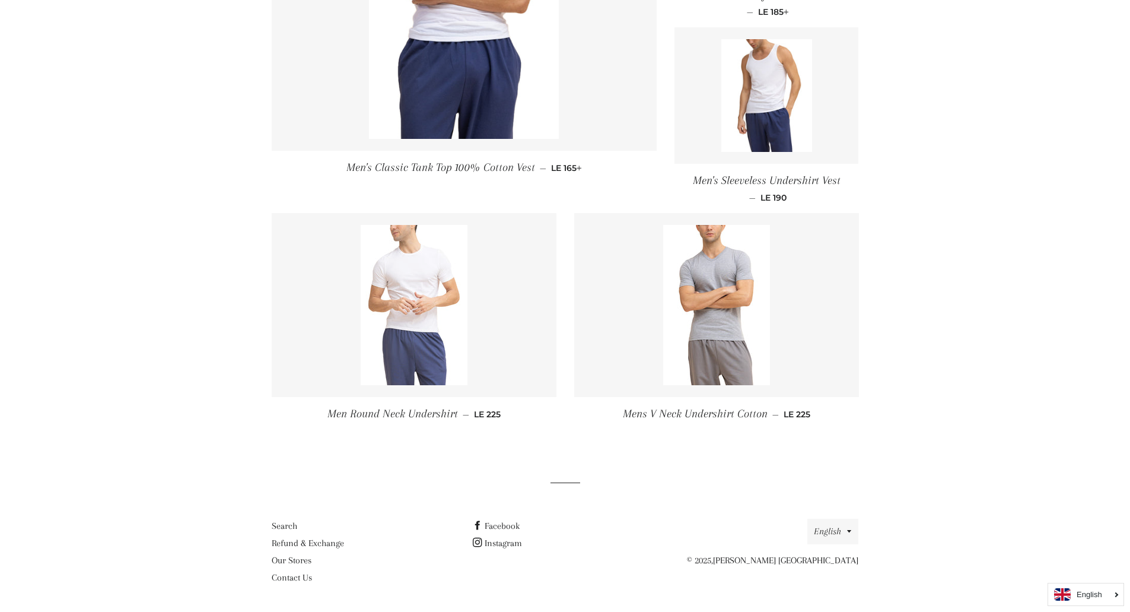
click at [432, 295] on img at bounding box center [414, 305] width 107 height 160
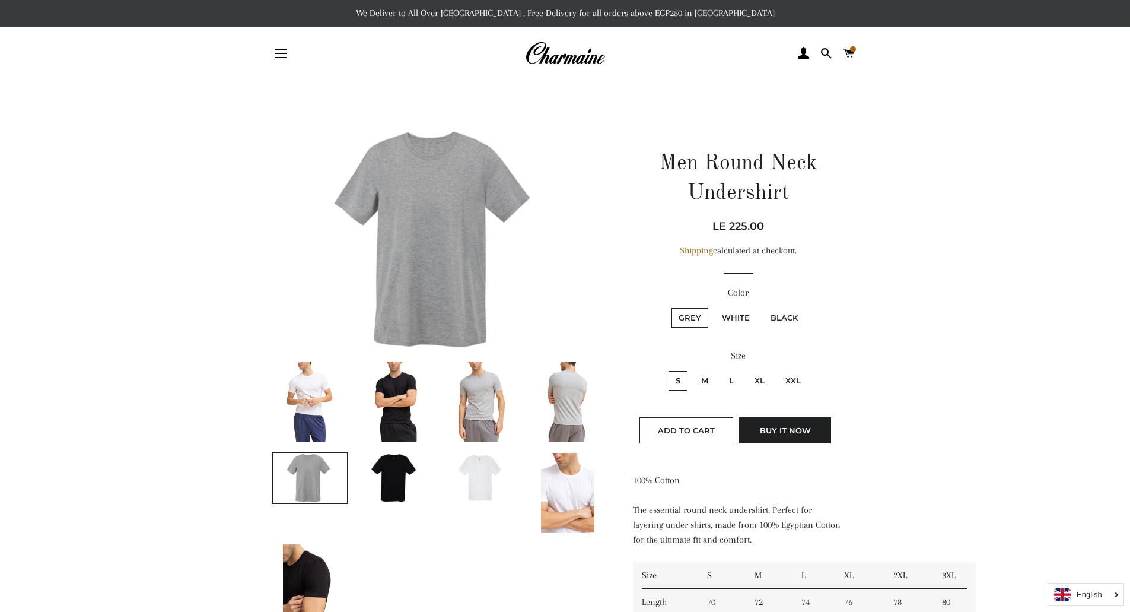
click at [318, 398] on img at bounding box center [309, 401] width 53 height 80
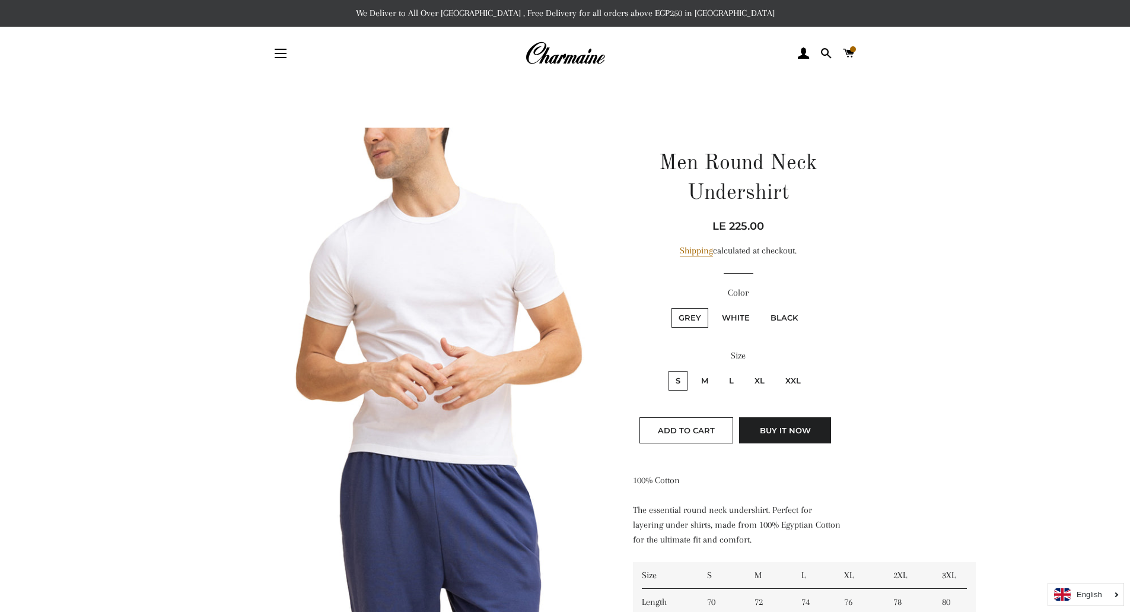
click at [743, 317] on label "White" at bounding box center [736, 318] width 42 height 20
click at [714, 307] on input "White" at bounding box center [713, 306] width 1 height 1
radio input "true"
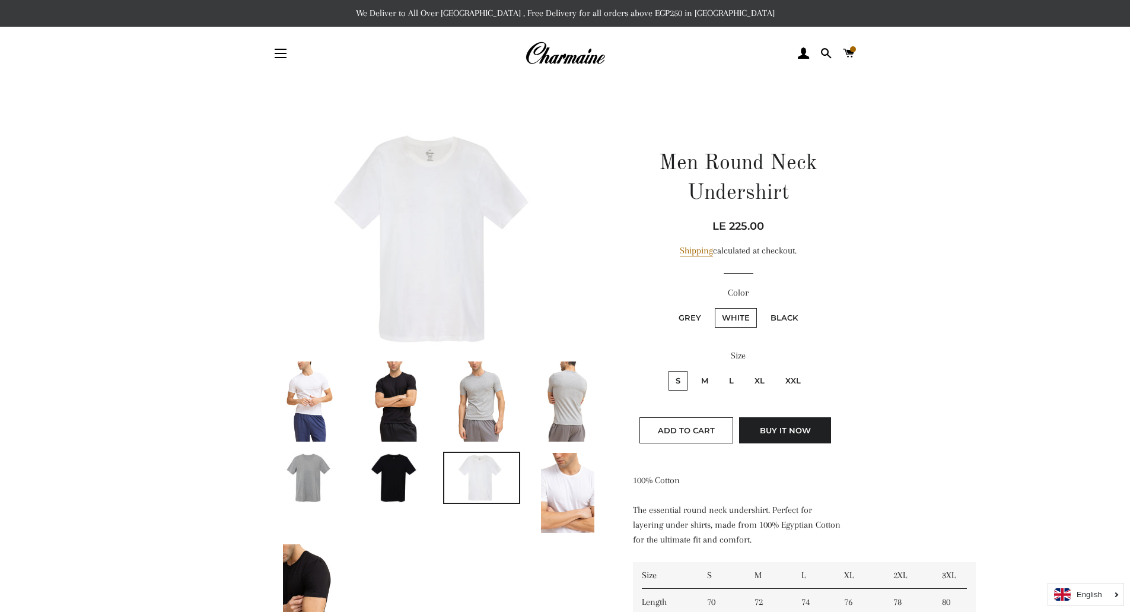
click at [444, 288] on img at bounding box center [439, 239] width 335 height 223
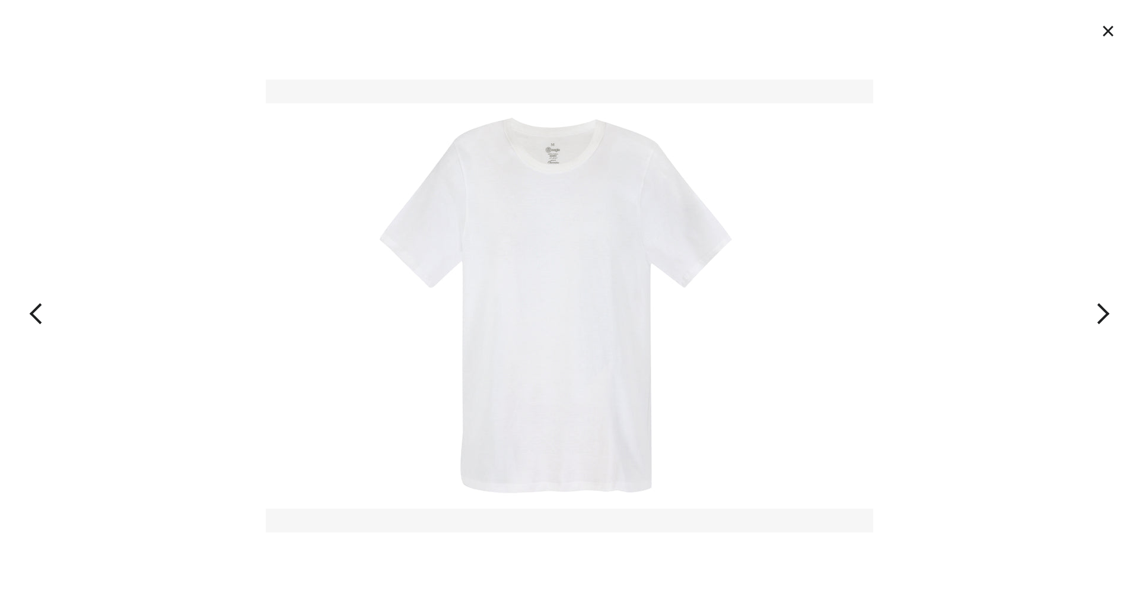
click at [1107, 313] on button "button" at bounding box center [1025, 306] width 228 height 612
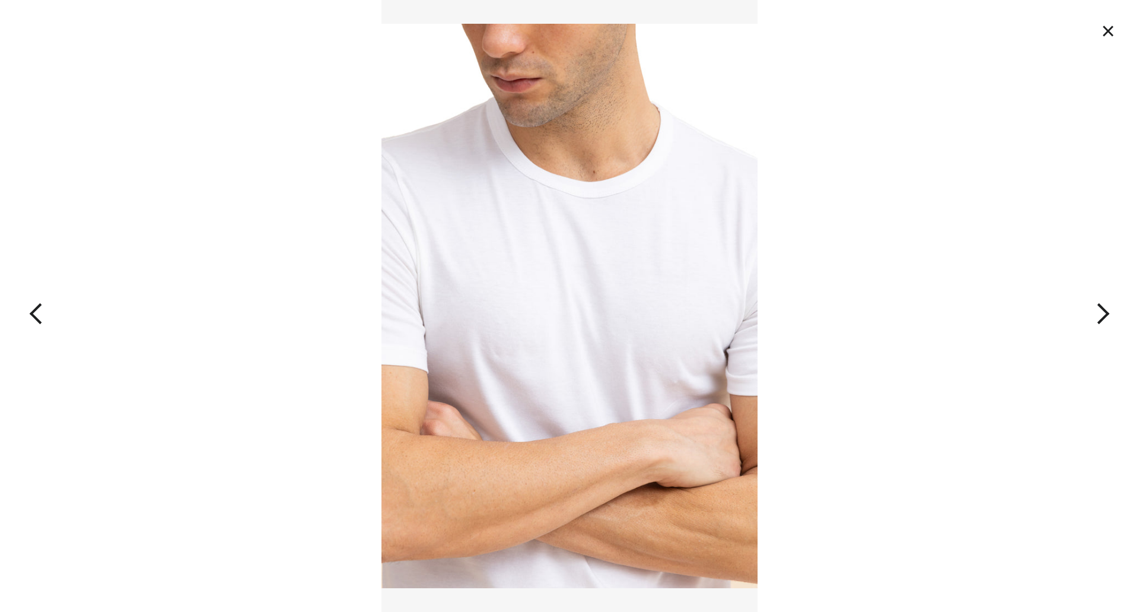
click at [1107, 313] on button "button" at bounding box center [1025, 306] width 228 height 612
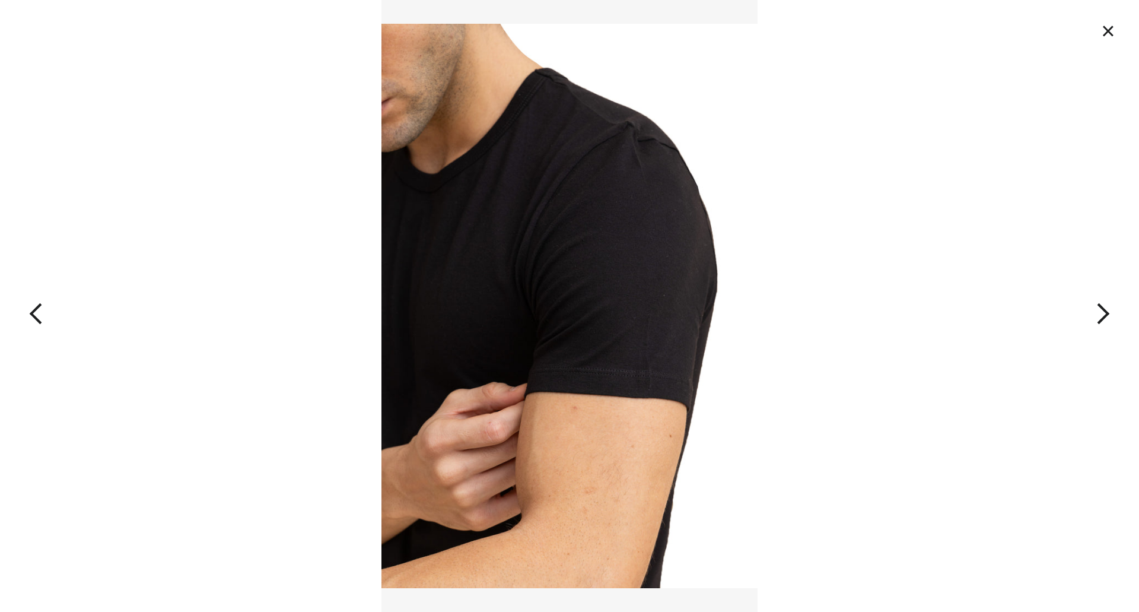
click at [1107, 313] on button "button" at bounding box center [1025, 306] width 228 height 612
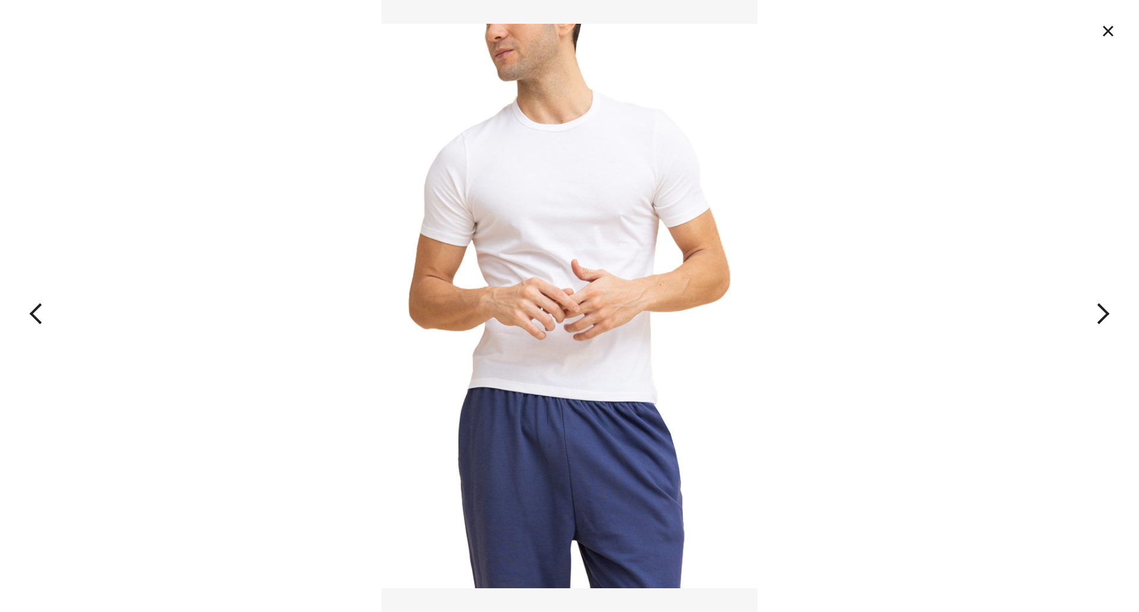
click at [1107, 313] on button "button" at bounding box center [1025, 306] width 228 height 612
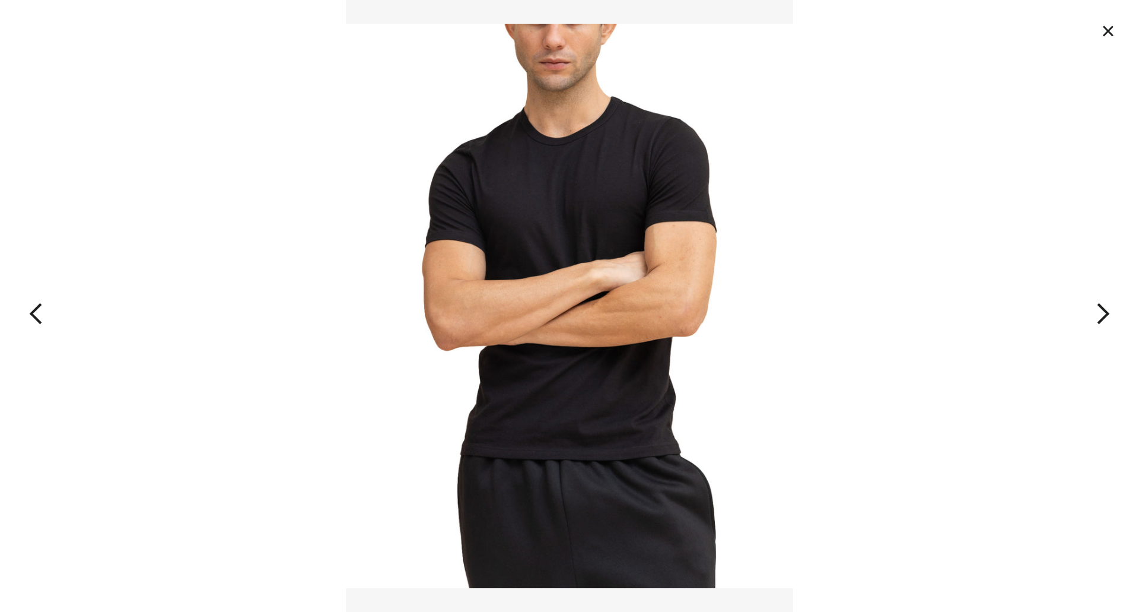
click at [1107, 313] on button "button" at bounding box center [1025, 306] width 228 height 612
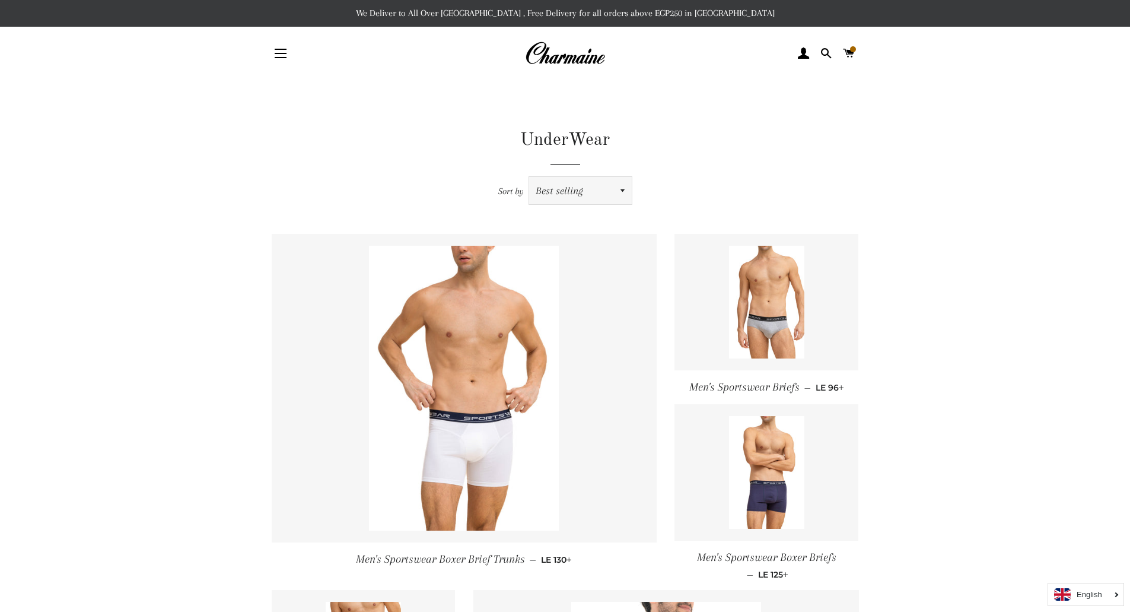
click at [562, 203] on select "Featured Best selling Alphabetically, A-Z Alphabetically, Z-A Price, low to hig…" at bounding box center [580, 190] width 103 height 27
select select "price-ascending"
click at [529, 177] on select "Featured Best selling Alphabetically, A-Z Alphabetically, Z-A Price, low to hig…" at bounding box center [580, 190] width 103 height 27
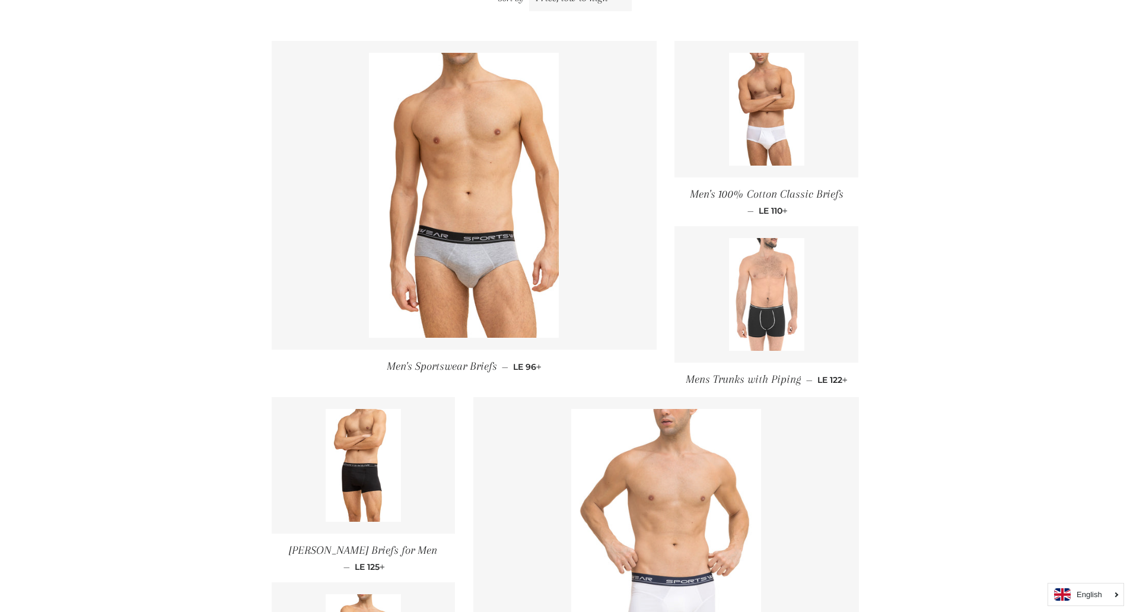
scroll to position [119, 0]
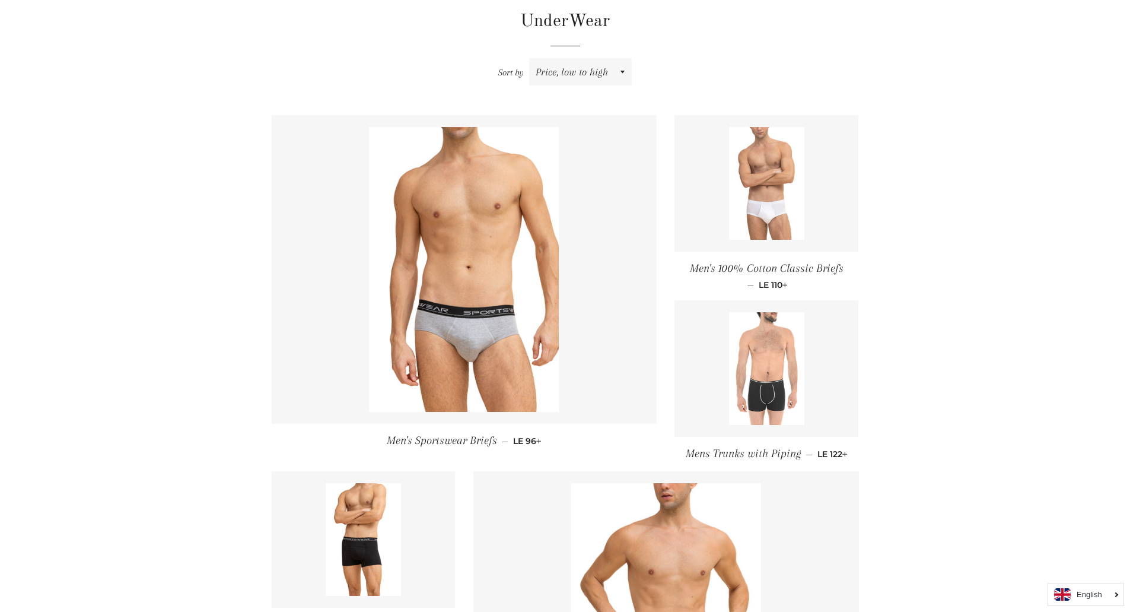
click at [786, 208] on img at bounding box center [766, 183] width 75 height 113
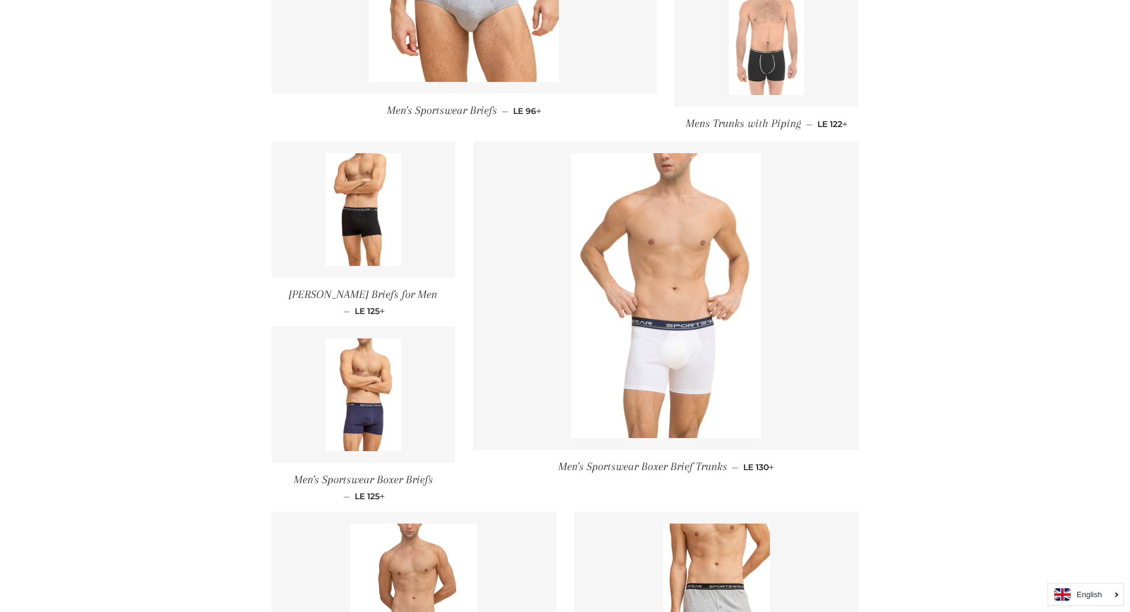
scroll to position [475, 0]
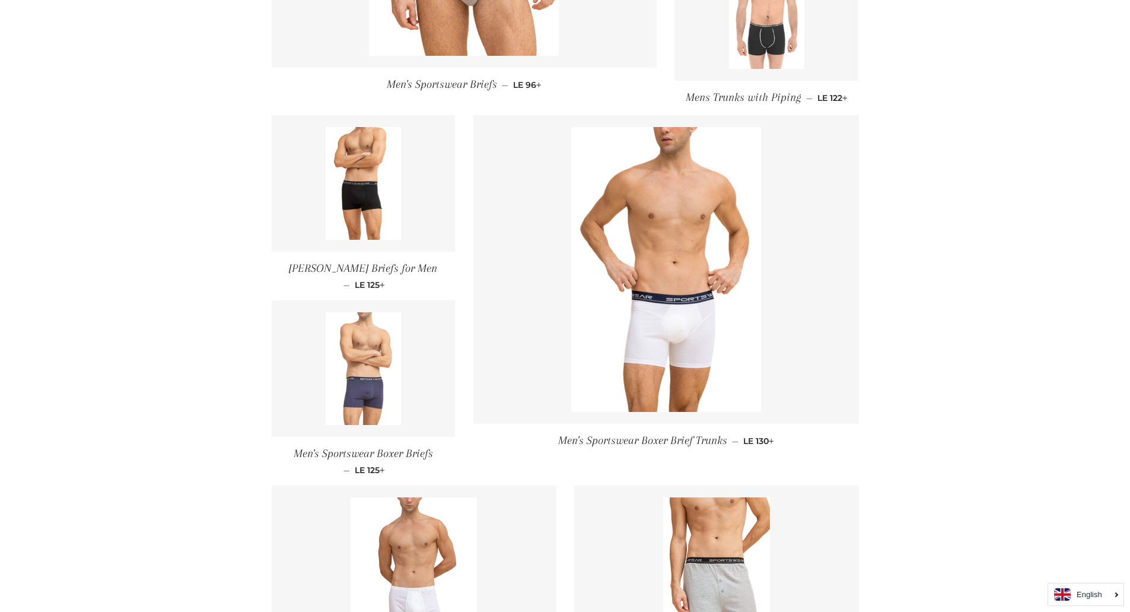
click at [381, 383] on img at bounding box center [363, 368] width 75 height 113
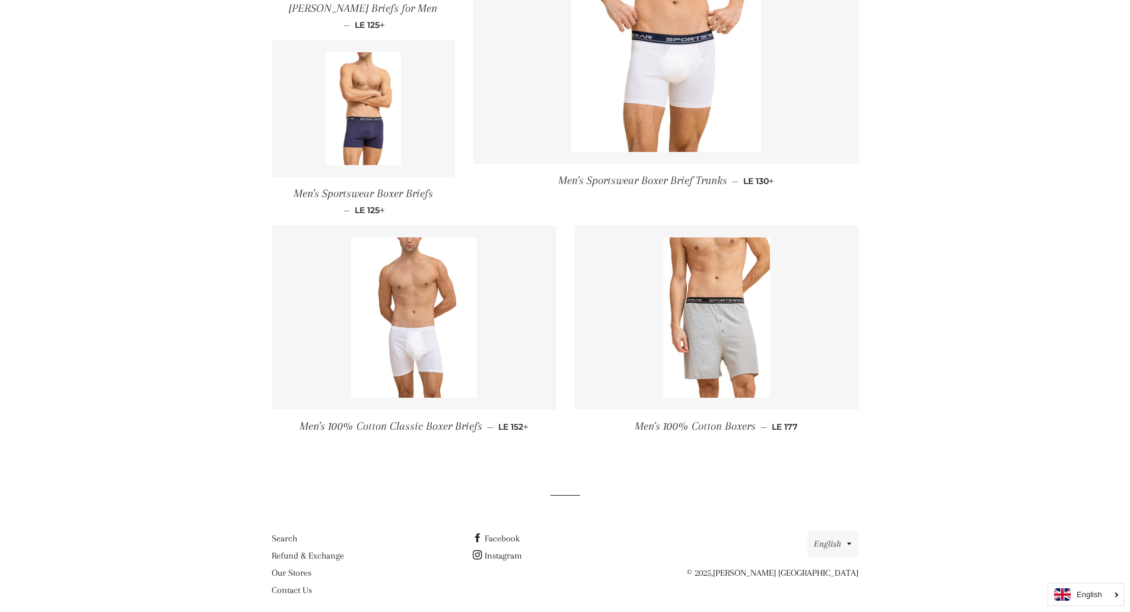
scroll to position [747, 0]
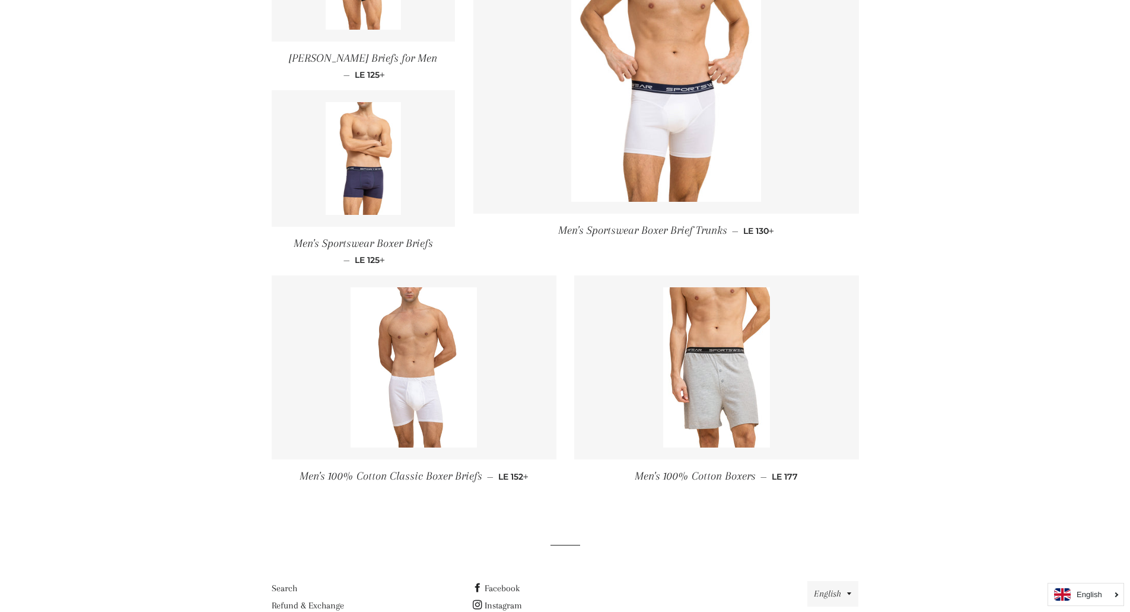
scroll to position [569, 0]
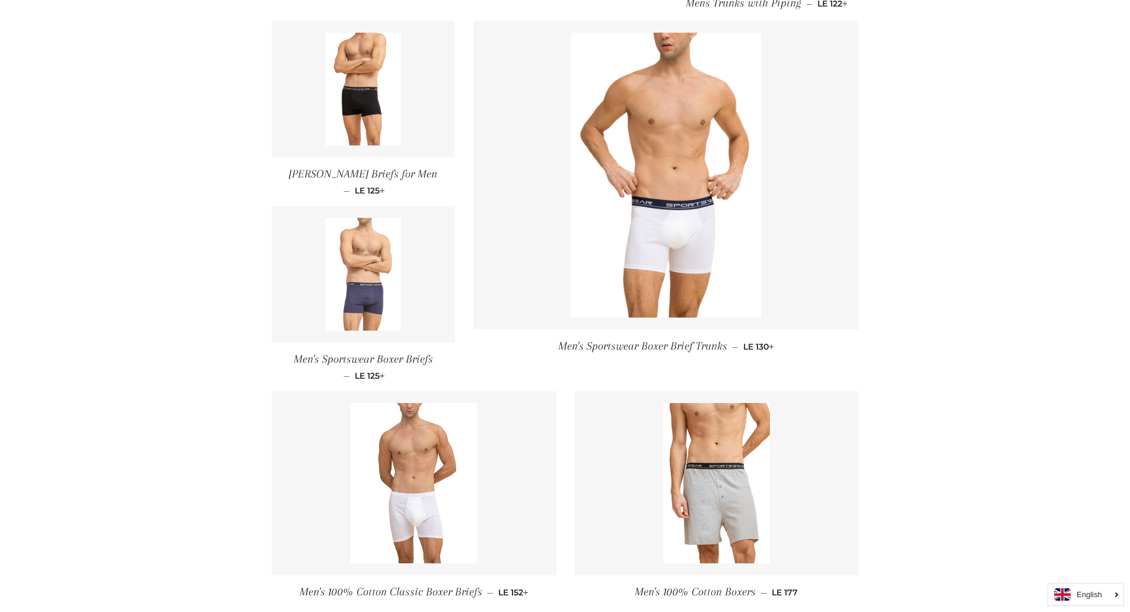
click at [401, 269] on link at bounding box center [364, 274] width 184 height 136
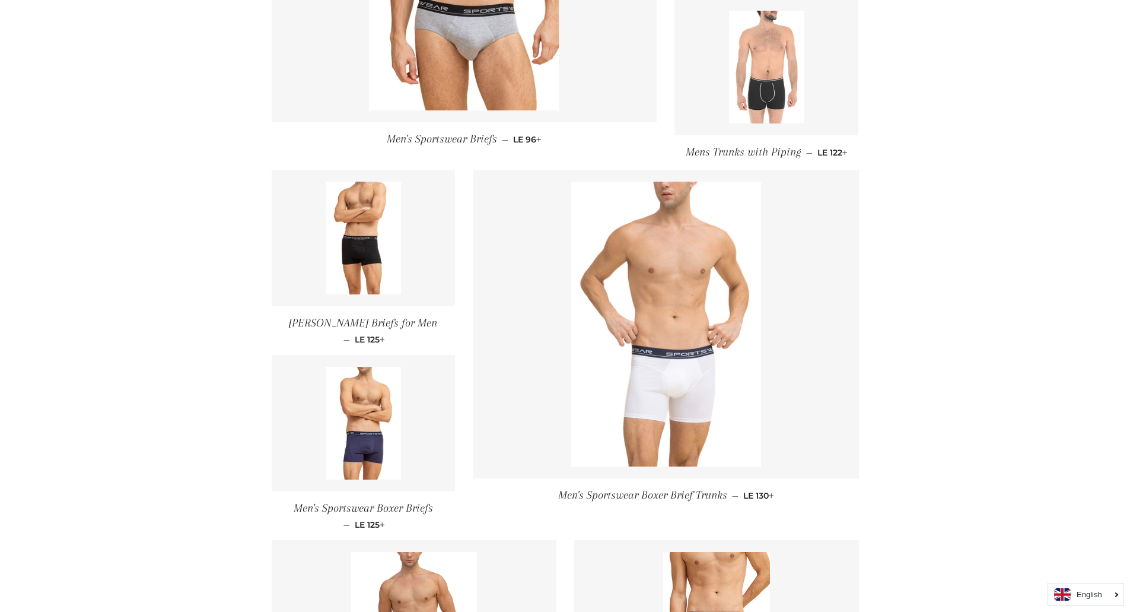
scroll to position [450, 0]
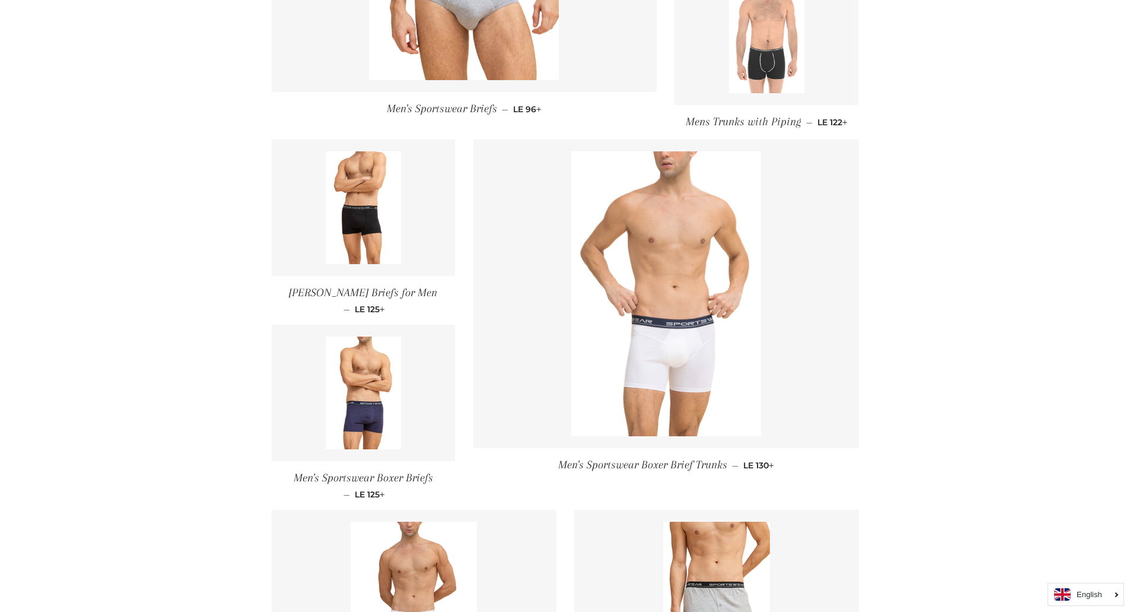
click at [669, 288] on img at bounding box center [666, 293] width 190 height 285
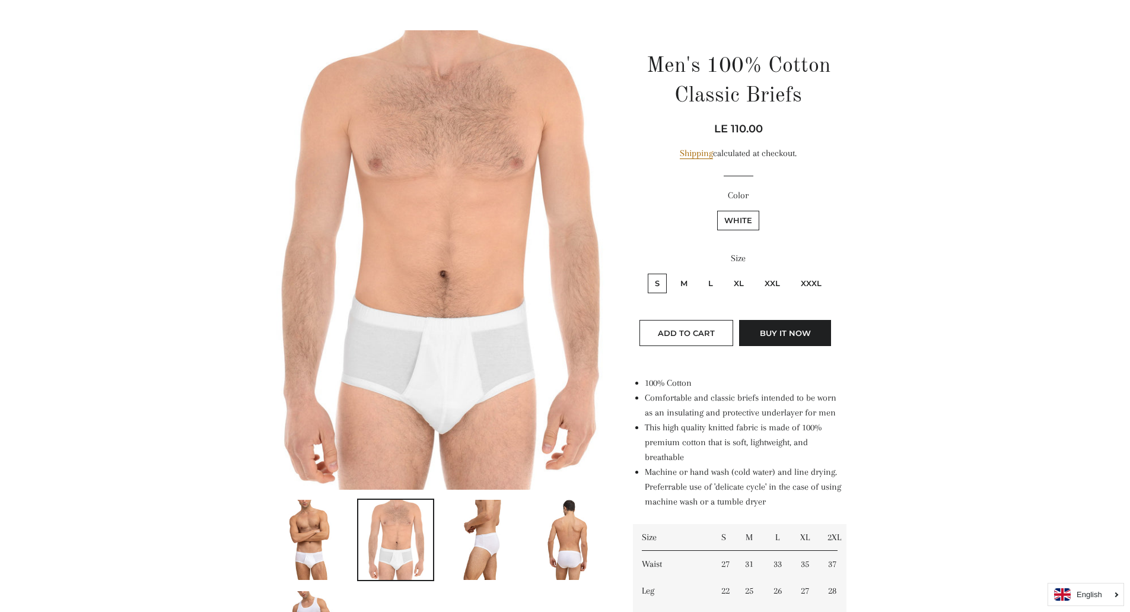
scroll to position [119, 0]
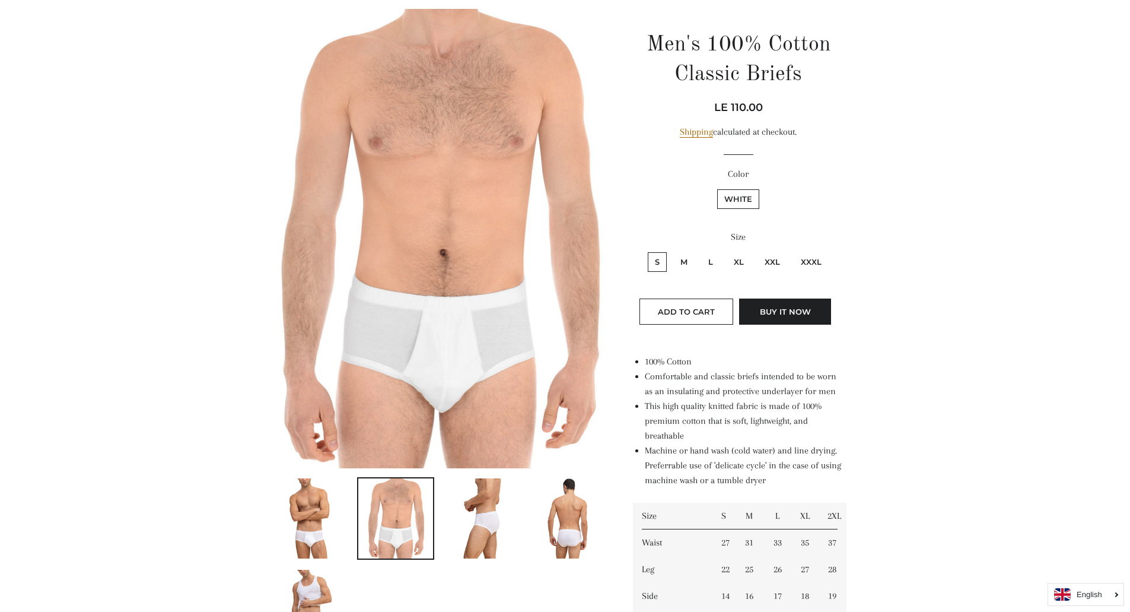
click at [319, 514] on img at bounding box center [309, 518] width 53 height 80
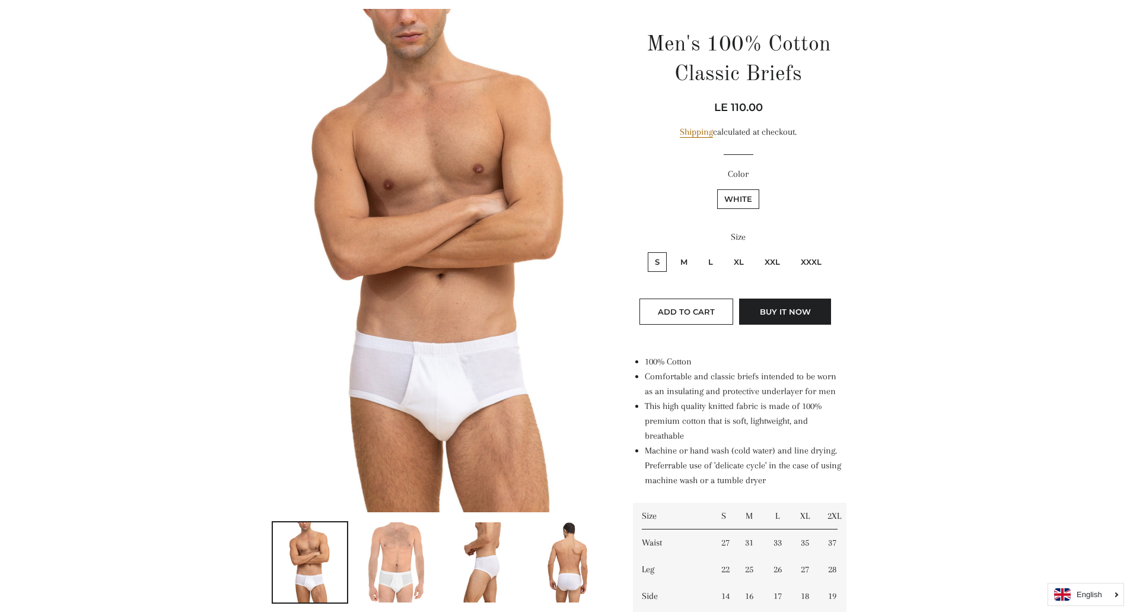
click at [505, 543] on img at bounding box center [481, 562] width 53 height 80
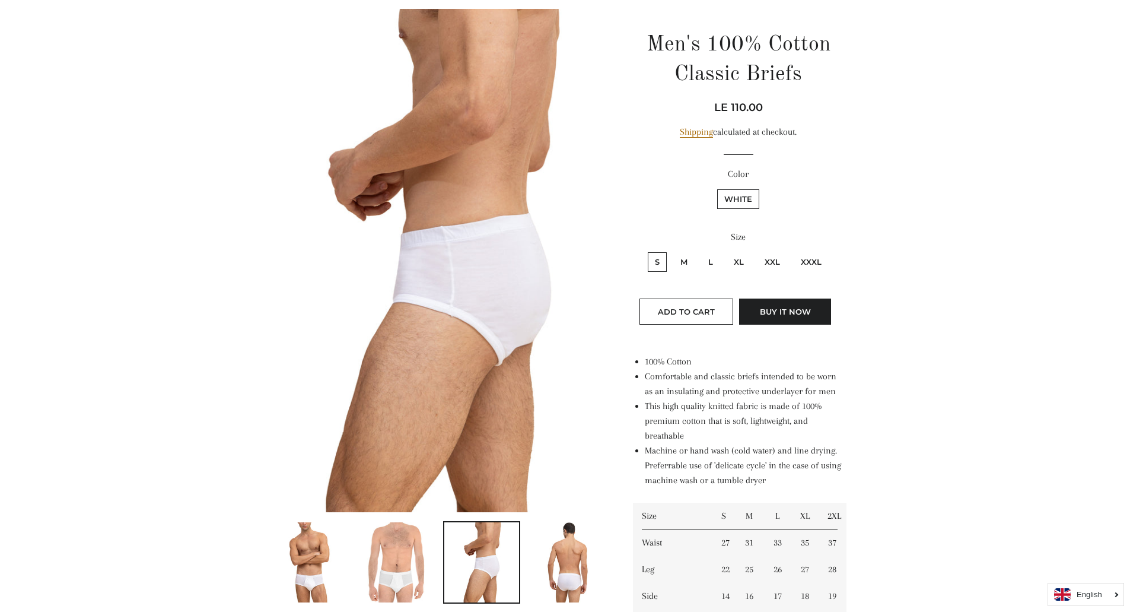
click at [567, 566] on img at bounding box center [568, 562] width 55 height 80
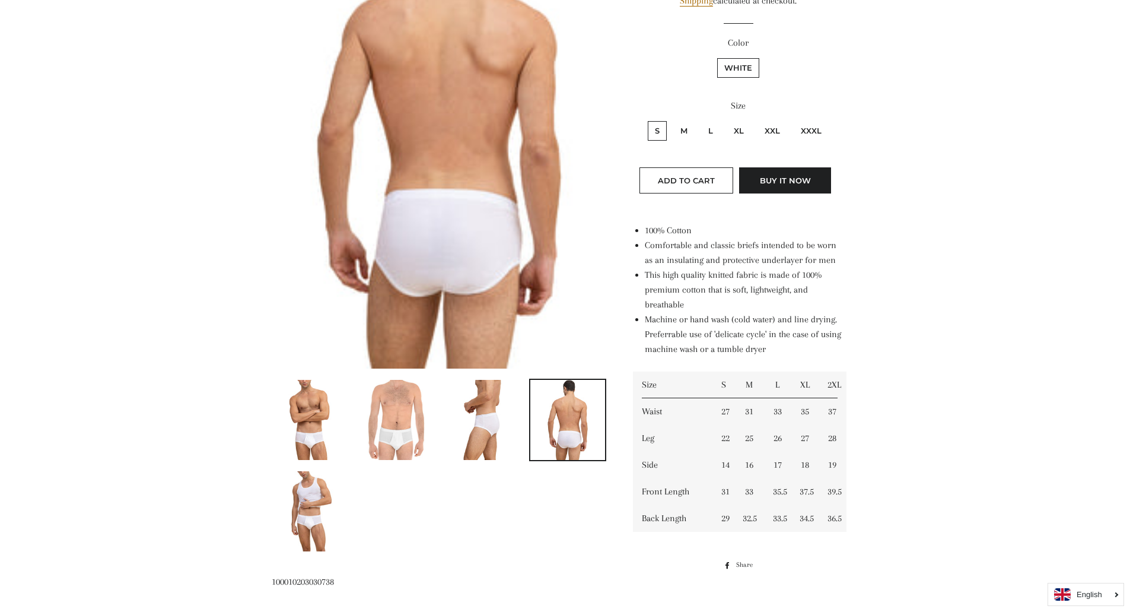
scroll to position [297, 0]
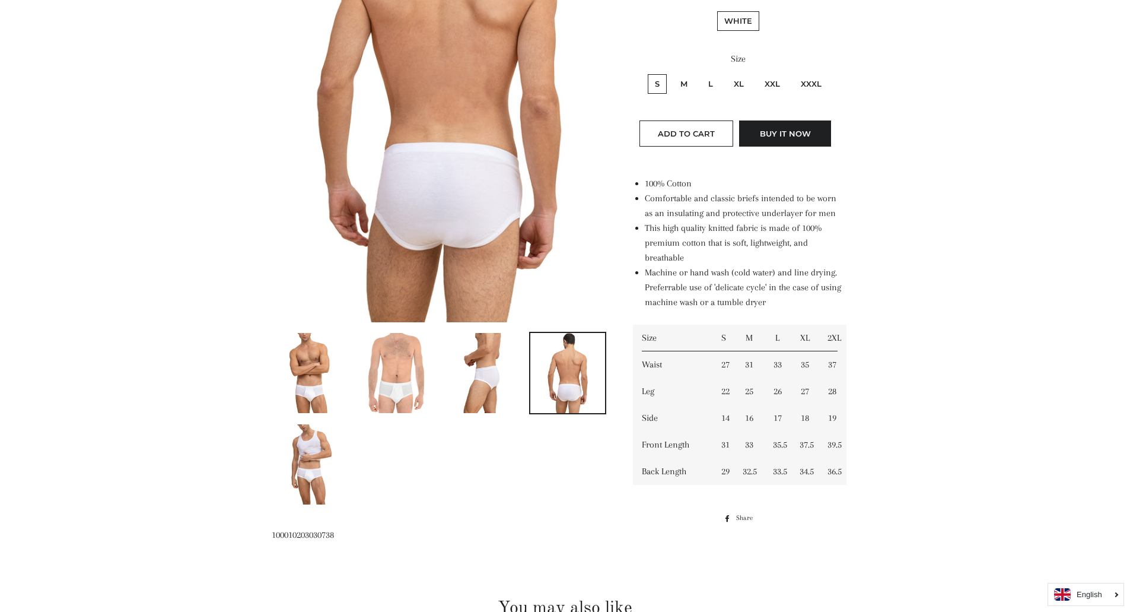
click at [320, 469] on img at bounding box center [310, 464] width 66 height 80
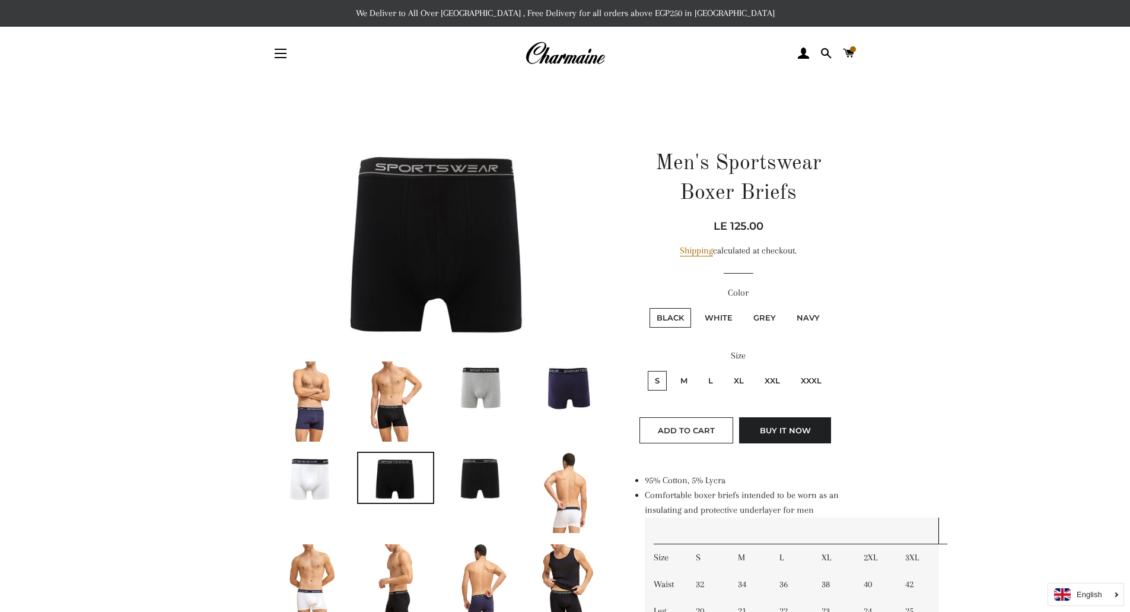
click at [314, 476] on img at bounding box center [310, 478] width 75 height 50
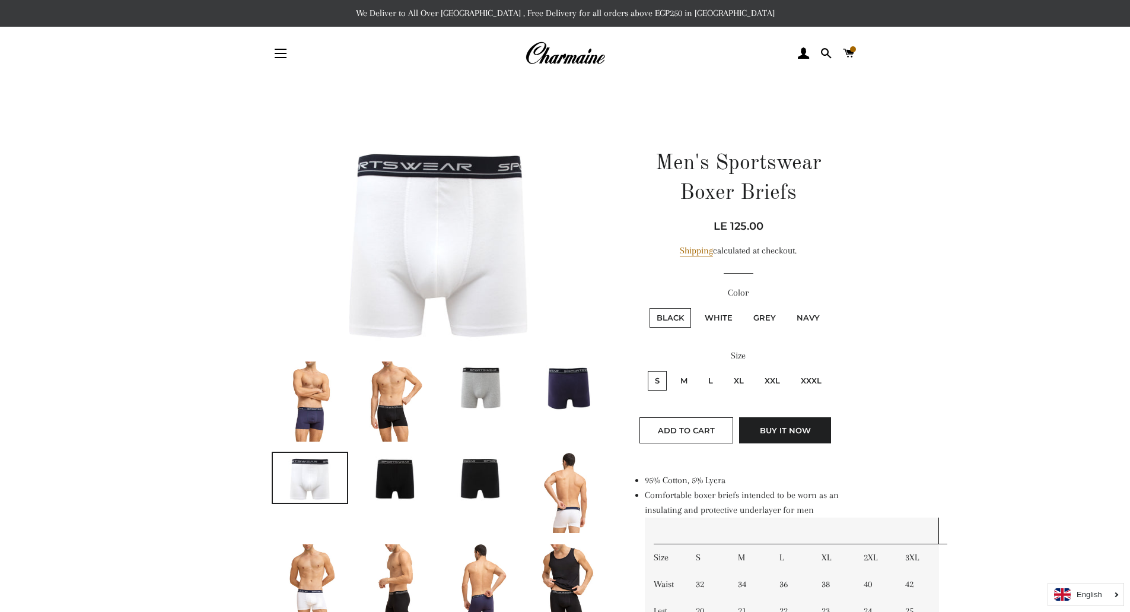
click at [475, 396] on img at bounding box center [481, 386] width 75 height 50
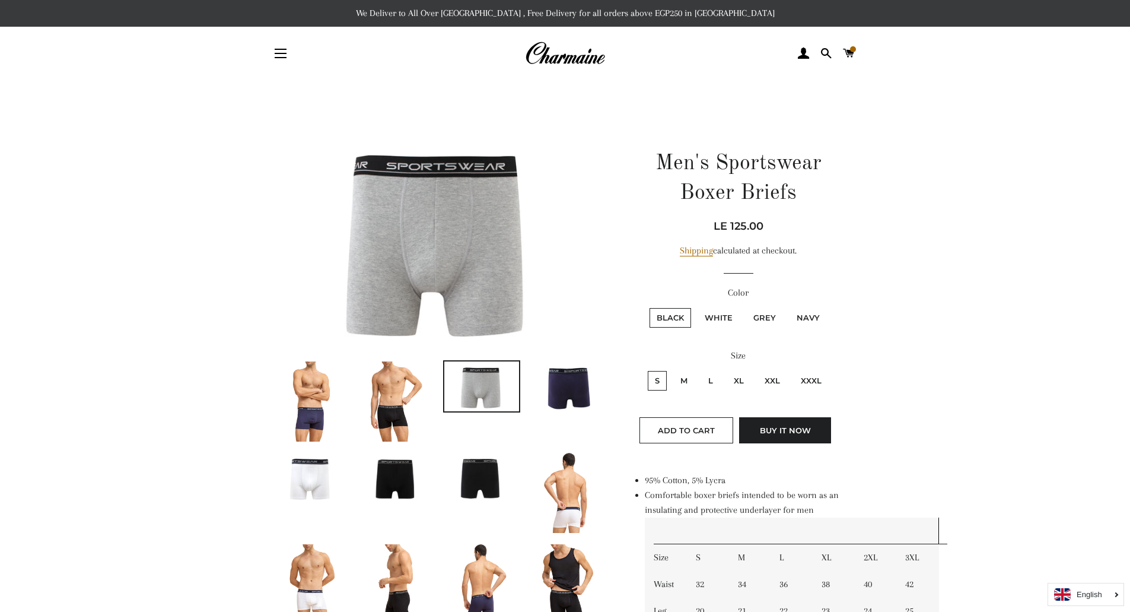
click at [322, 409] on img at bounding box center [309, 401] width 53 height 80
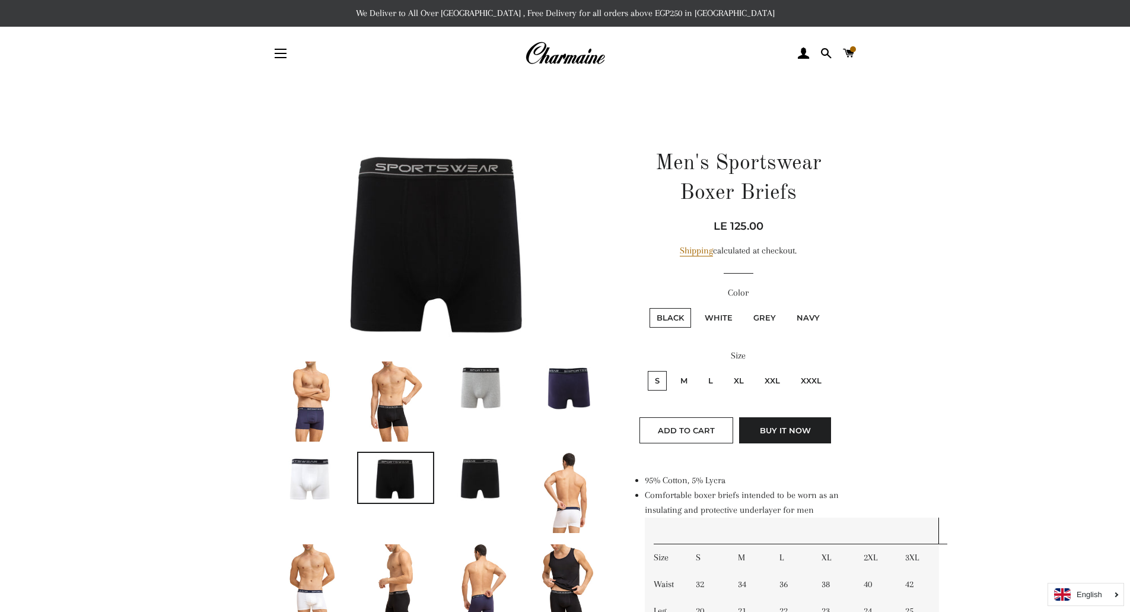
click at [325, 482] on img at bounding box center [310, 478] width 75 height 50
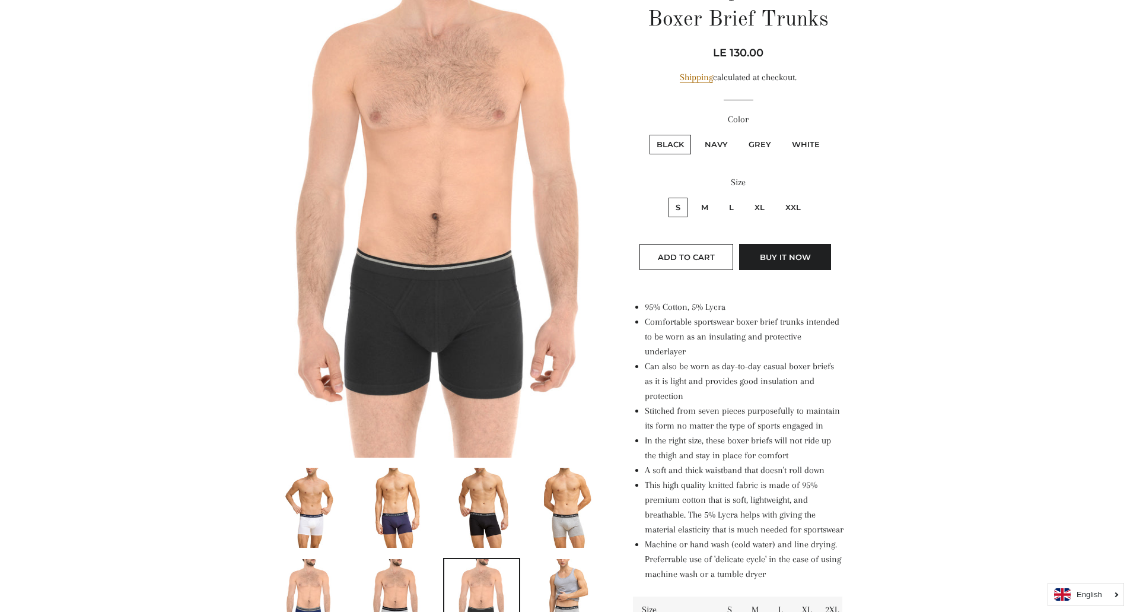
scroll to position [178, 0]
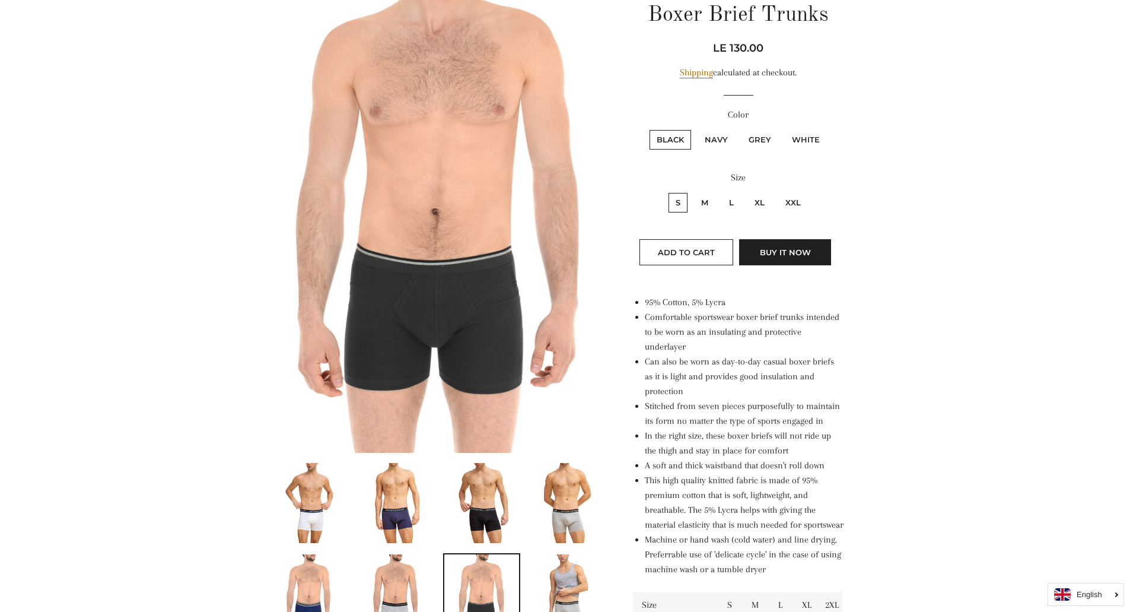
click at [322, 514] on img at bounding box center [309, 503] width 53 height 80
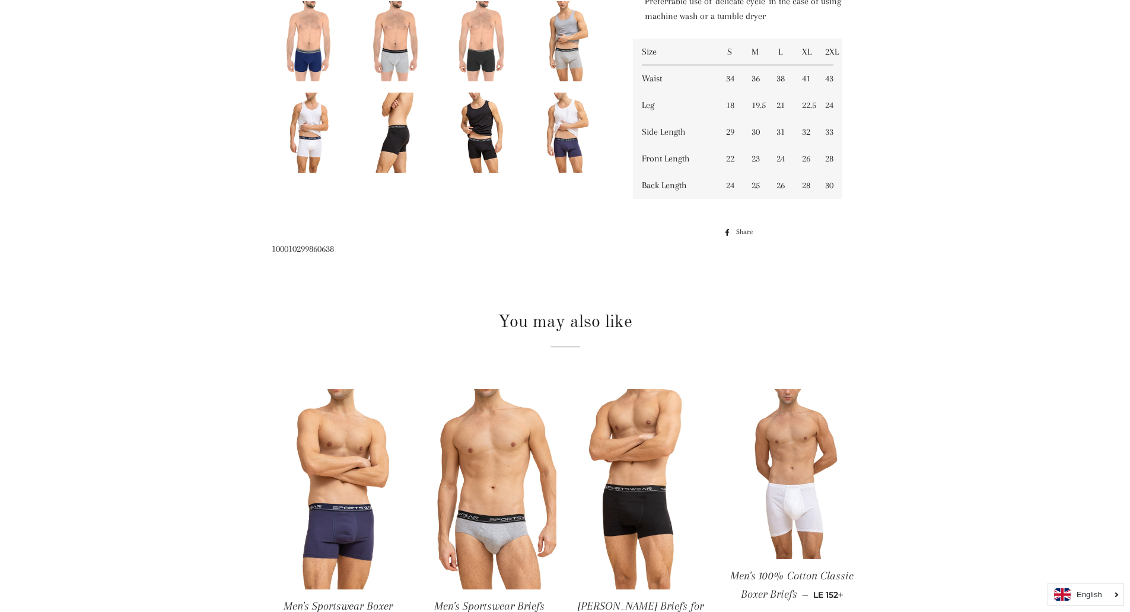
scroll to position [859, 0]
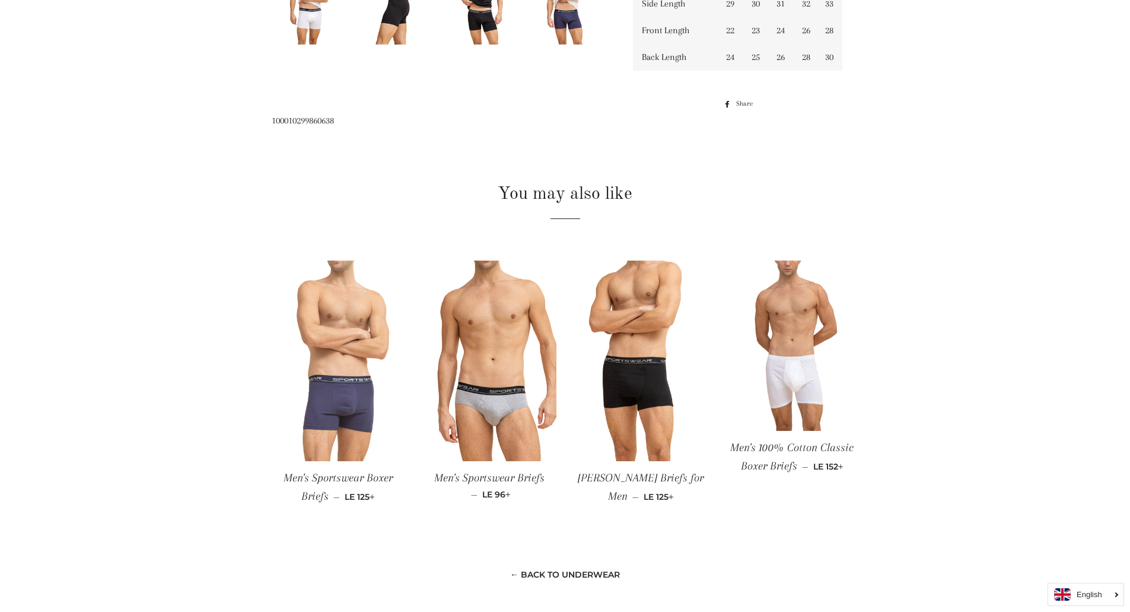
click at [358, 396] on img at bounding box center [338, 360] width 133 height 201
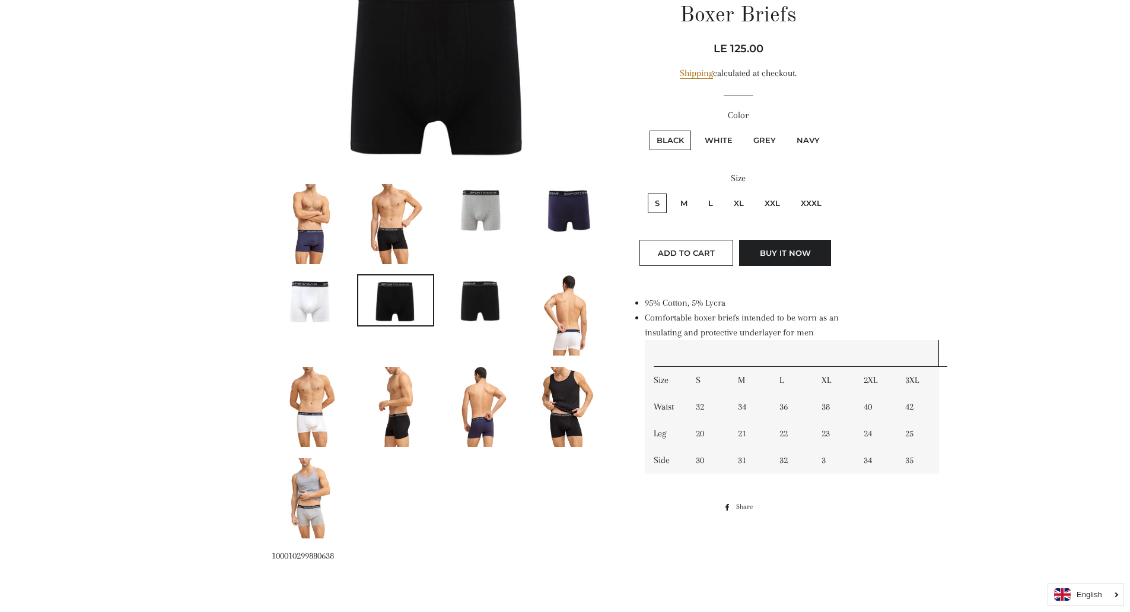
scroll to position [178, 0]
click at [326, 241] on img at bounding box center [309, 223] width 53 height 80
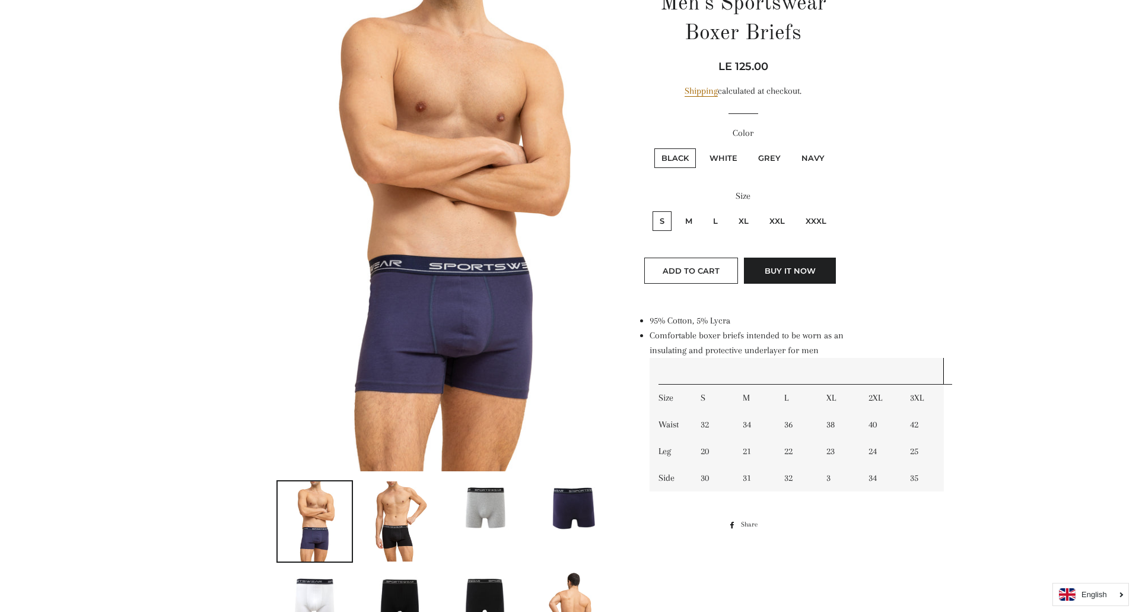
scroll to position [0, 0]
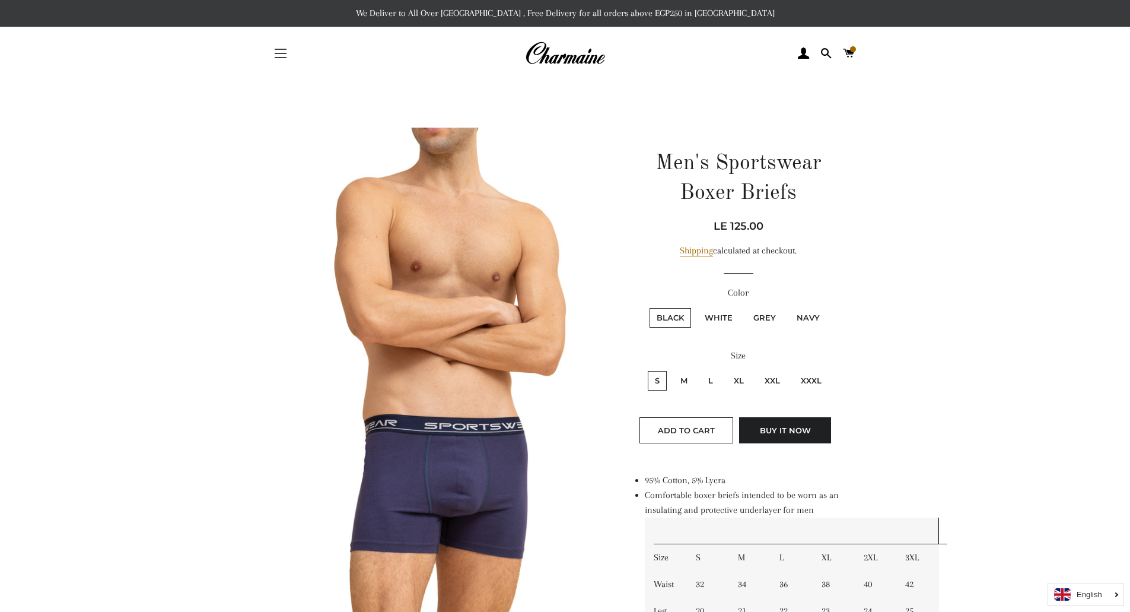
click at [280, 56] on button "Site navigation" at bounding box center [281, 54] width 30 height 30
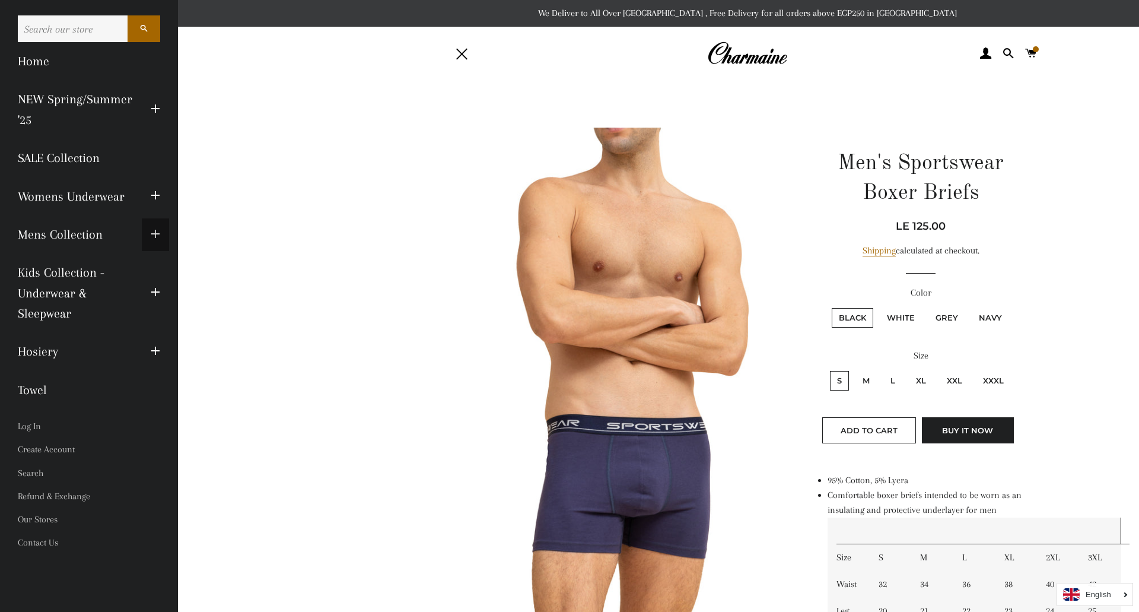
click at [155, 236] on span "button" at bounding box center [155, 234] width 9 height 15
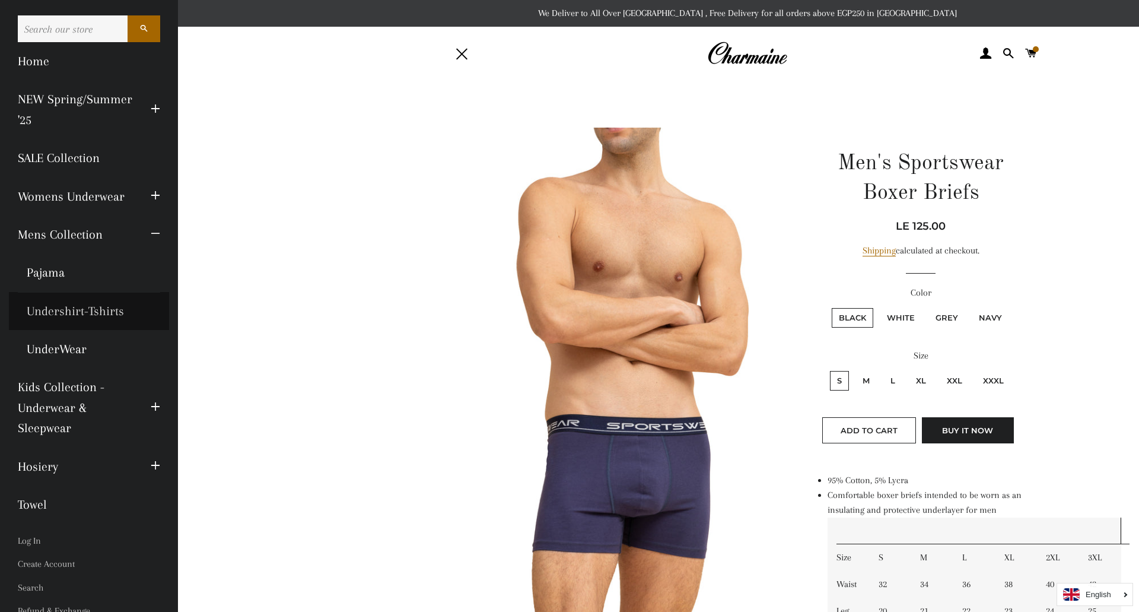
click at [94, 313] on link "Undershirt-Tshirts" at bounding box center [89, 311] width 160 height 38
